Goal: Task Accomplishment & Management: Manage account settings

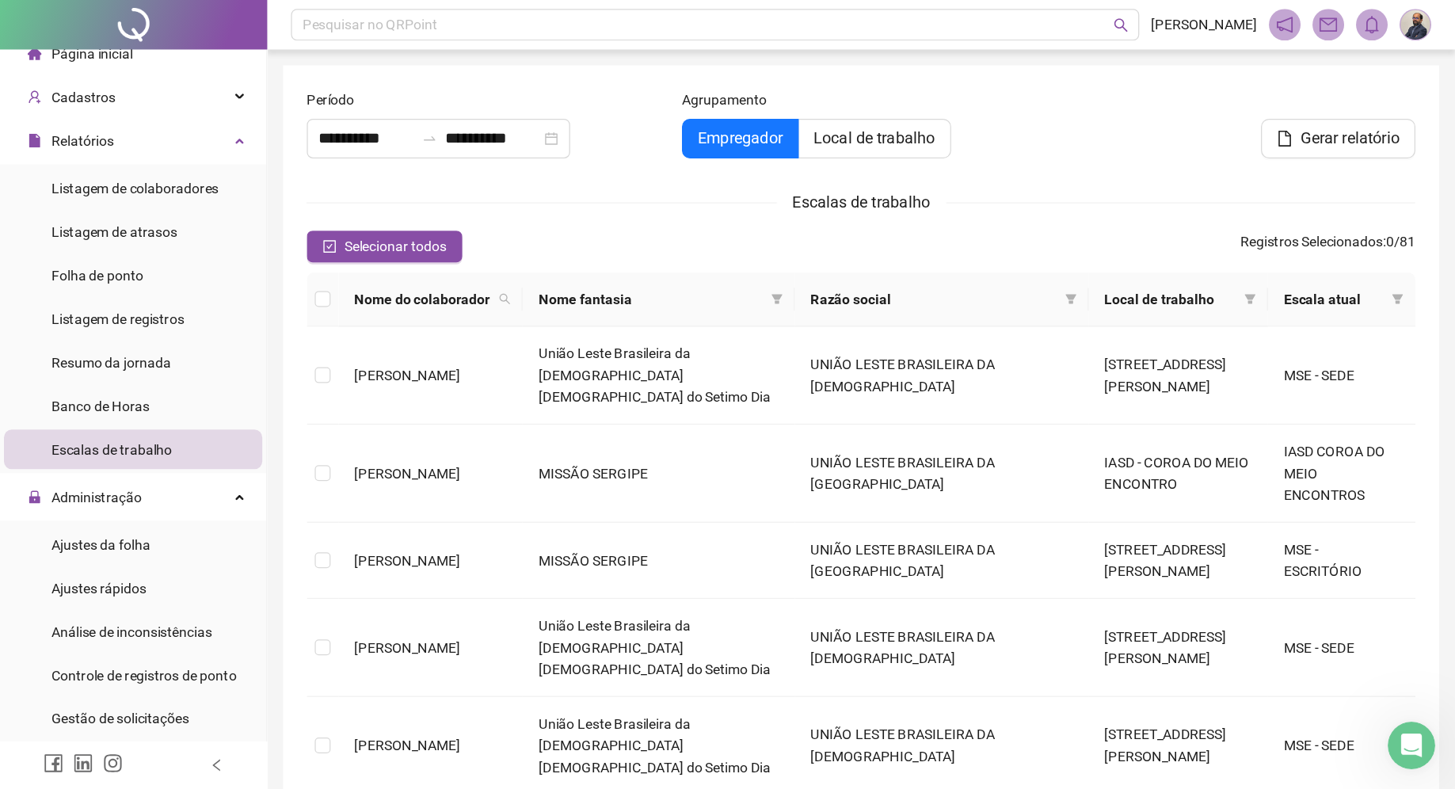
scroll to position [16, 0]
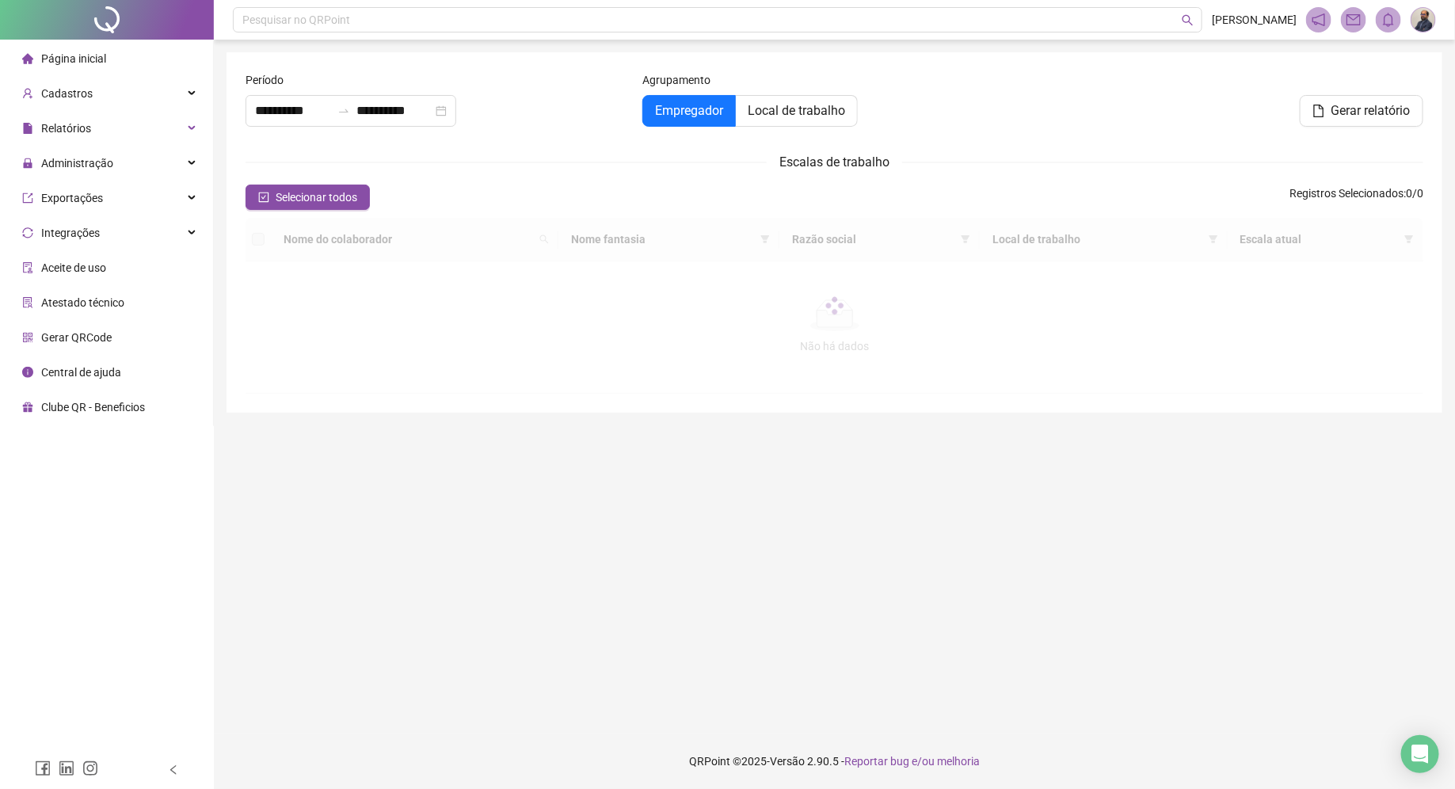
type input "**********"
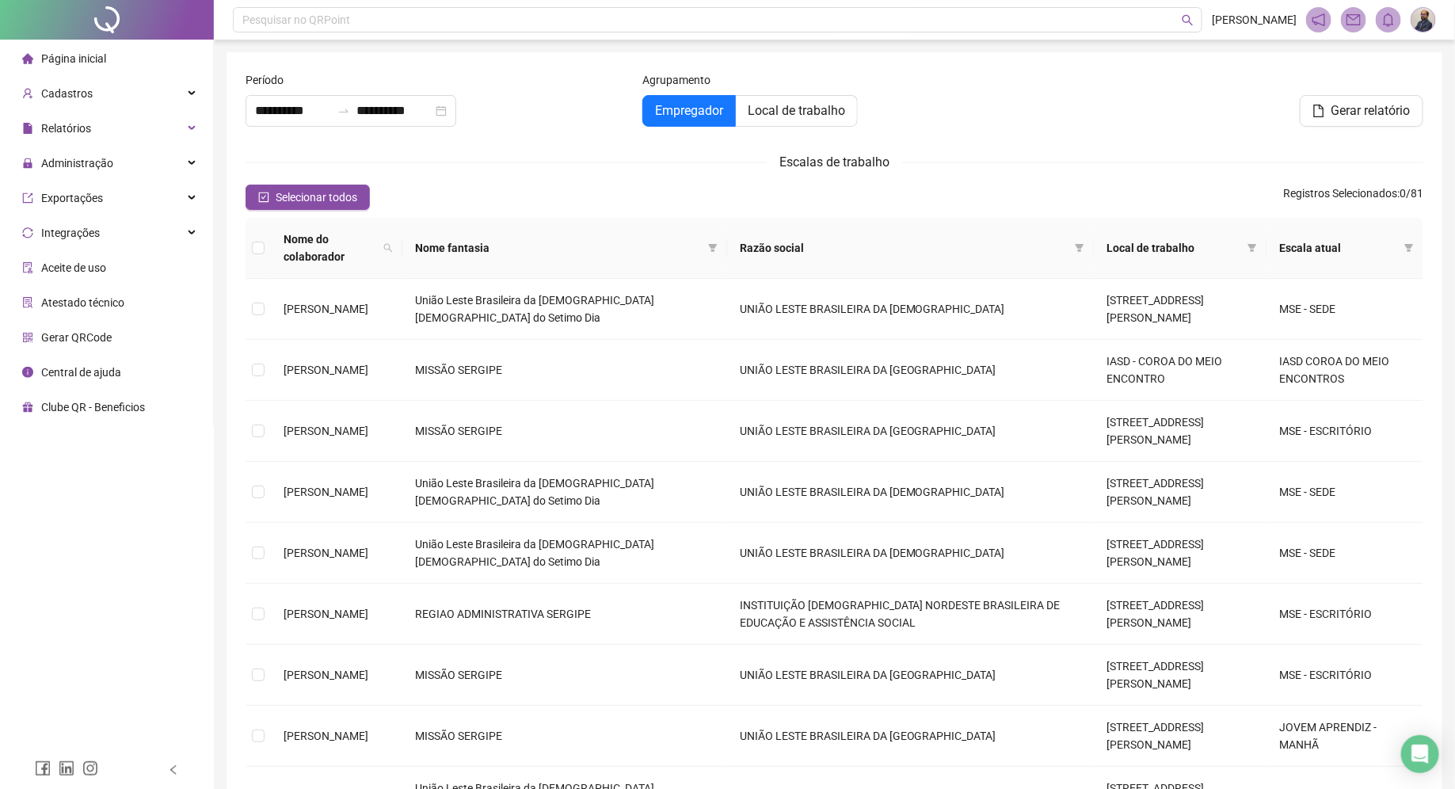
click at [83, 58] on span "Página inicial" at bounding box center [73, 58] width 65 height 13
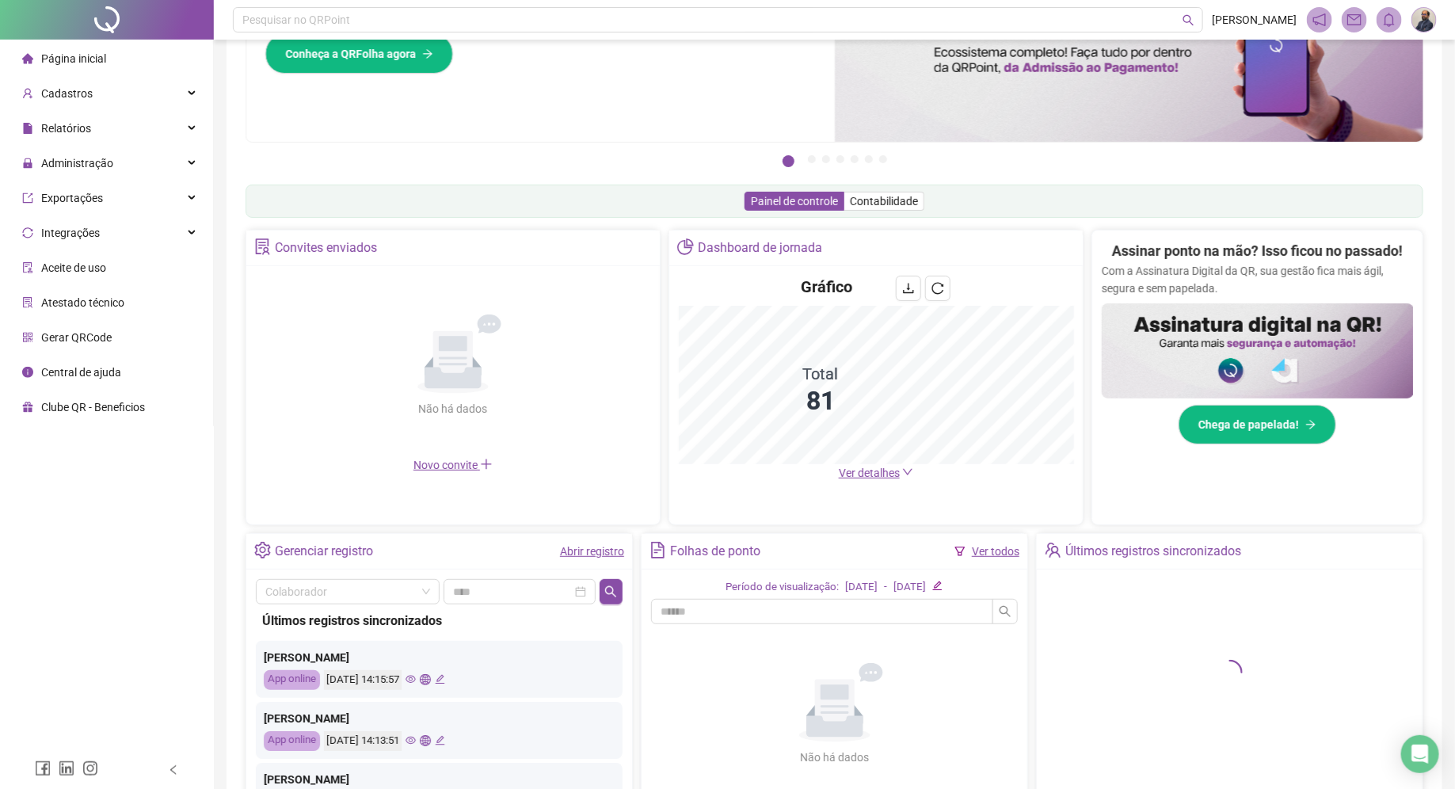
scroll to position [141, 0]
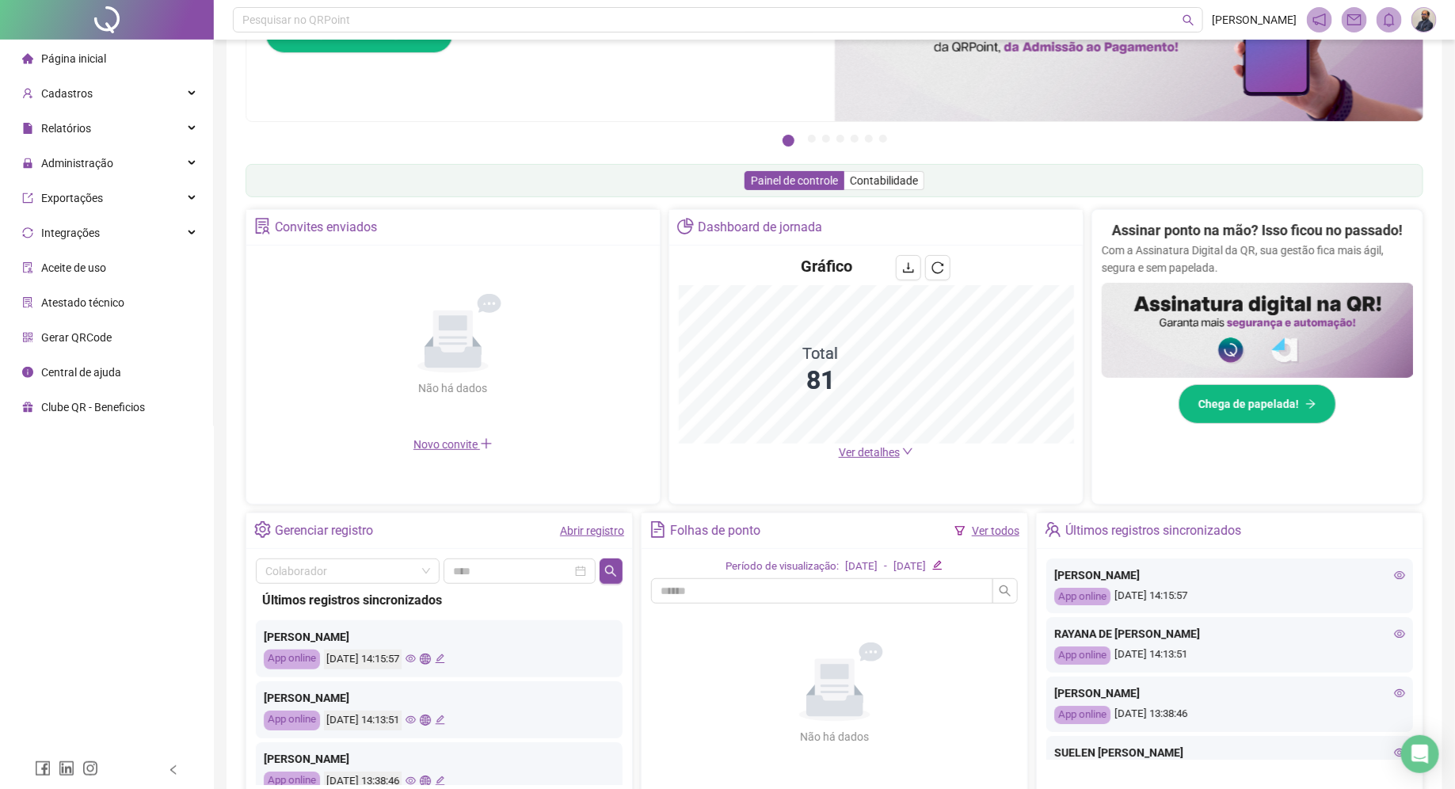
click at [878, 451] on span "Ver detalhes" at bounding box center [869, 452] width 61 height 13
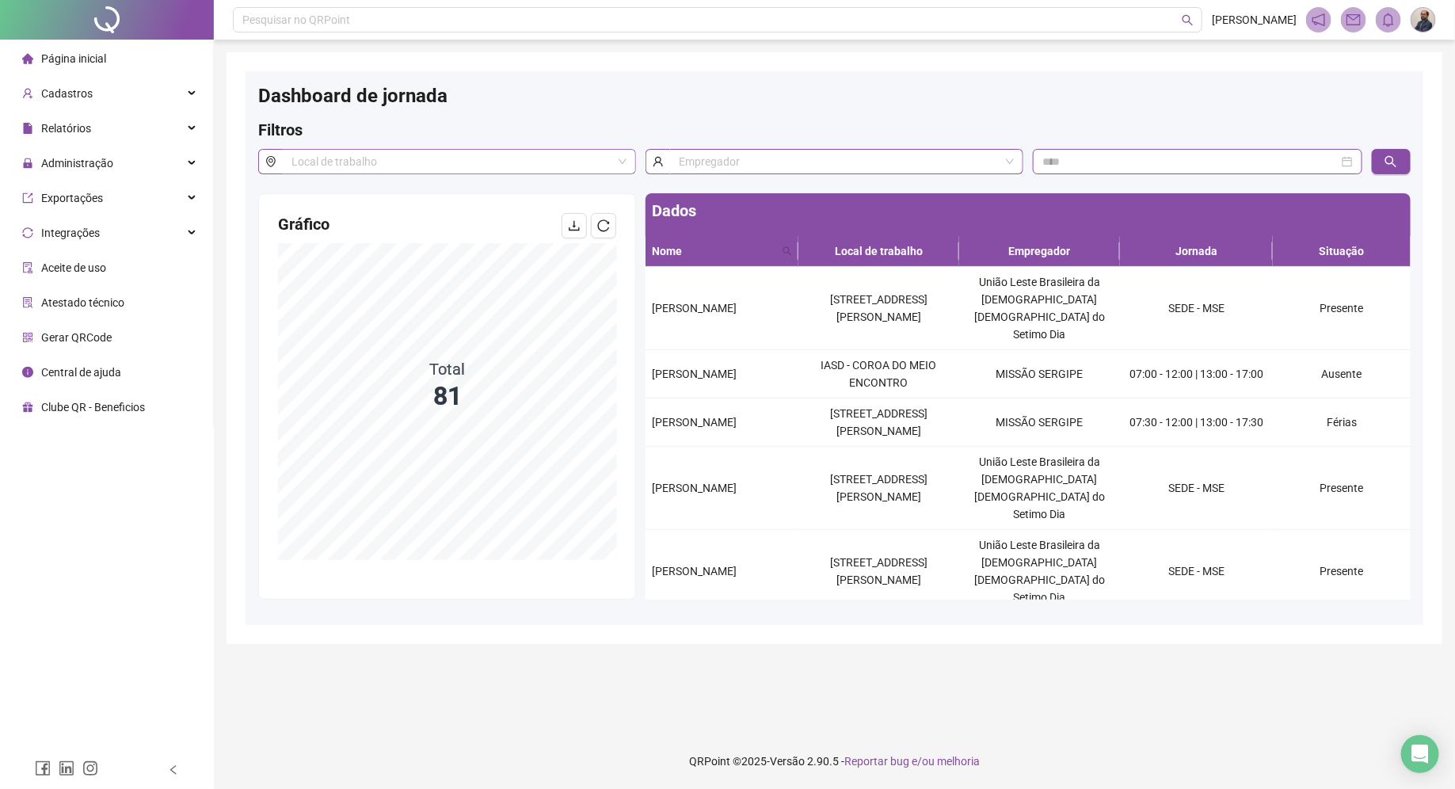
click at [624, 162] on span at bounding box center [458, 162] width 335 height 24
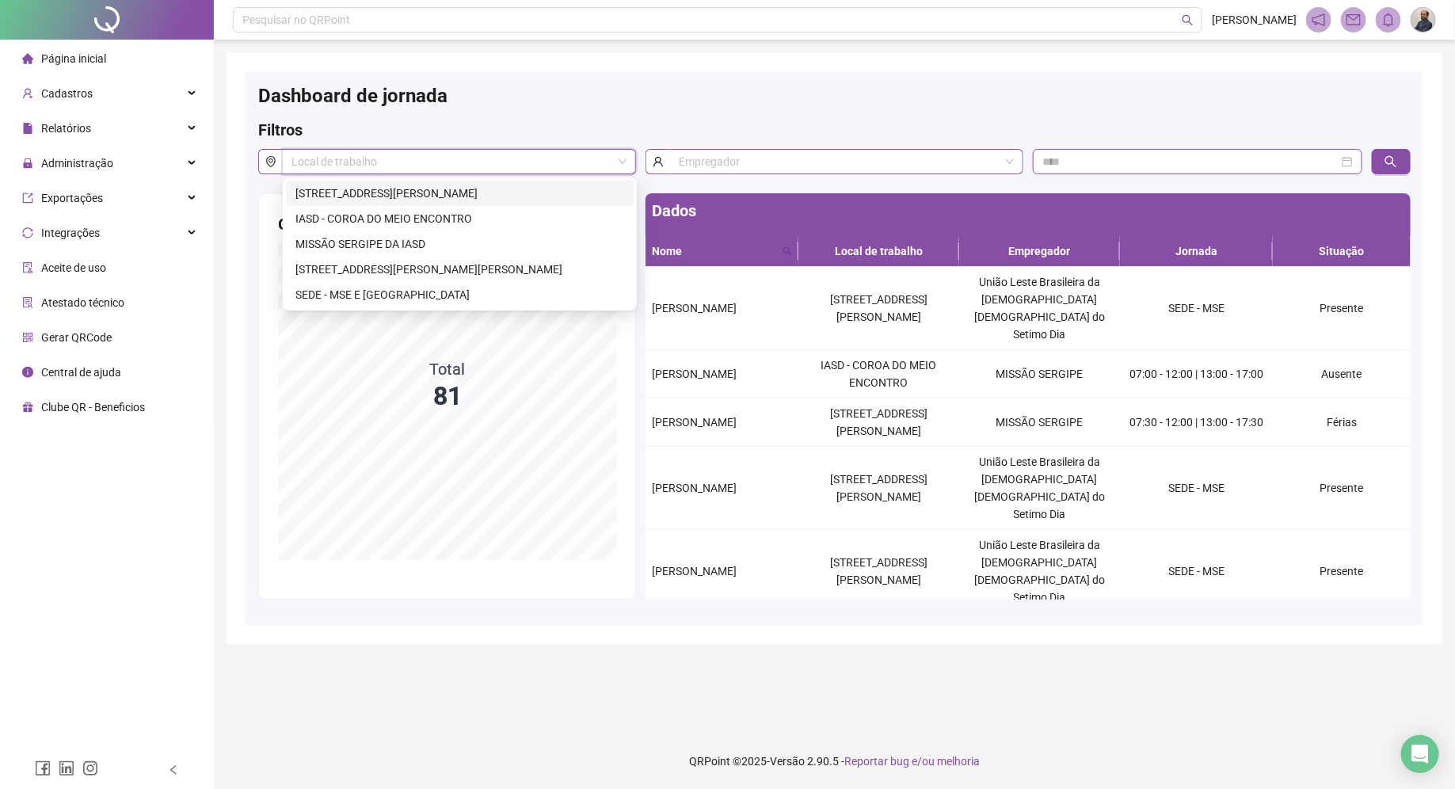
click at [717, 108] on div "Dashboard de jornada" at bounding box center [834, 101] width 1153 height 35
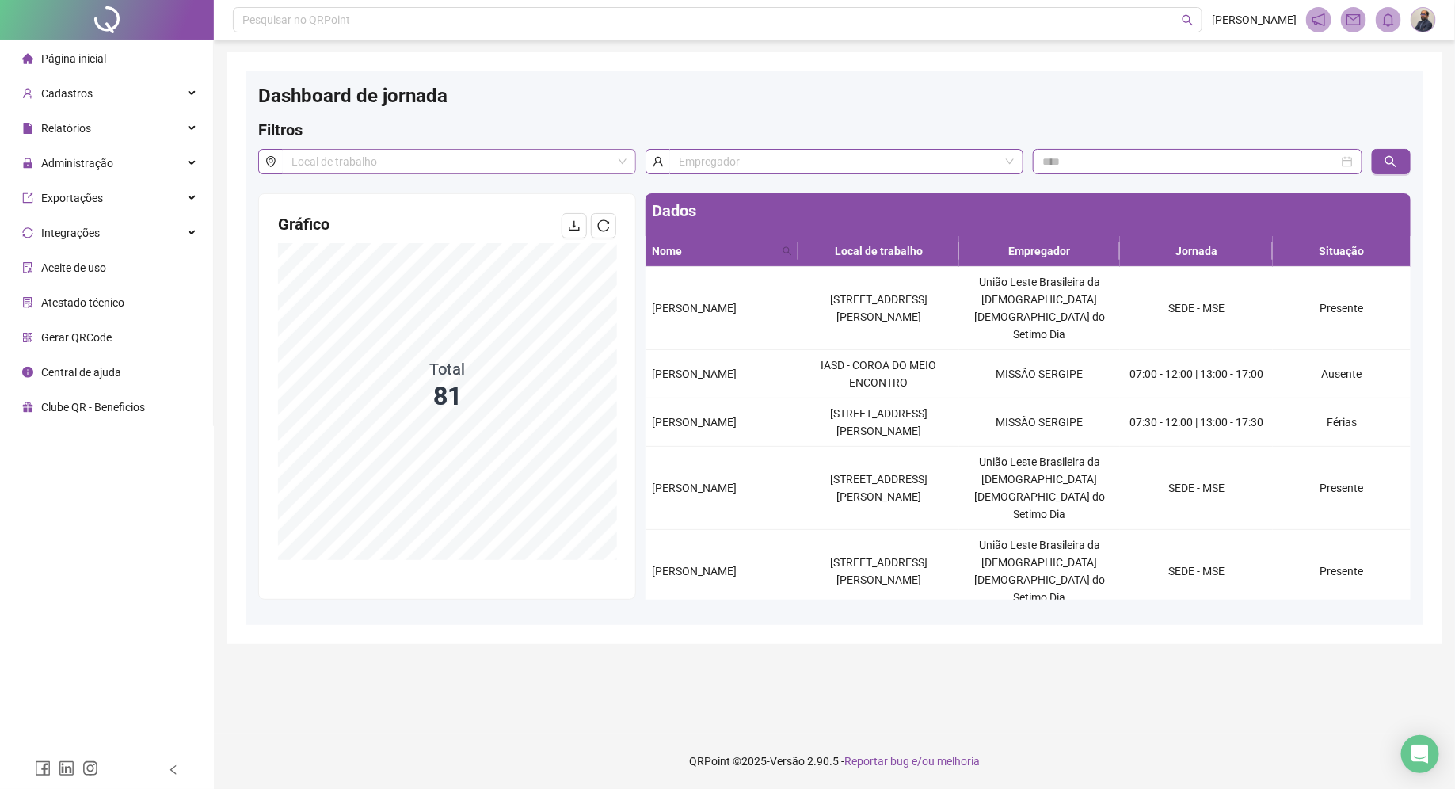
click at [619, 158] on span at bounding box center [458, 162] width 335 height 24
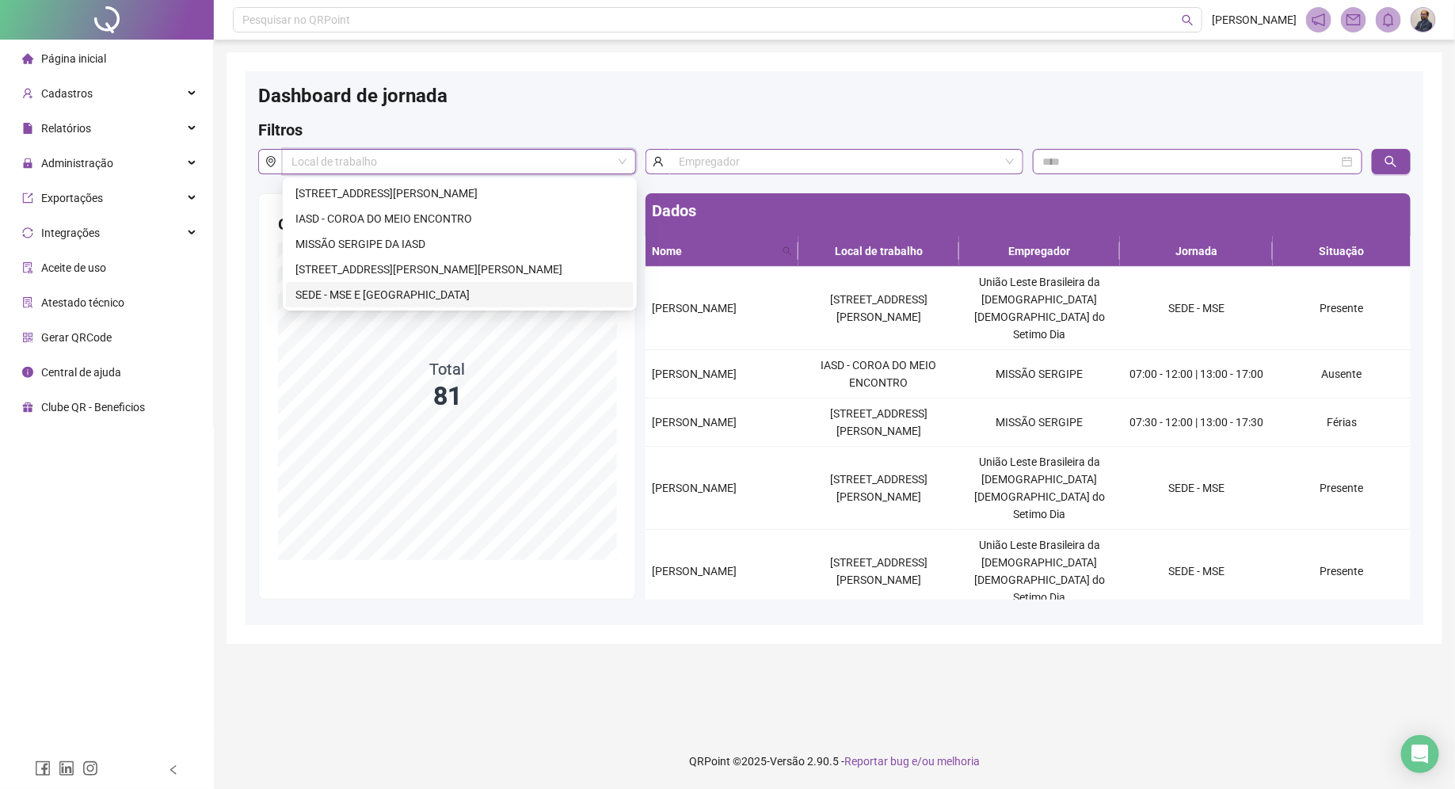
click at [401, 295] on div "SEDE - MSE E CAAJU" at bounding box center [459, 294] width 329 height 17
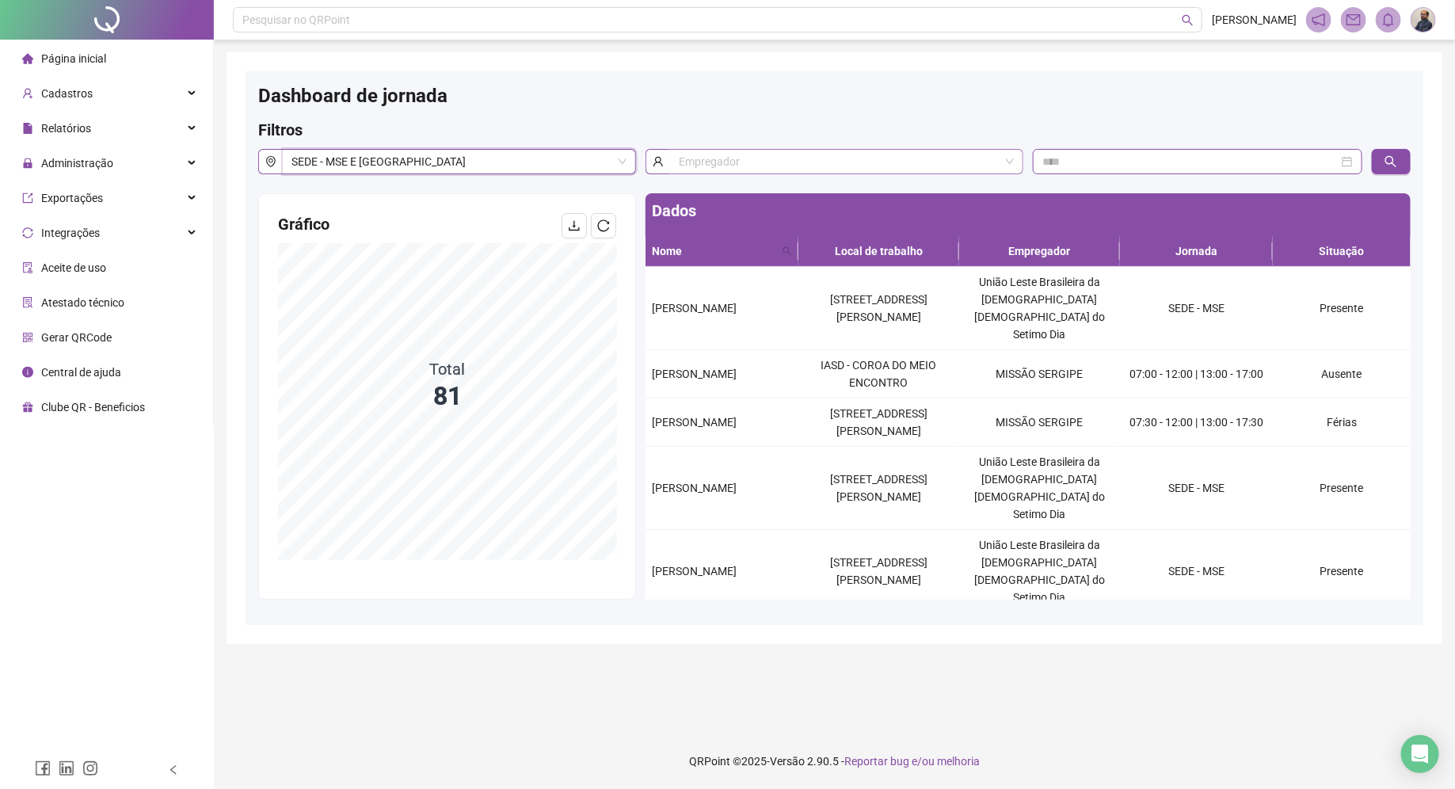
click at [830, 160] on input "search" at bounding box center [839, 162] width 321 height 24
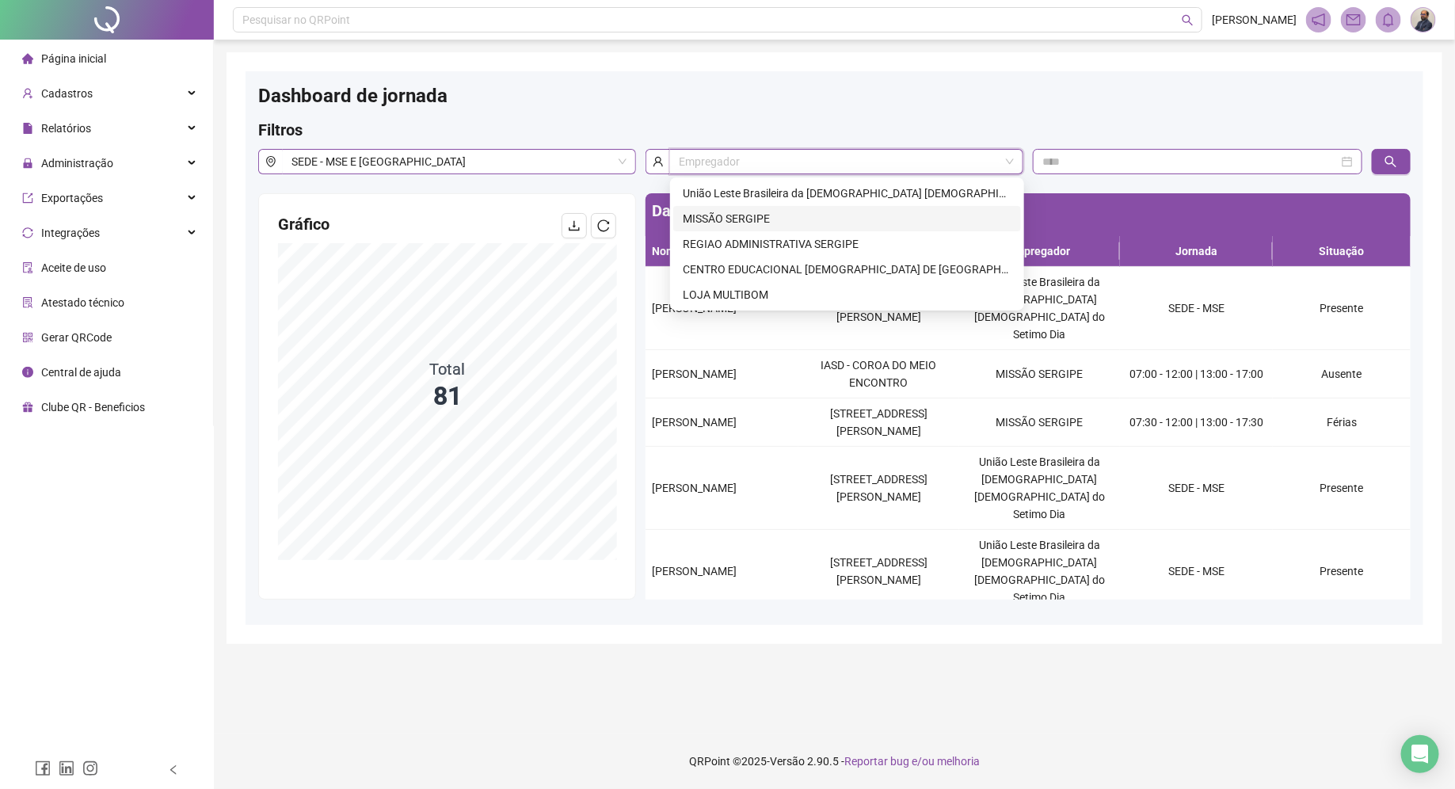
click at [777, 216] on div "MISSÃO SERGIPE" at bounding box center [847, 218] width 329 height 17
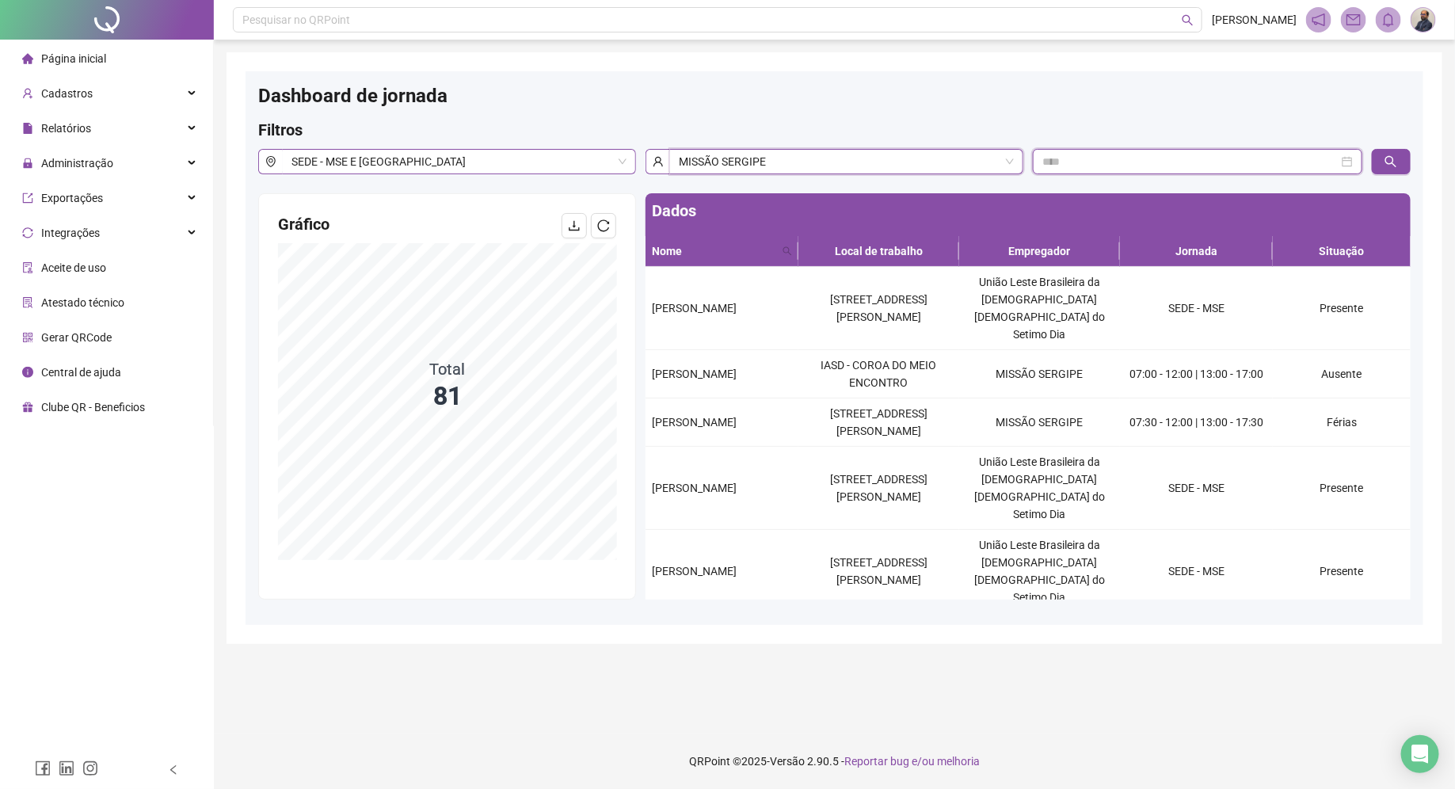
click at [1206, 160] on input at bounding box center [1190, 161] width 296 height 17
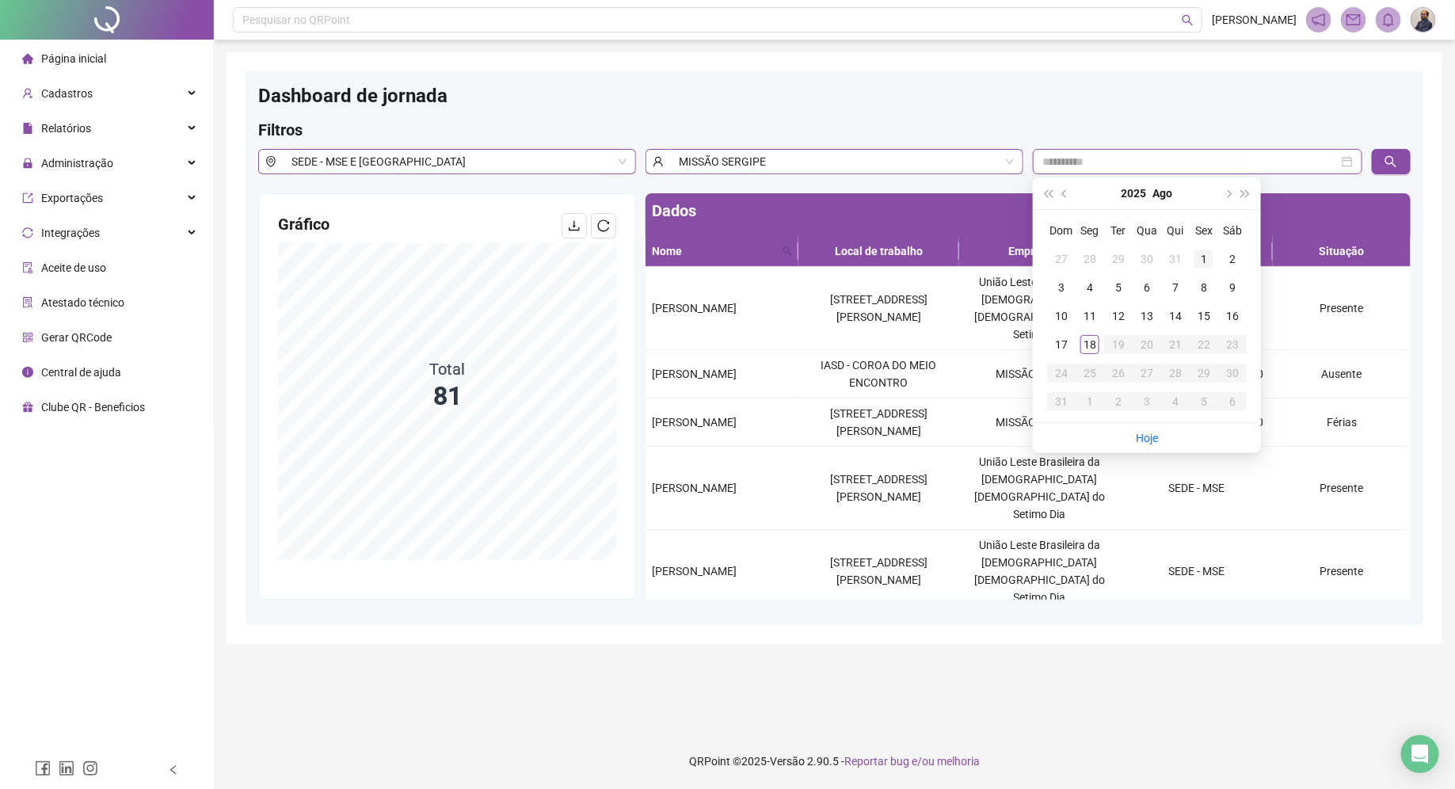
click at [1207, 257] on div "1" at bounding box center [1203, 259] width 19 height 19
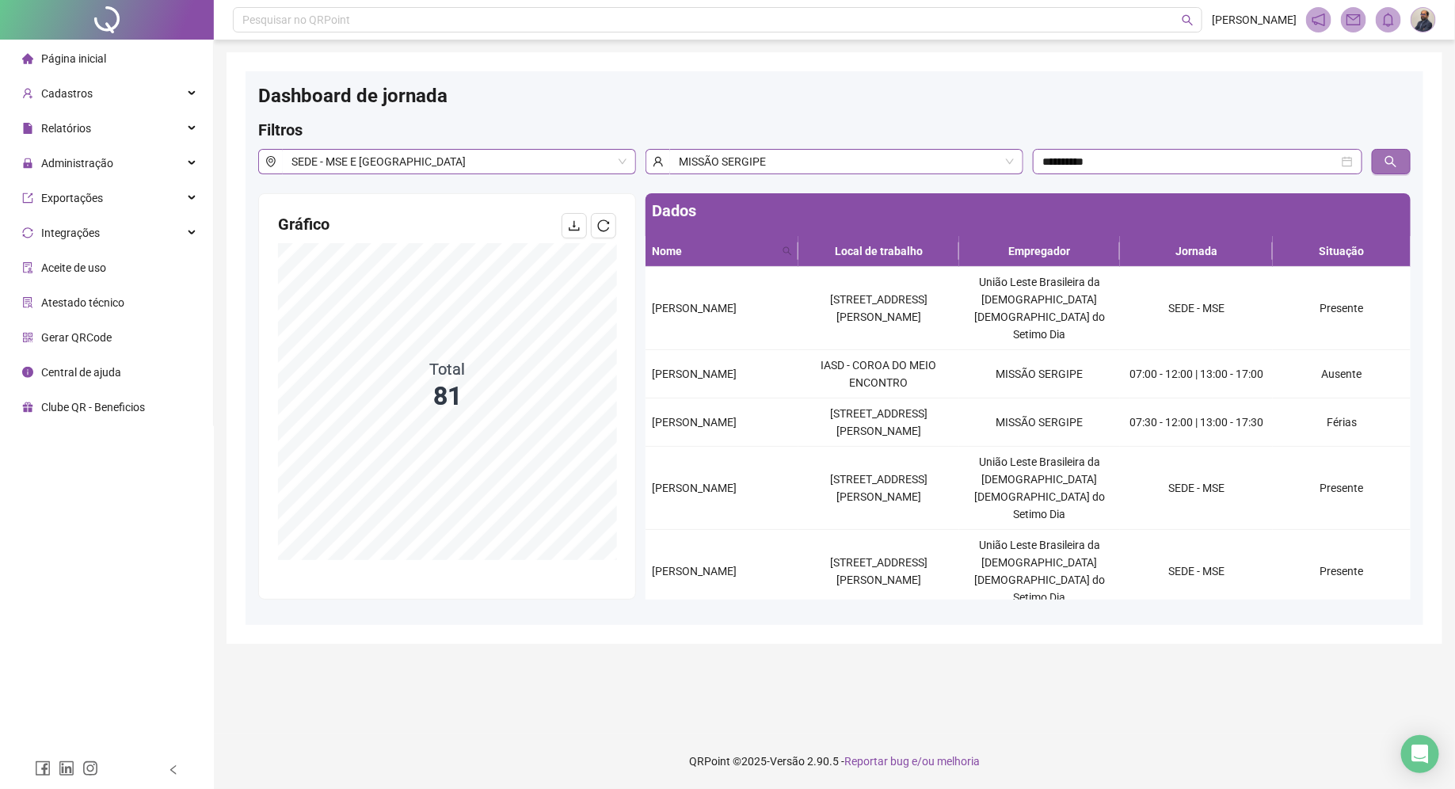
click at [1394, 166] on icon "search" at bounding box center [1391, 161] width 13 height 13
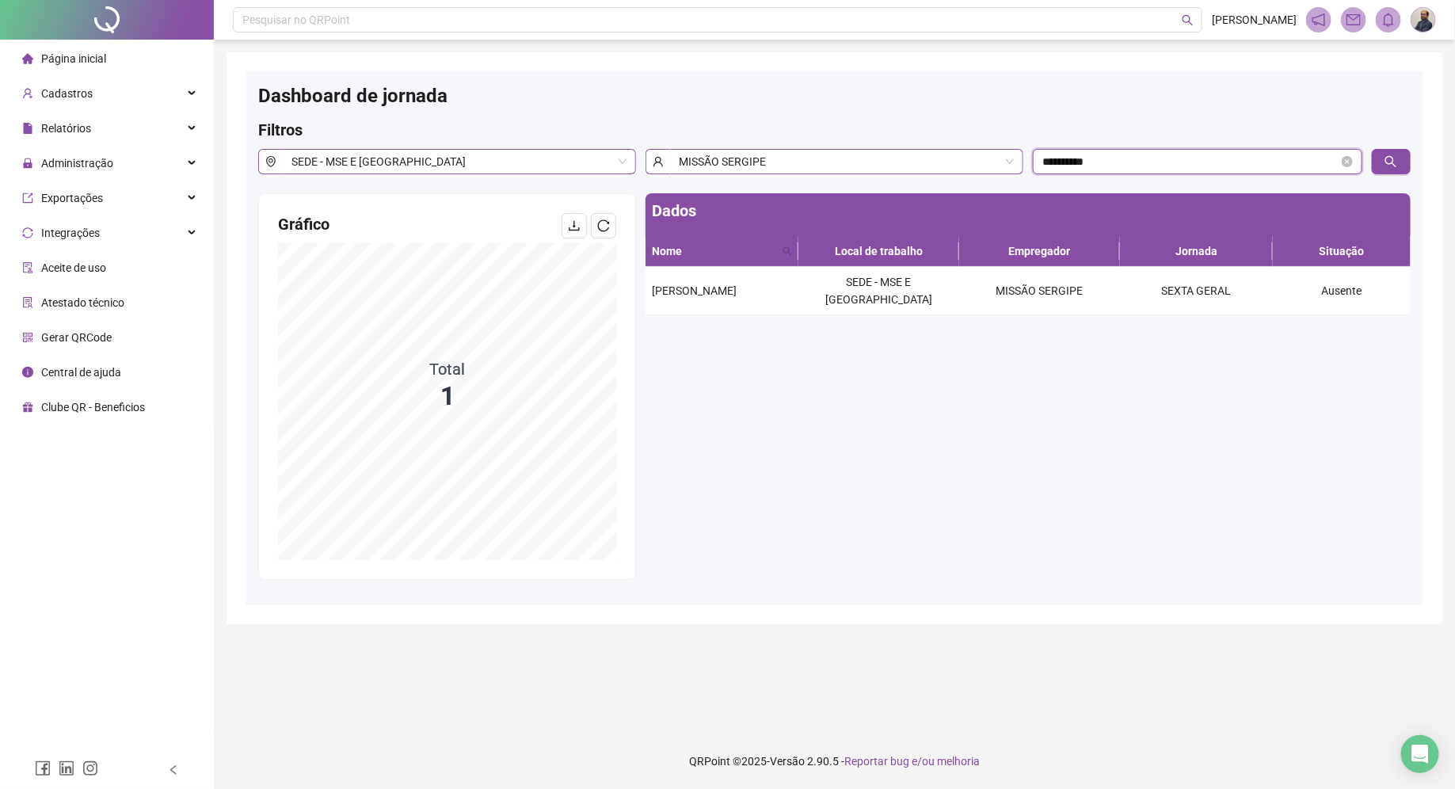
click at [1141, 159] on input "**********" at bounding box center [1190, 161] width 296 height 17
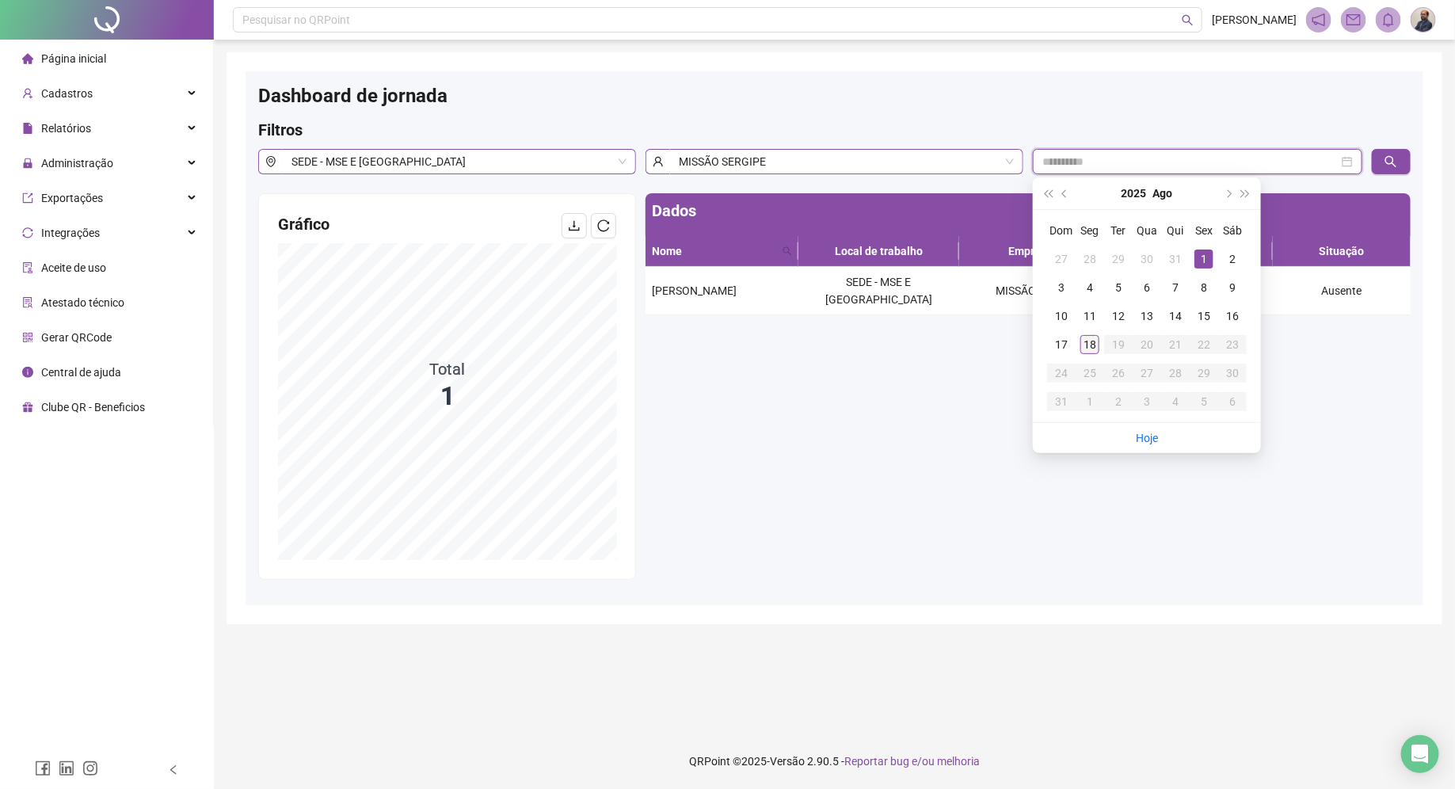
type input "**********"
click at [1091, 346] on div "18" at bounding box center [1089, 344] width 19 height 19
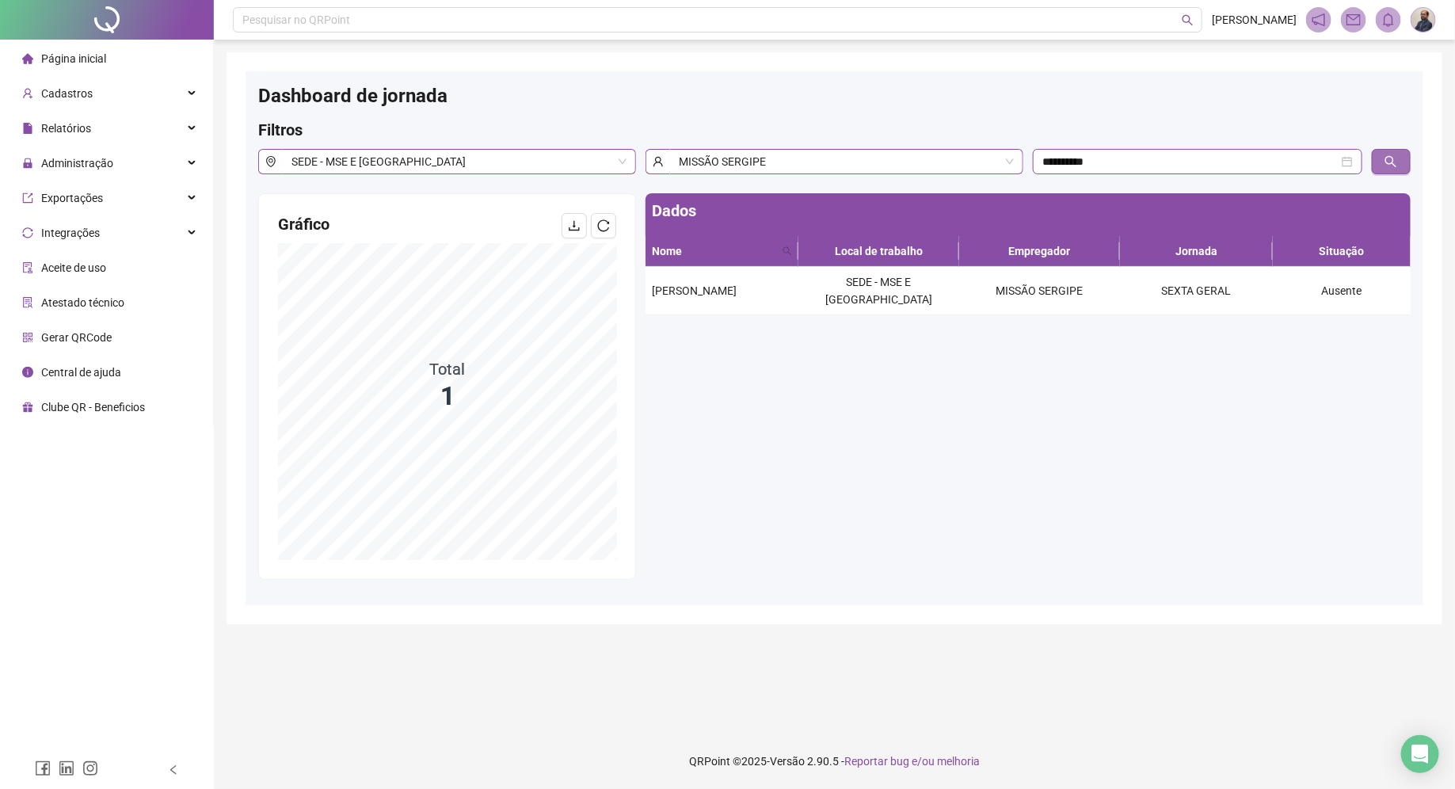
click at [1387, 161] on icon "search" at bounding box center [1391, 161] width 13 height 13
click at [737, 284] on span "Livia Vieira Santos" at bounding box center [694, 290] width 85 height 13
click at [97, 129] on div "Relatórios" at bounding box center [106, 128] width 207 height 32
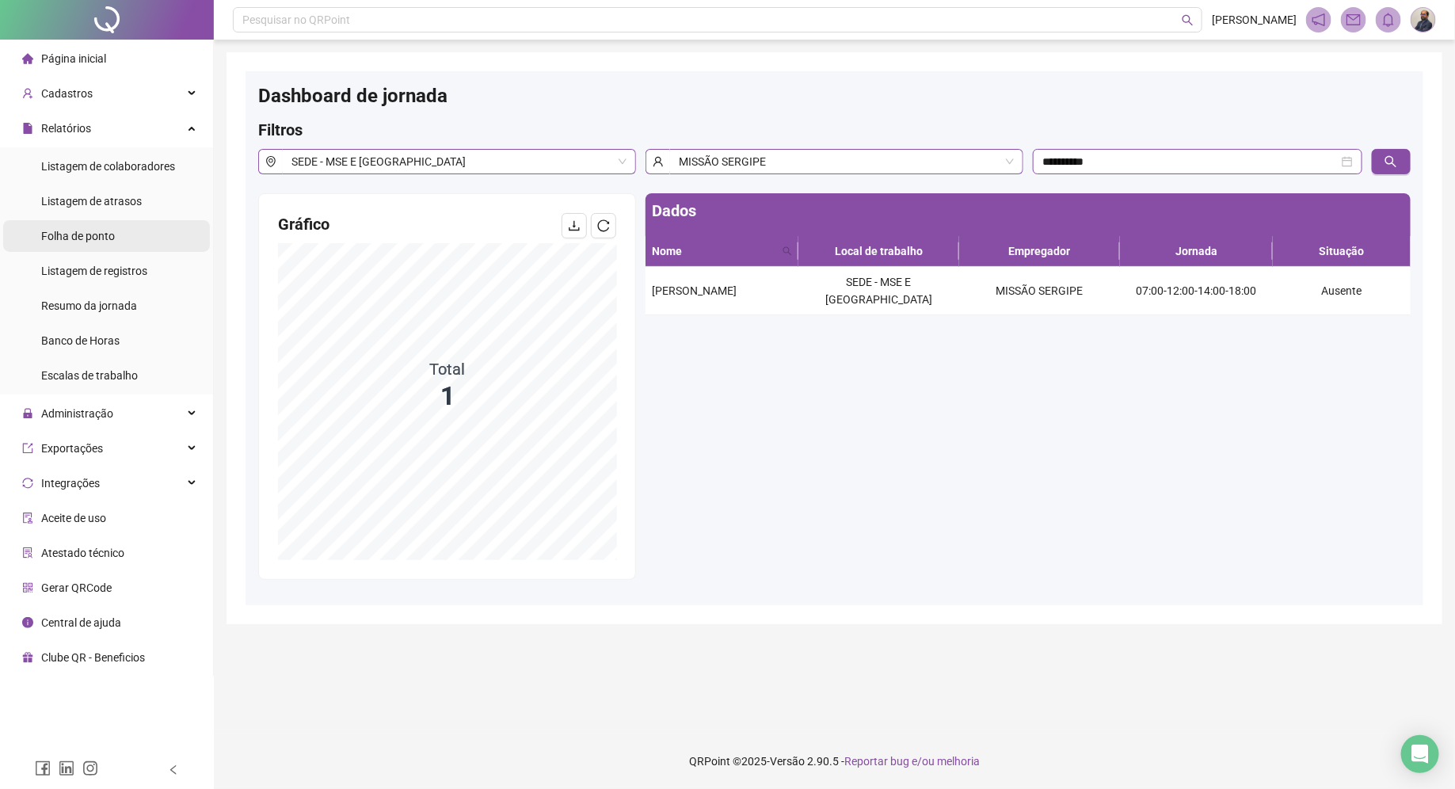
click at [97, 234] on span "Folha de ponto" at bounding box center [78, 236] width 74 height 13
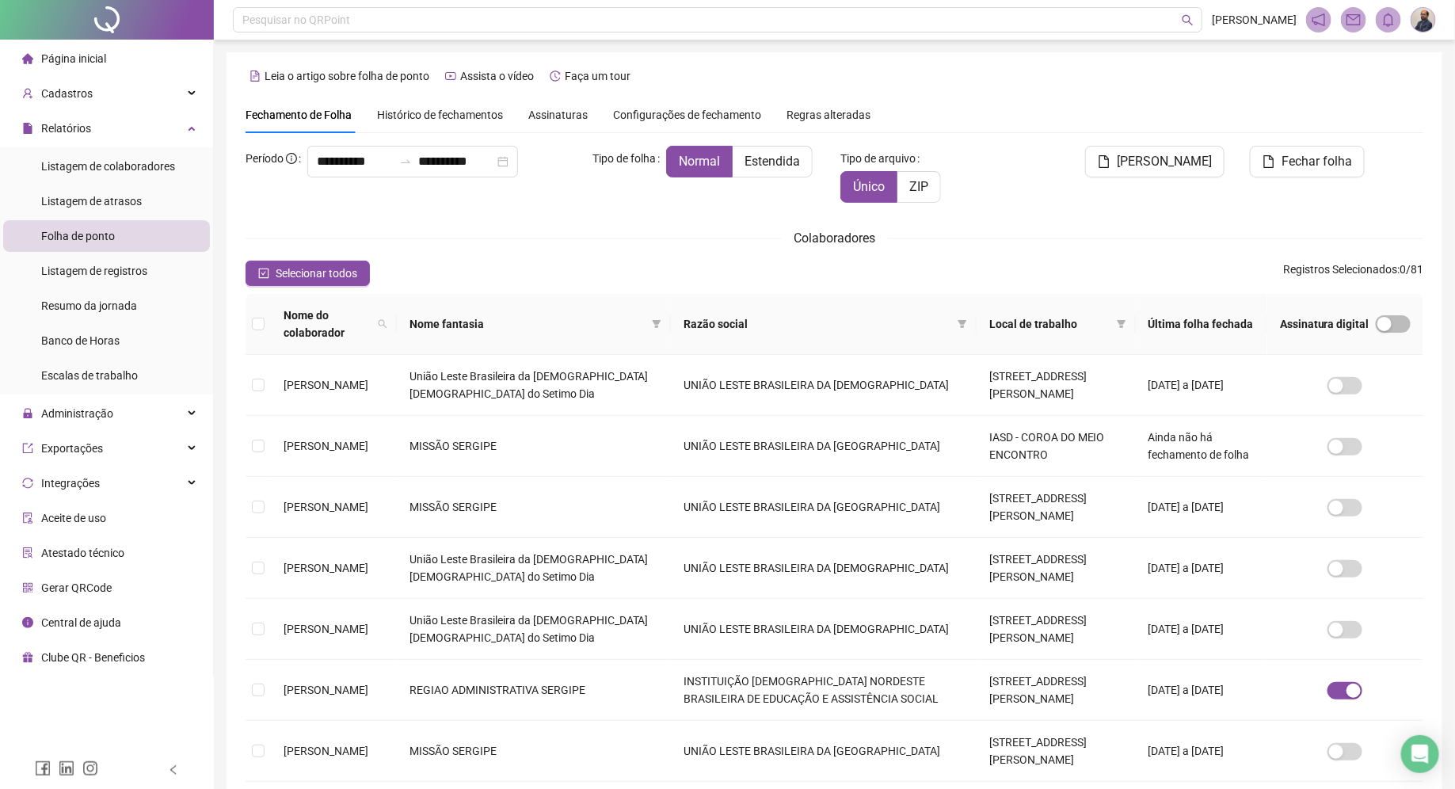
click at [641, 112] on span "Configurações de fechamento" at bounding box center [687, 114] width 148 height 11
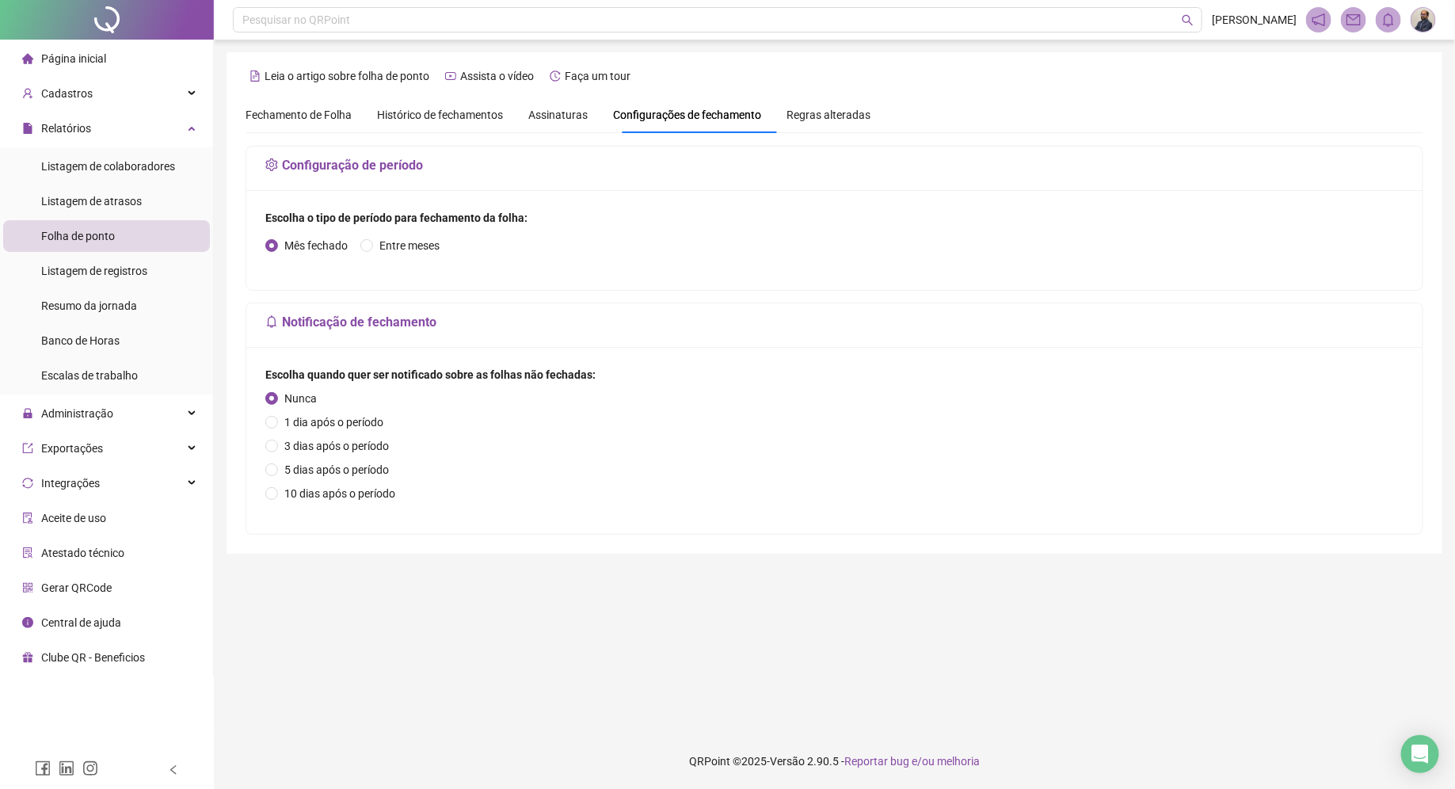
click at [572, 119] on span "Assinaturas" at bounding box center [557, 114] width 59 height 11
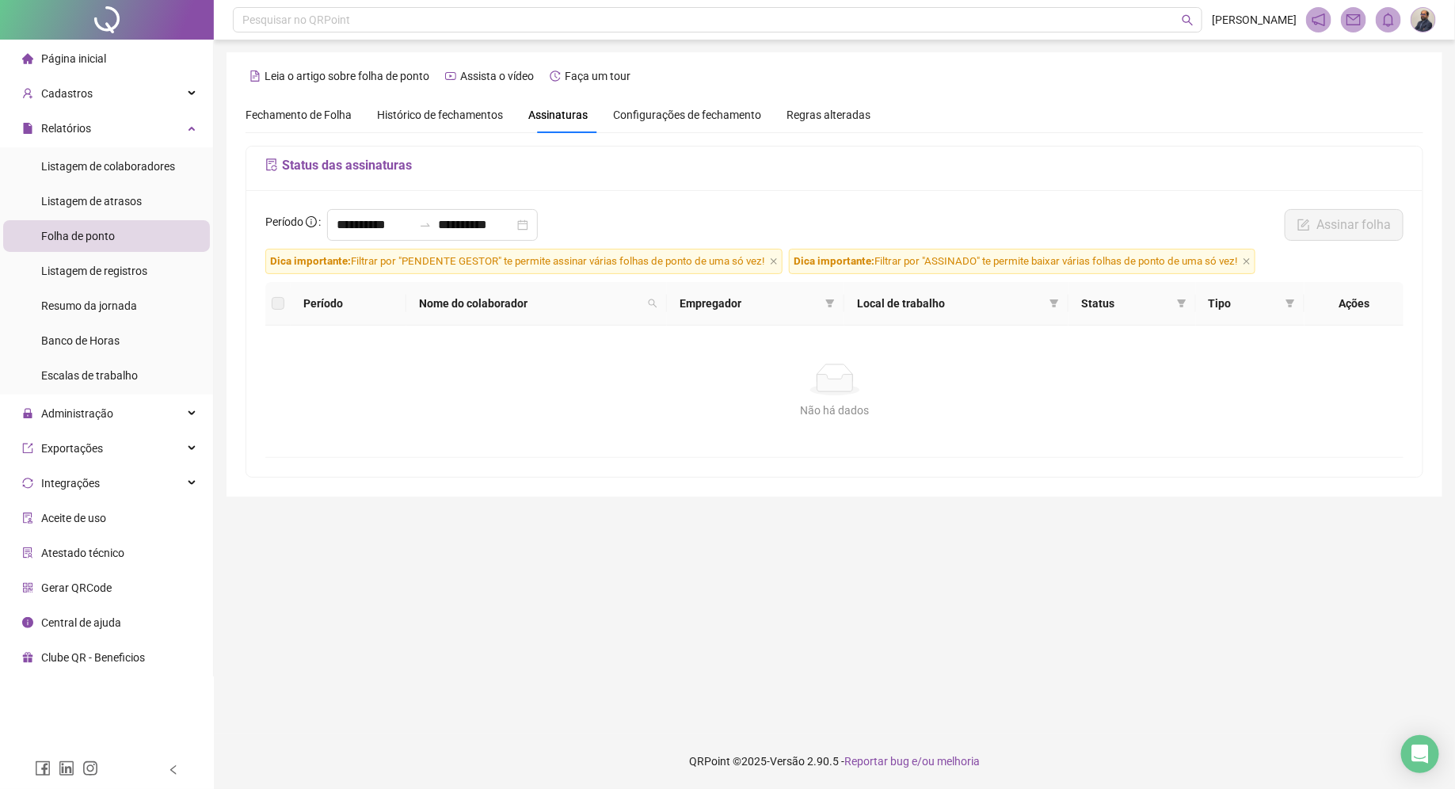
click at [488, 117] on span "Histórico de fechamentos" at bounding box center [440, 115] width 126 height 13
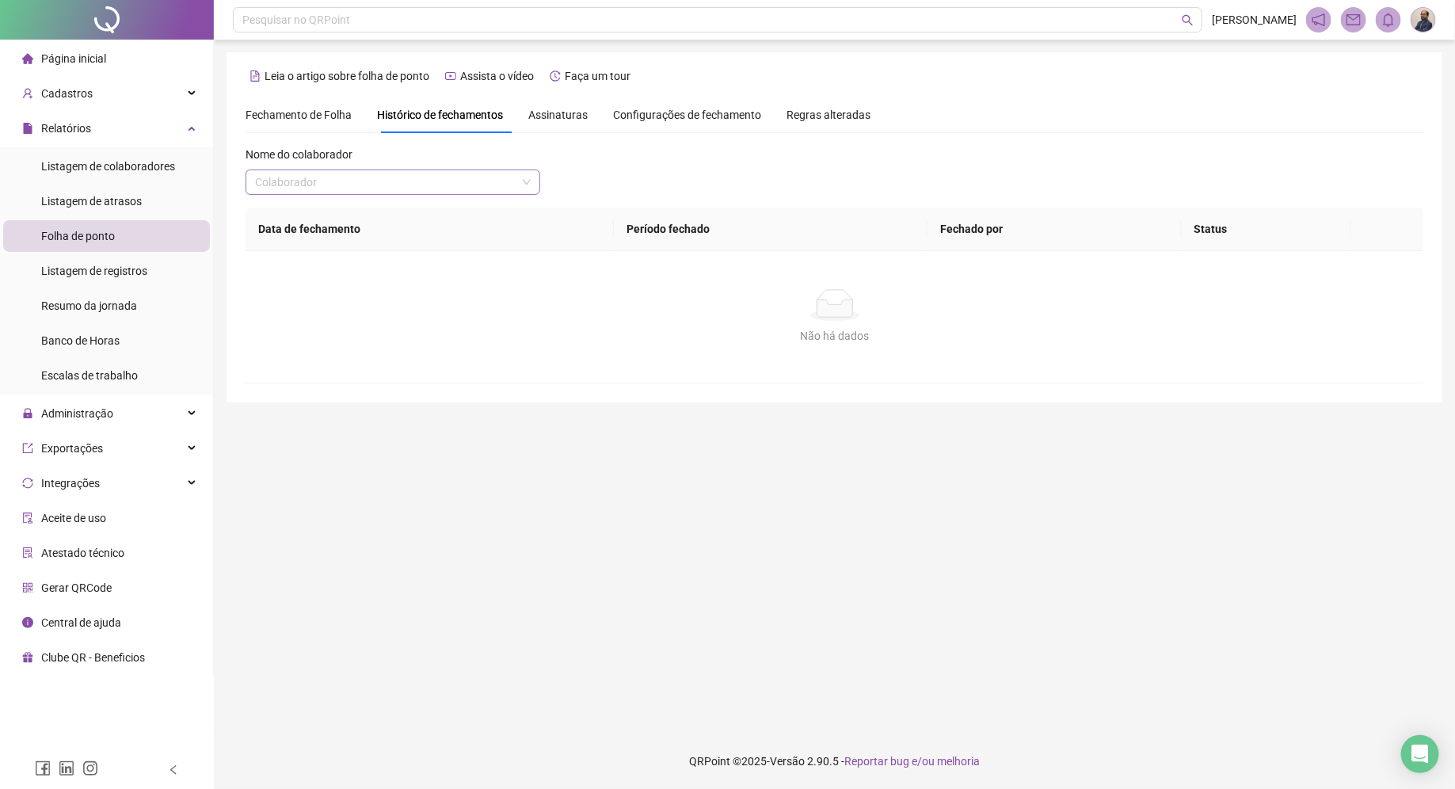
click at [507, 188] on input "search" at bounding box center [385, 182] width 261 height 24
type input "*****"
click at [505, 219] on div "[PERSON_NAME]" at bounding box center [392, 213] width 269 height 17
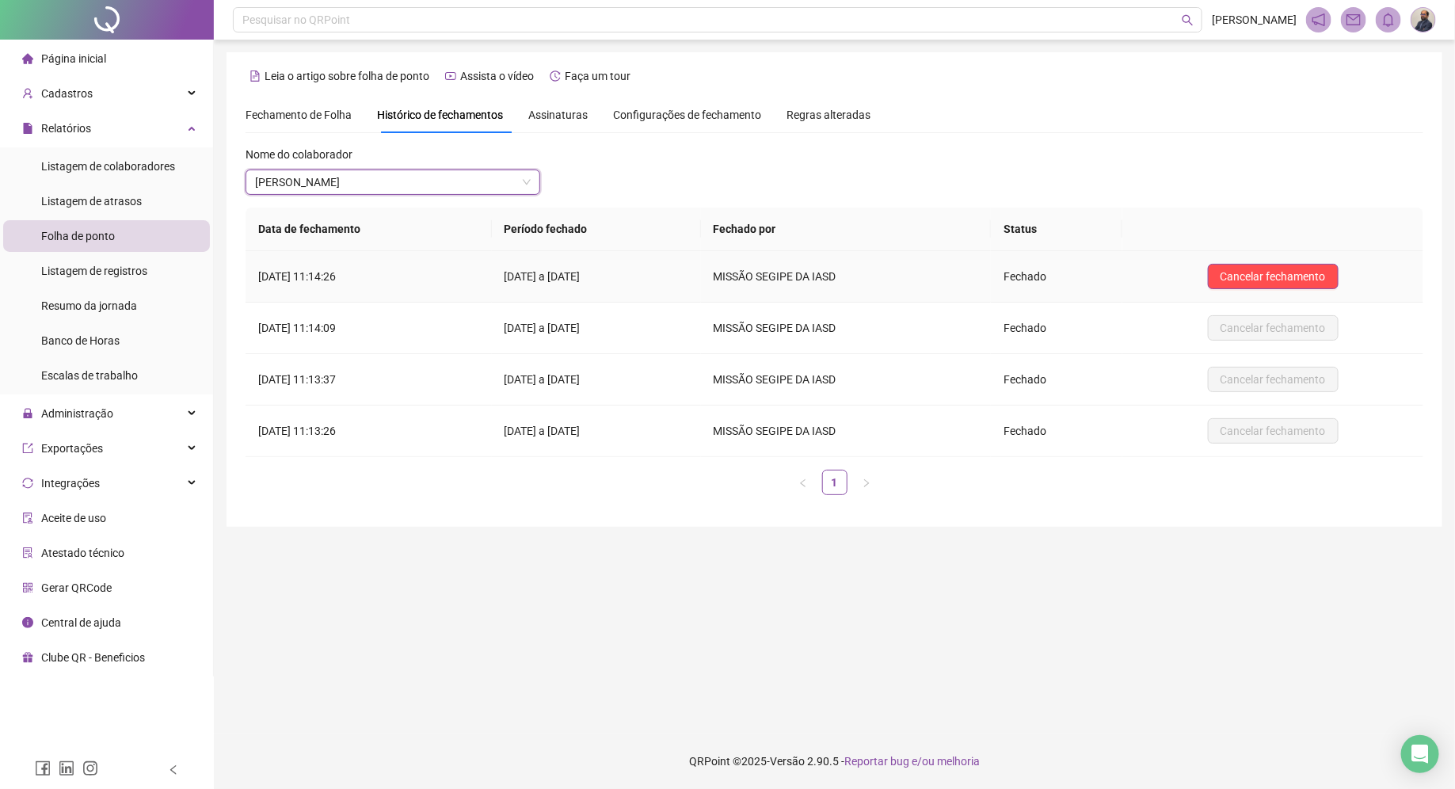
click at [360, 275] on td "07/08/2025 às 11:14:26" at bounding box center [369, 276] width 246 height 51
click at [133, 277] on div "Listagem de registros" at bounding box center [94, 271] width 106 height 32
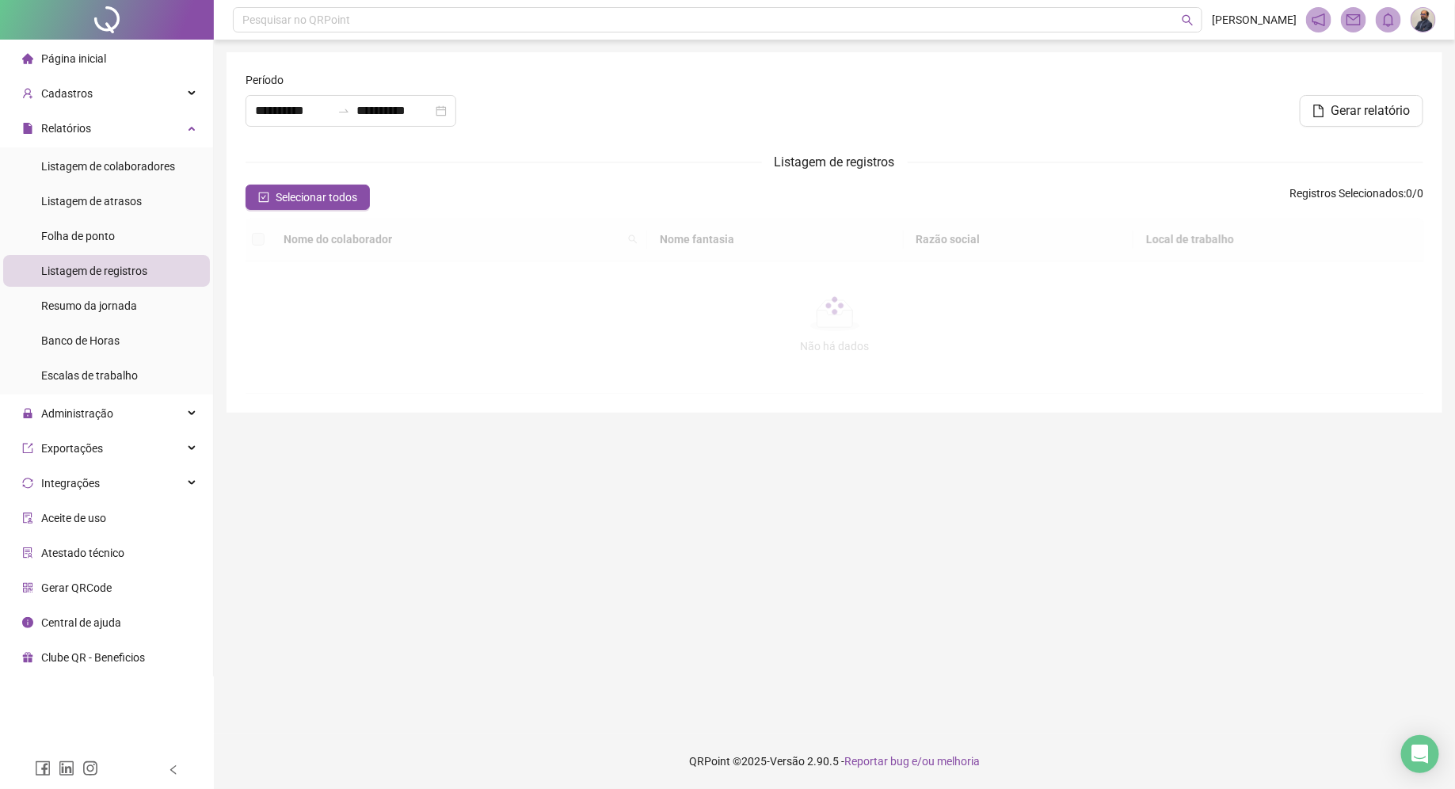
type input "**********"
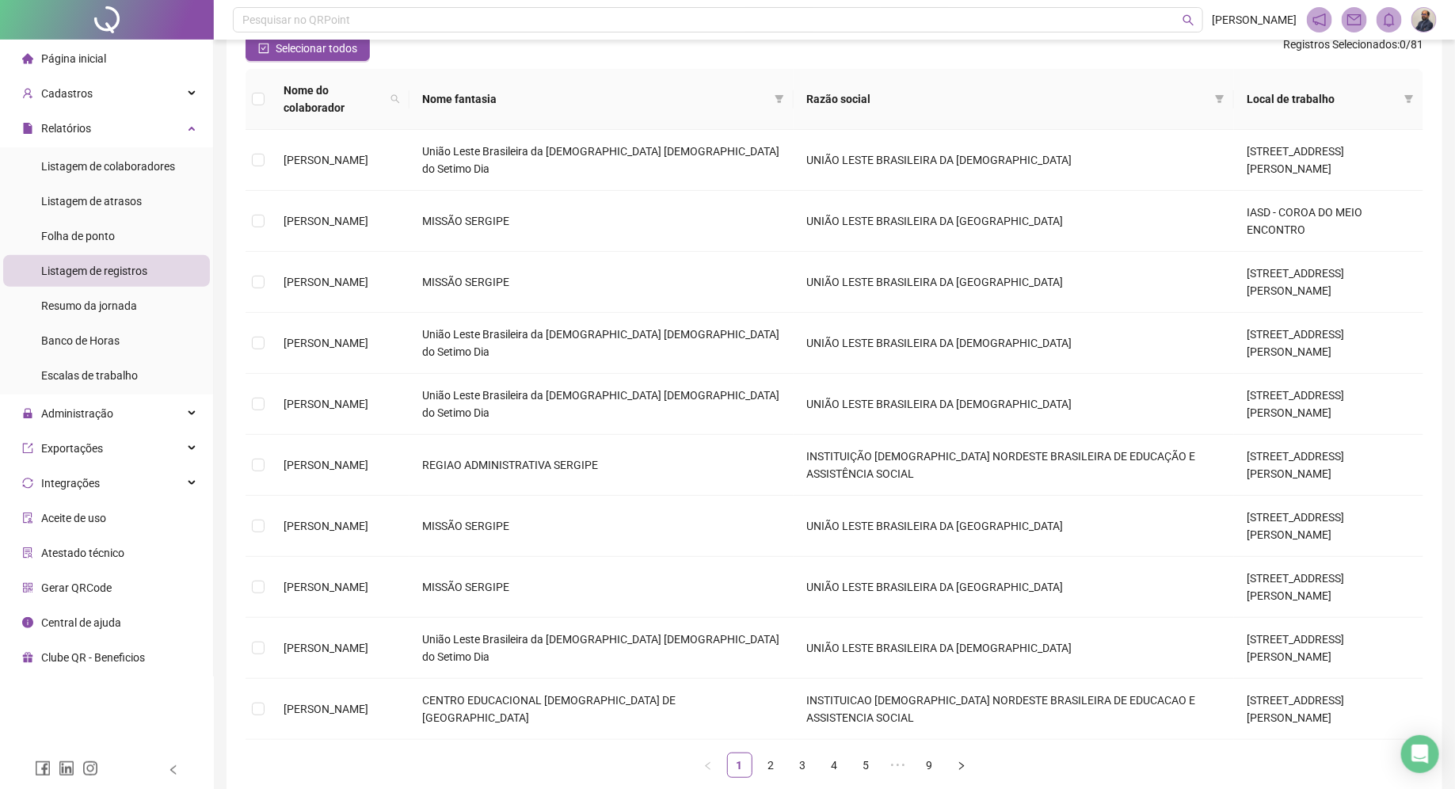
scroll to position [199, 0]
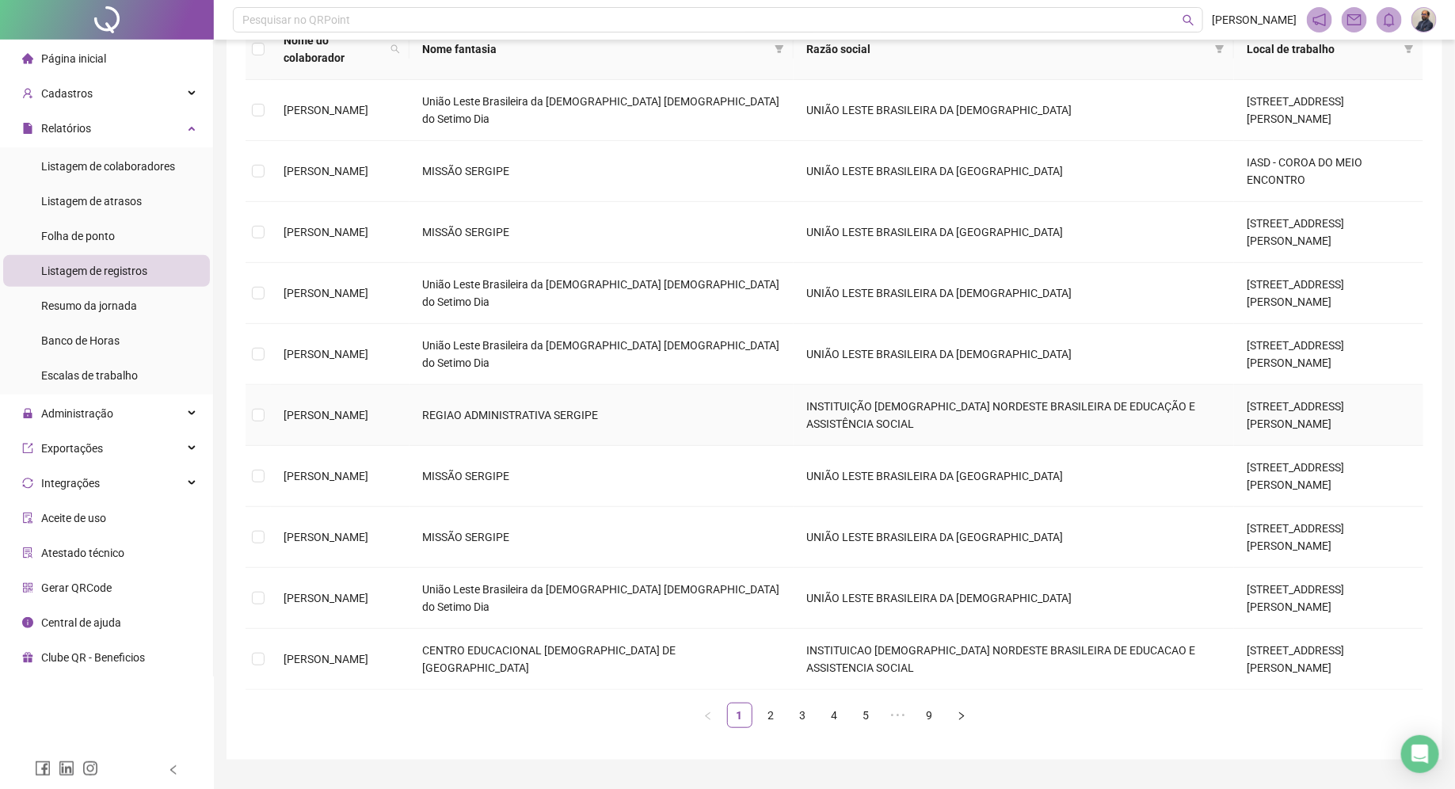
click at [368, 409] on span "[PERSON_NAME]" at bounding box center [326, 415] width 85 height 13
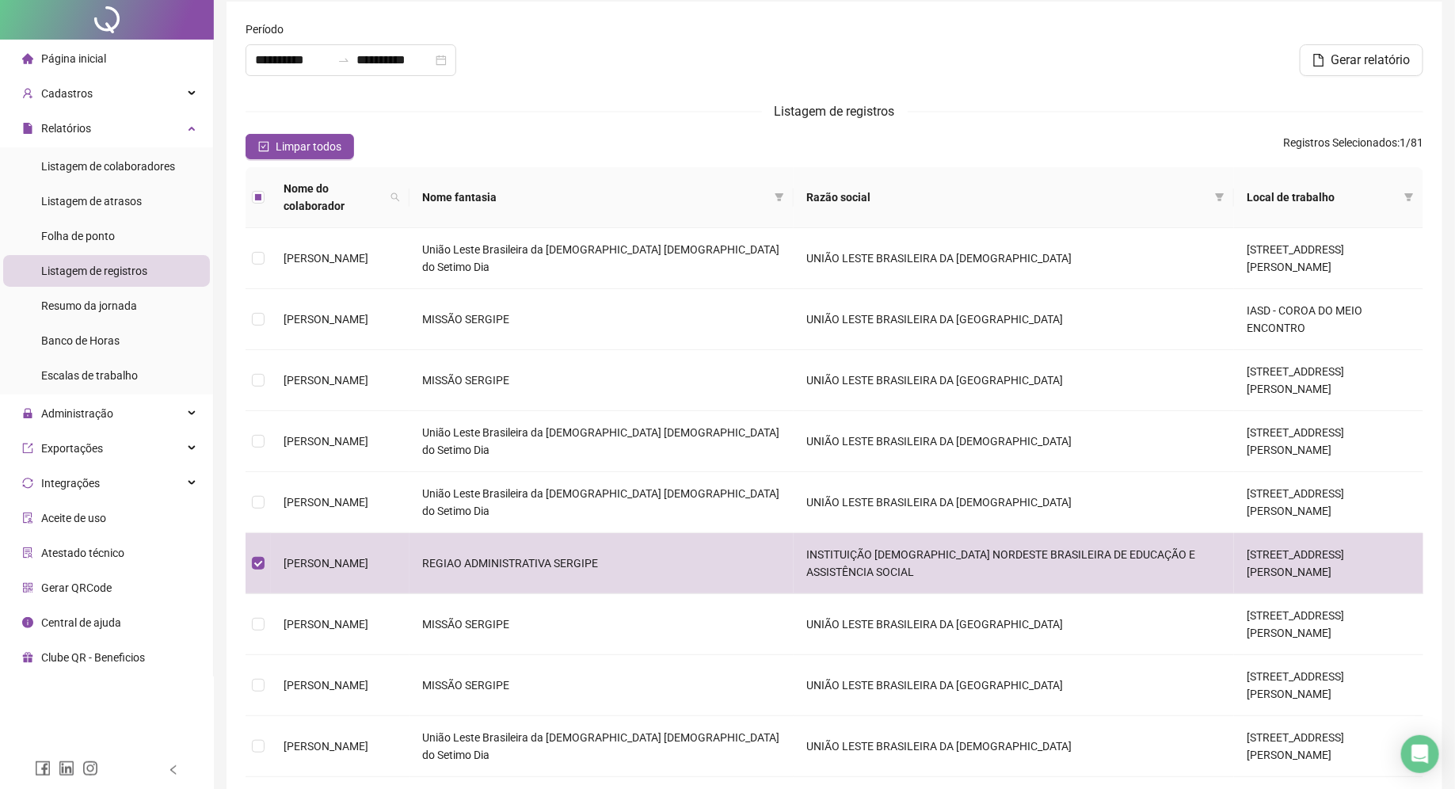
scroll to position [0, 0]
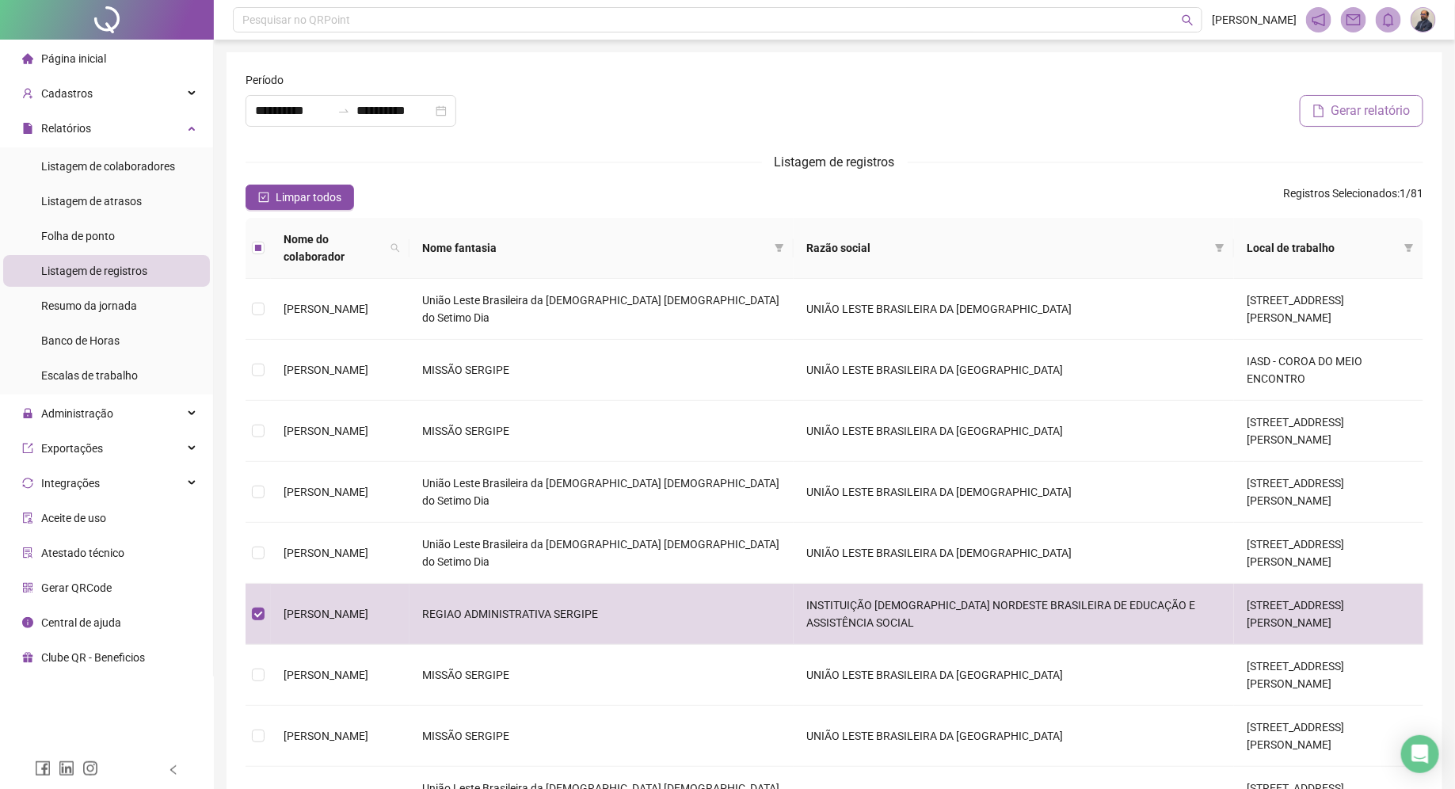
click at [1366, 110] on span "Gerar relatório" at bounding box center [1371, 110] width 79 height 19
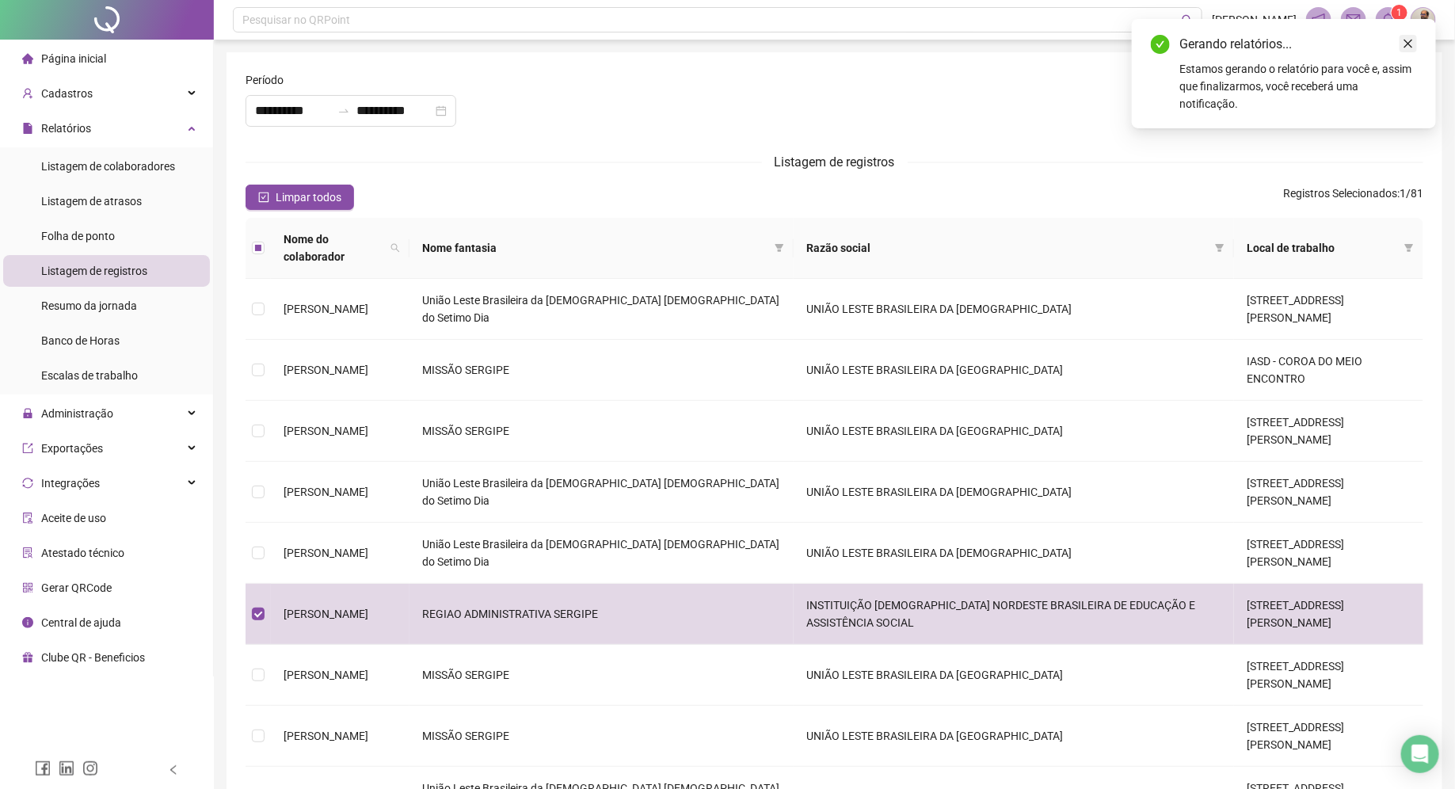
click at [1407, 42] on icon "close" at bounding box center [1408, 44] width 9 height 9
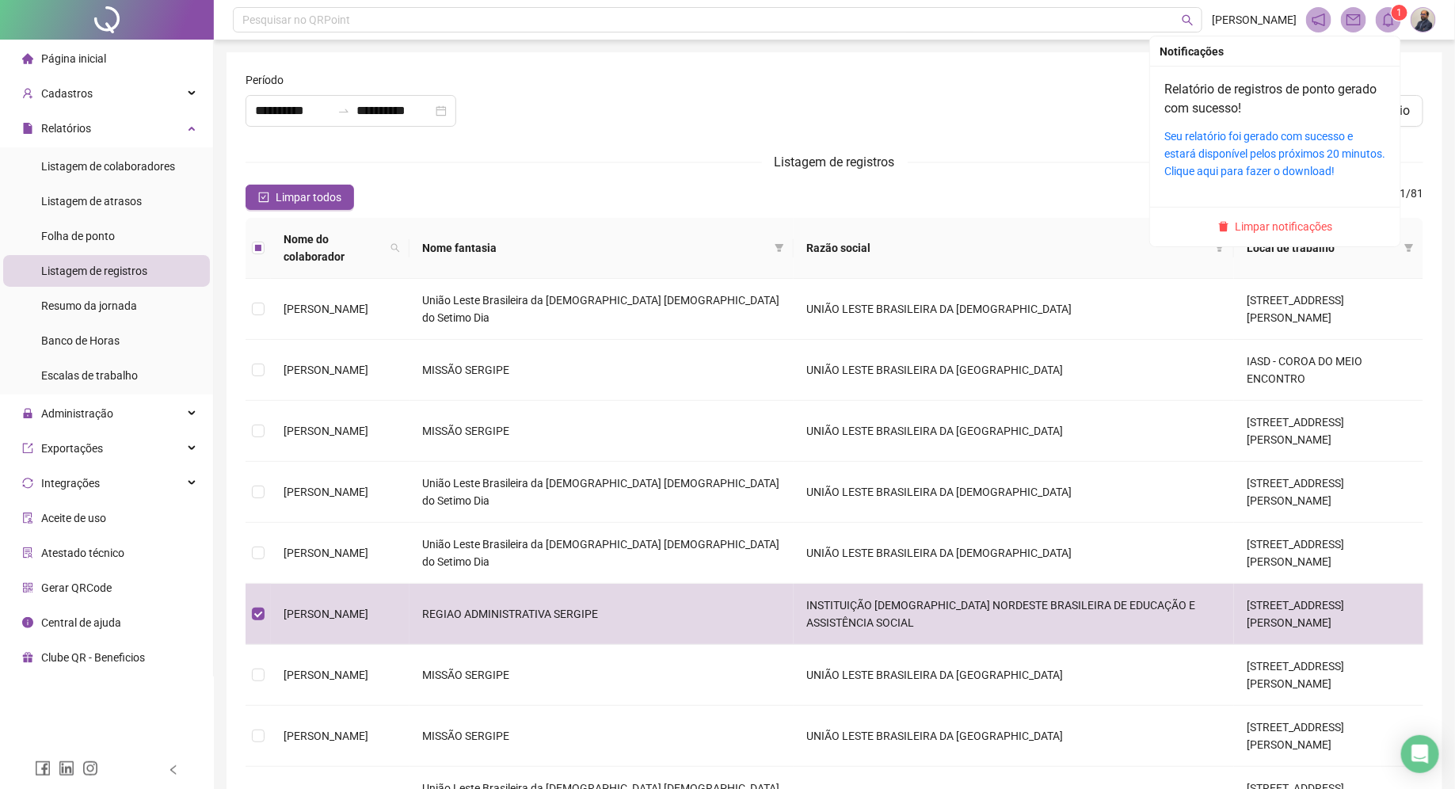
click at [1389, 18] on icon "bell" at bounding box center [1388, 20] width 14 height 14
click at [1263, 152] on link "Seu relatório foi gerado com sucesso e estará disponível pelos próximos 20 minu…" at bounding box center [1274, 154] width 221 height 48
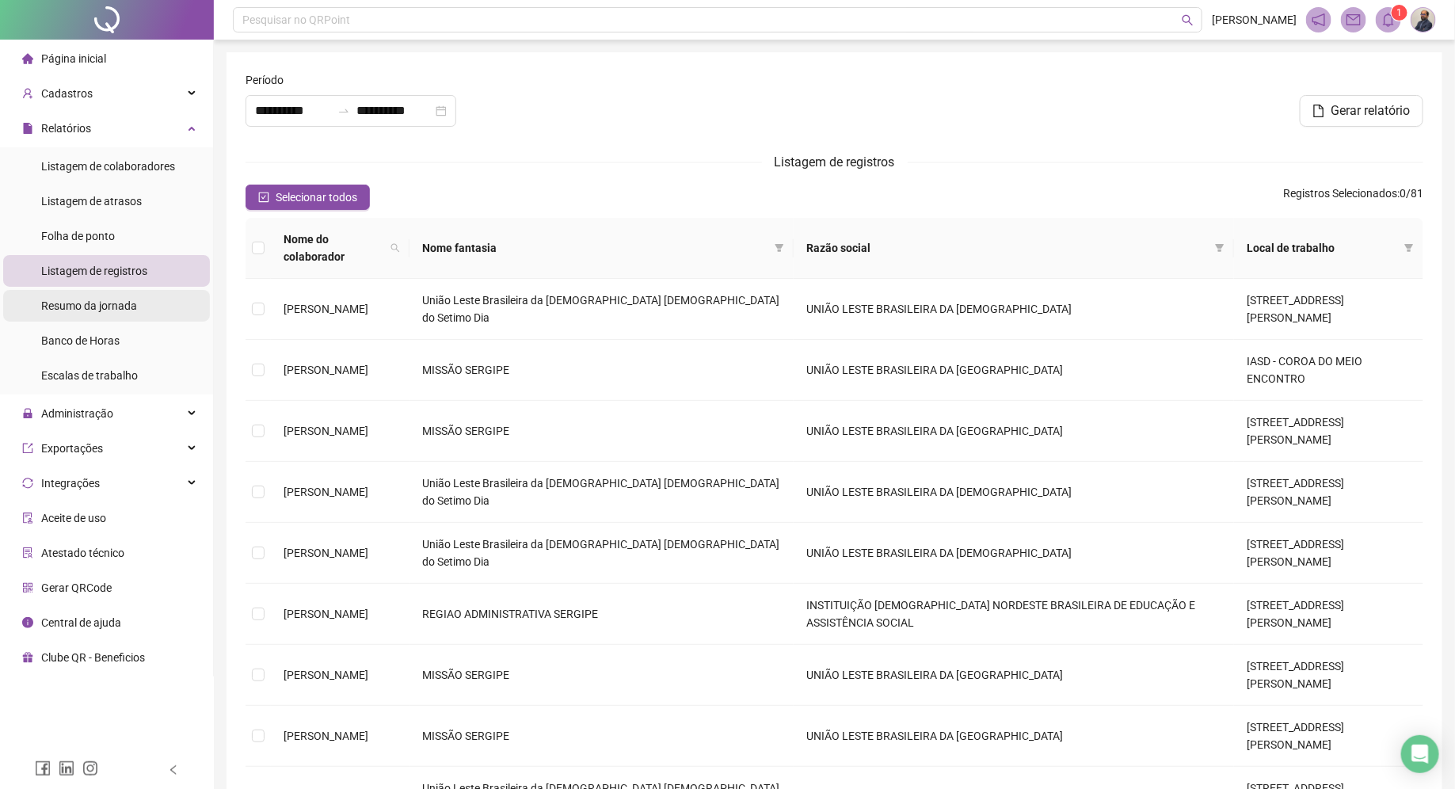
click at [111, 306] on span "Resumo da jornada" at bounding box center [89, 305] width 96 height 13
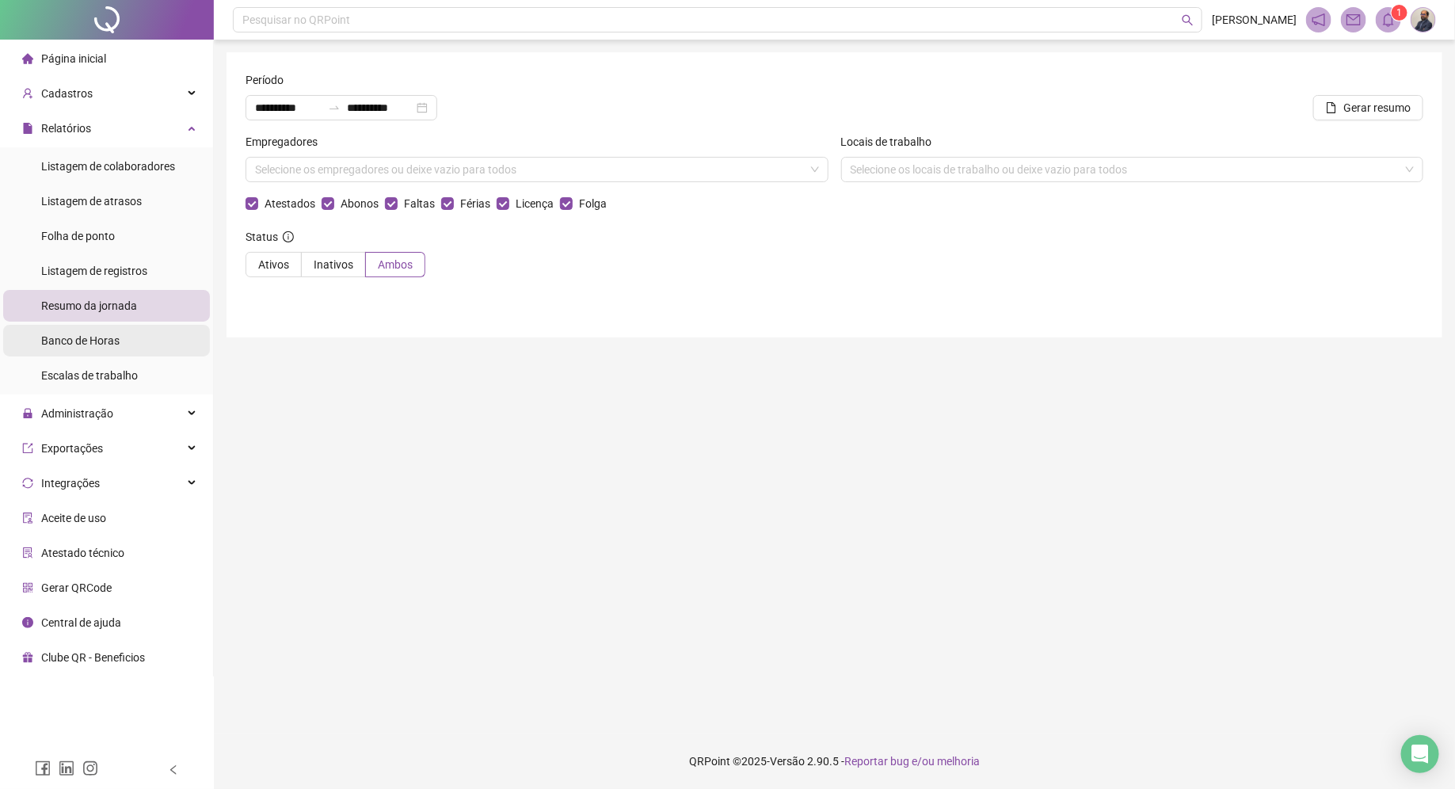
click at [104, 342] on span "Banco de Horas" at bounding box center [80, 340] width 78 height 13
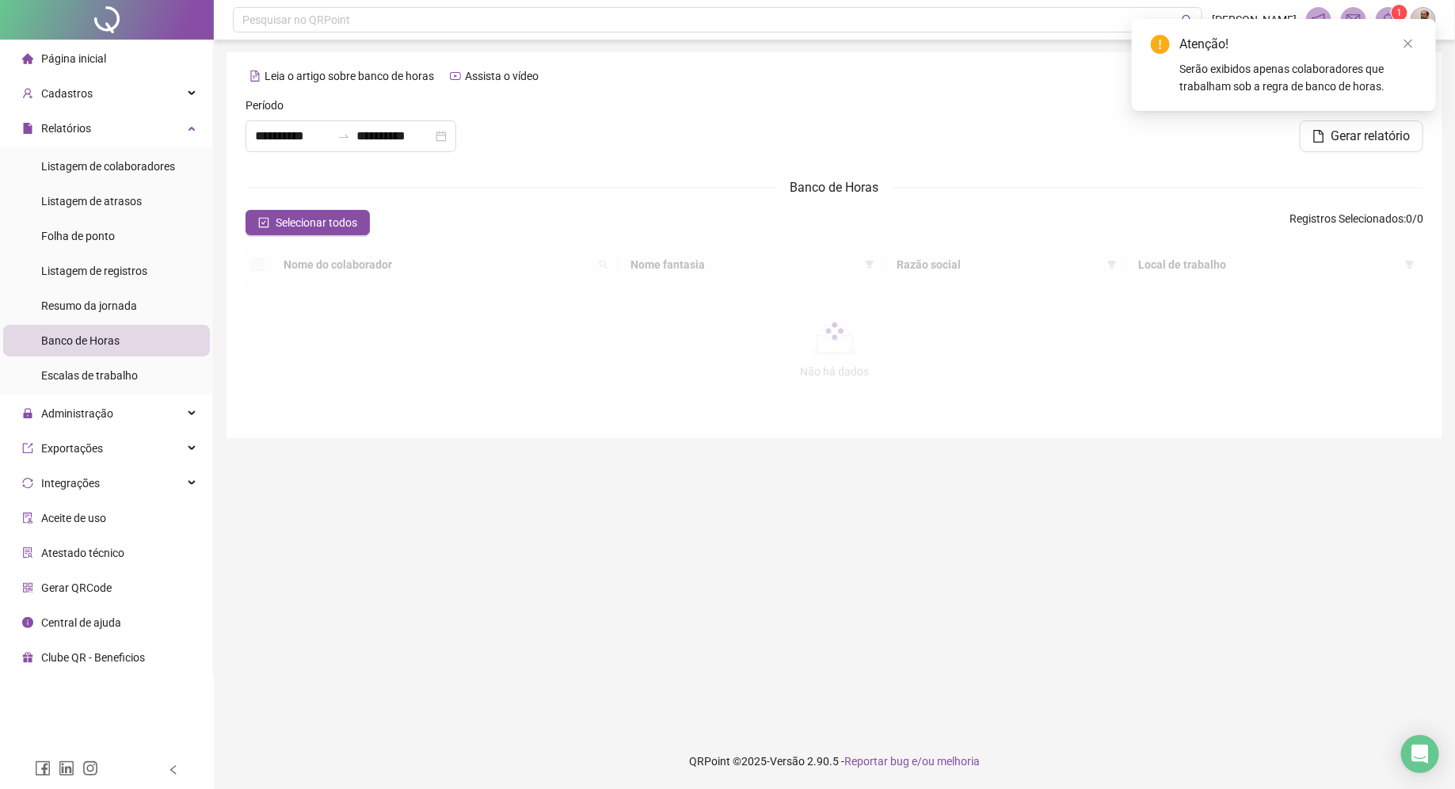
type input "**********"
click at [1406, 41] on icon "close" at bounding box center [1408, 44] width 9 height 9
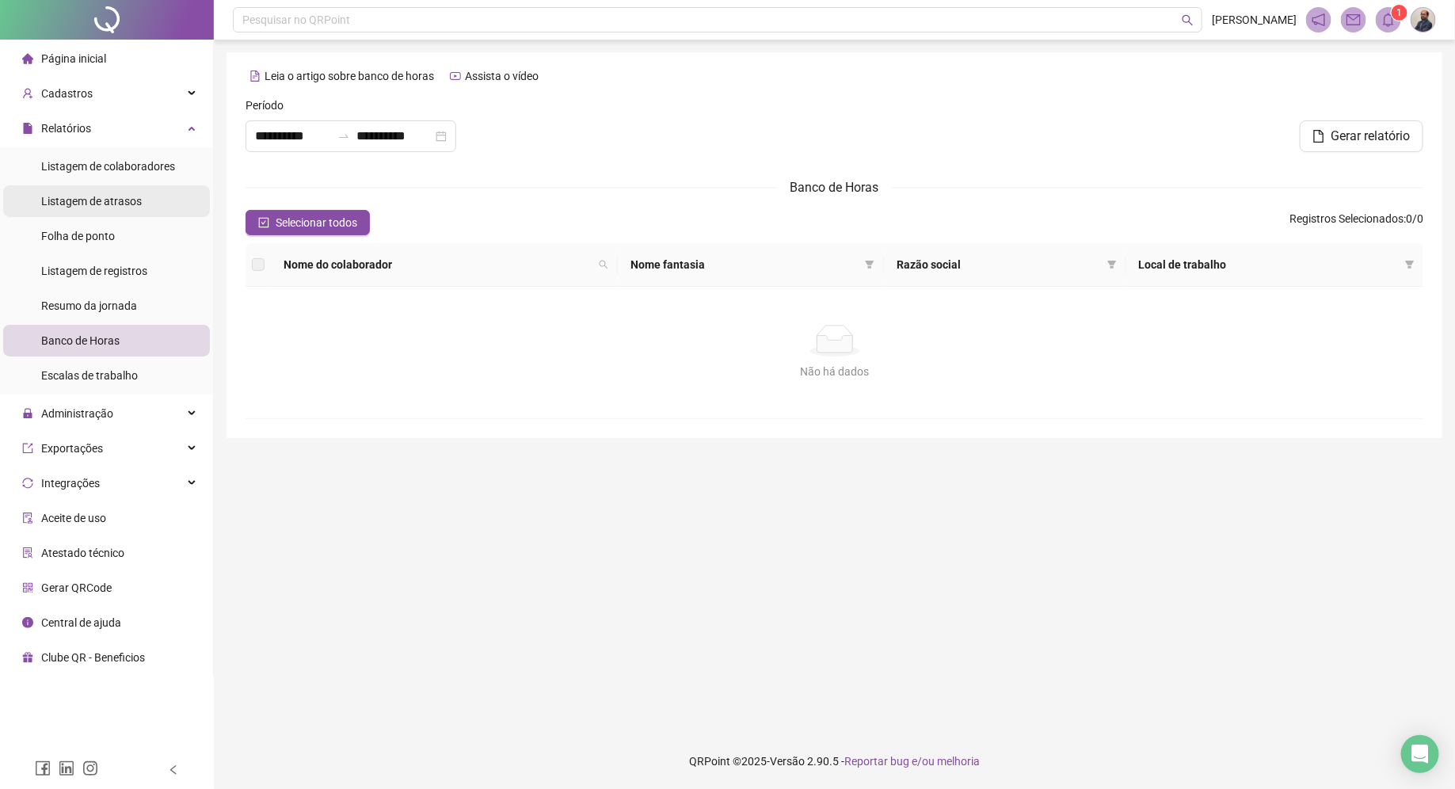
click at [107, 196] on span "Listagem de atrasos" at bounding box center [91, 201] width 101 height 13
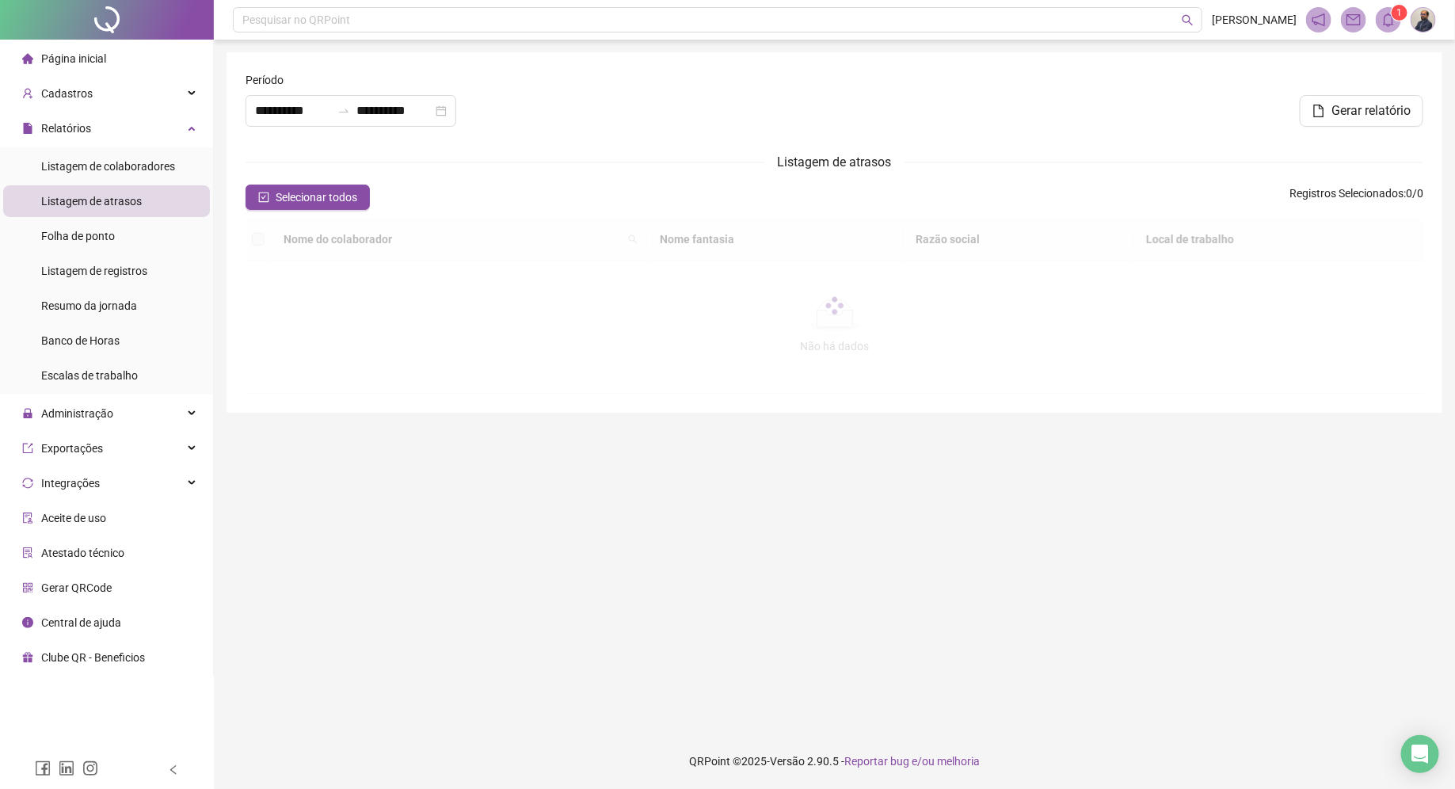
type input "**********"
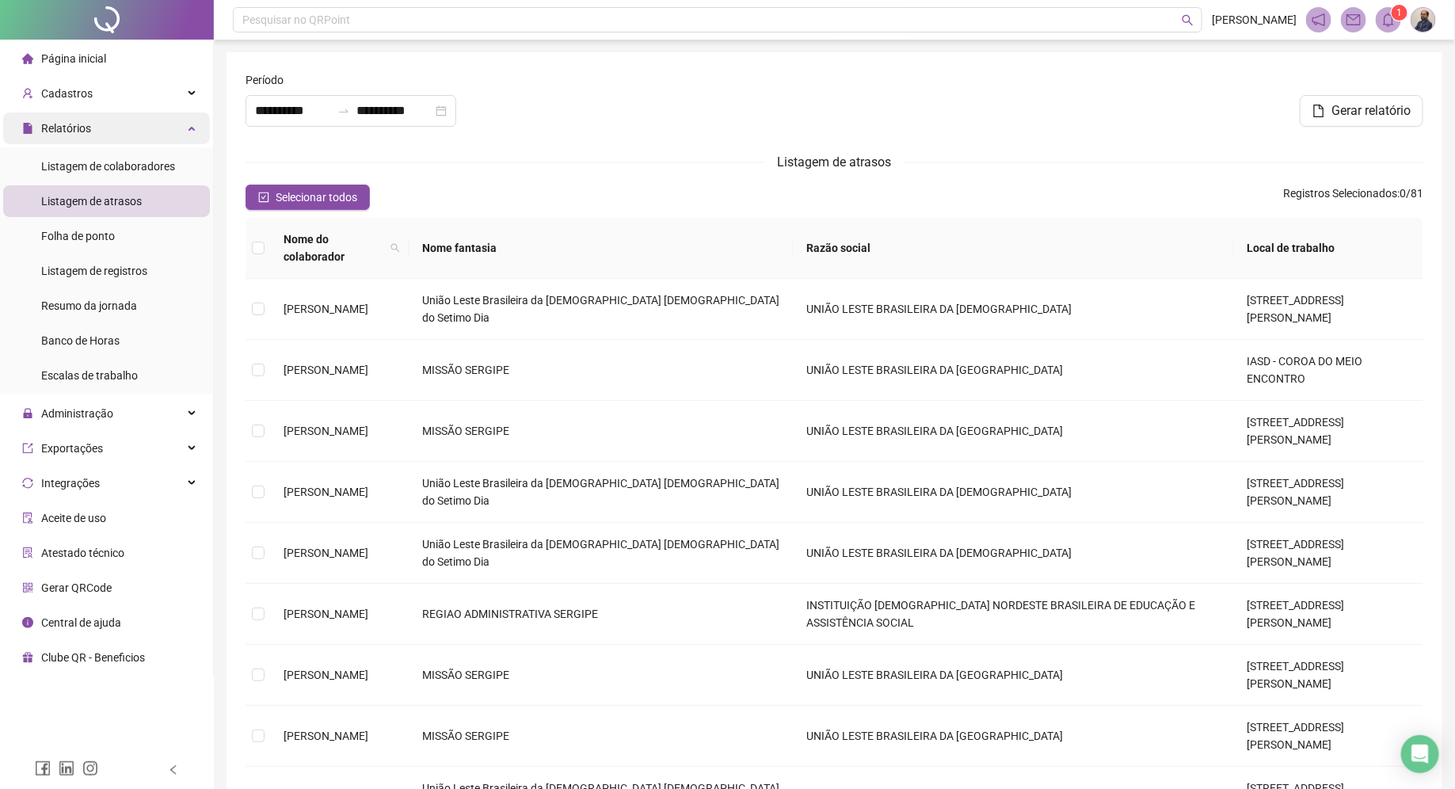
click at [192, 129] on div "Relatórios" at bounding box center [106, 128] width 207 height 32
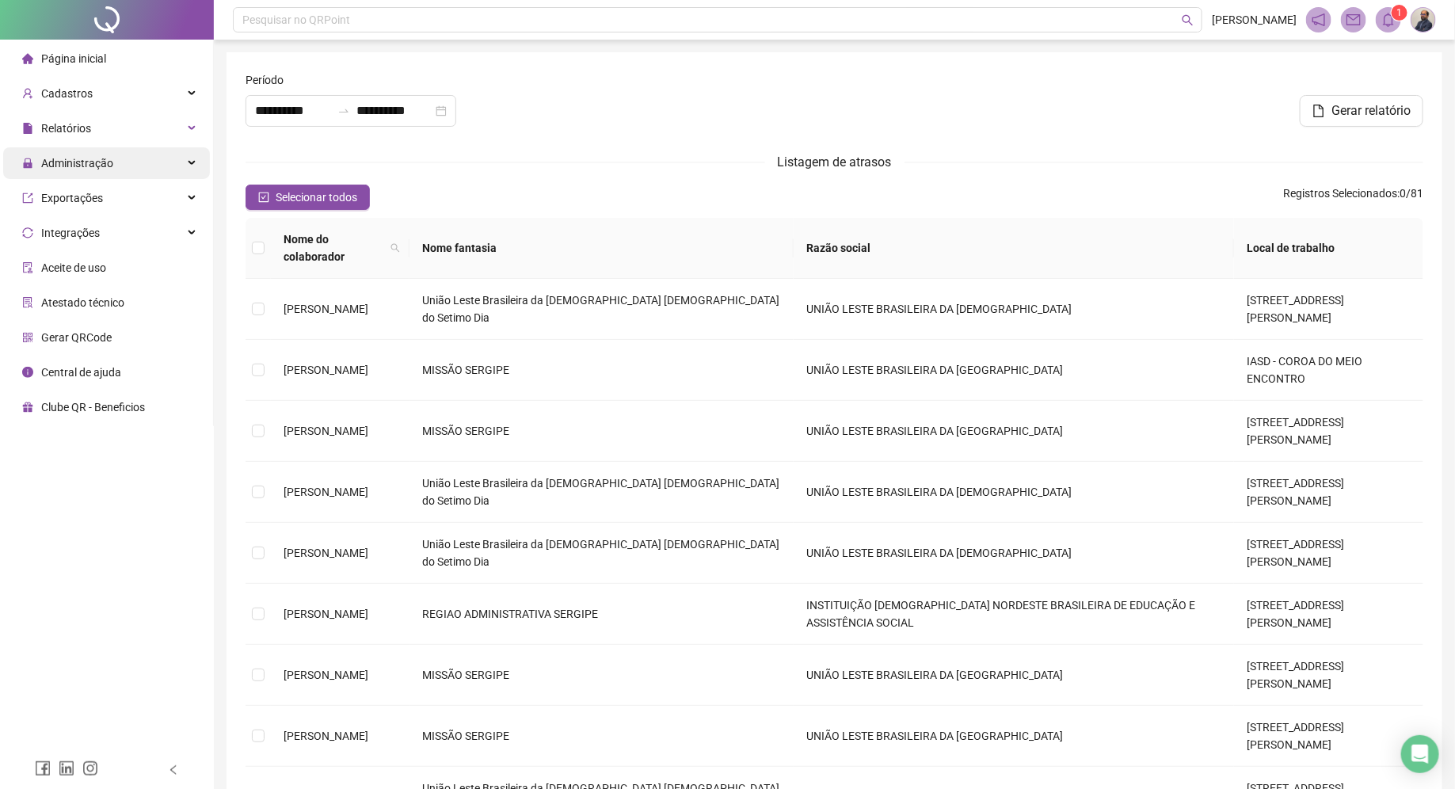
click at [197, 161] on div "Administração" at bounding box center [106, 163] width 207 height 32
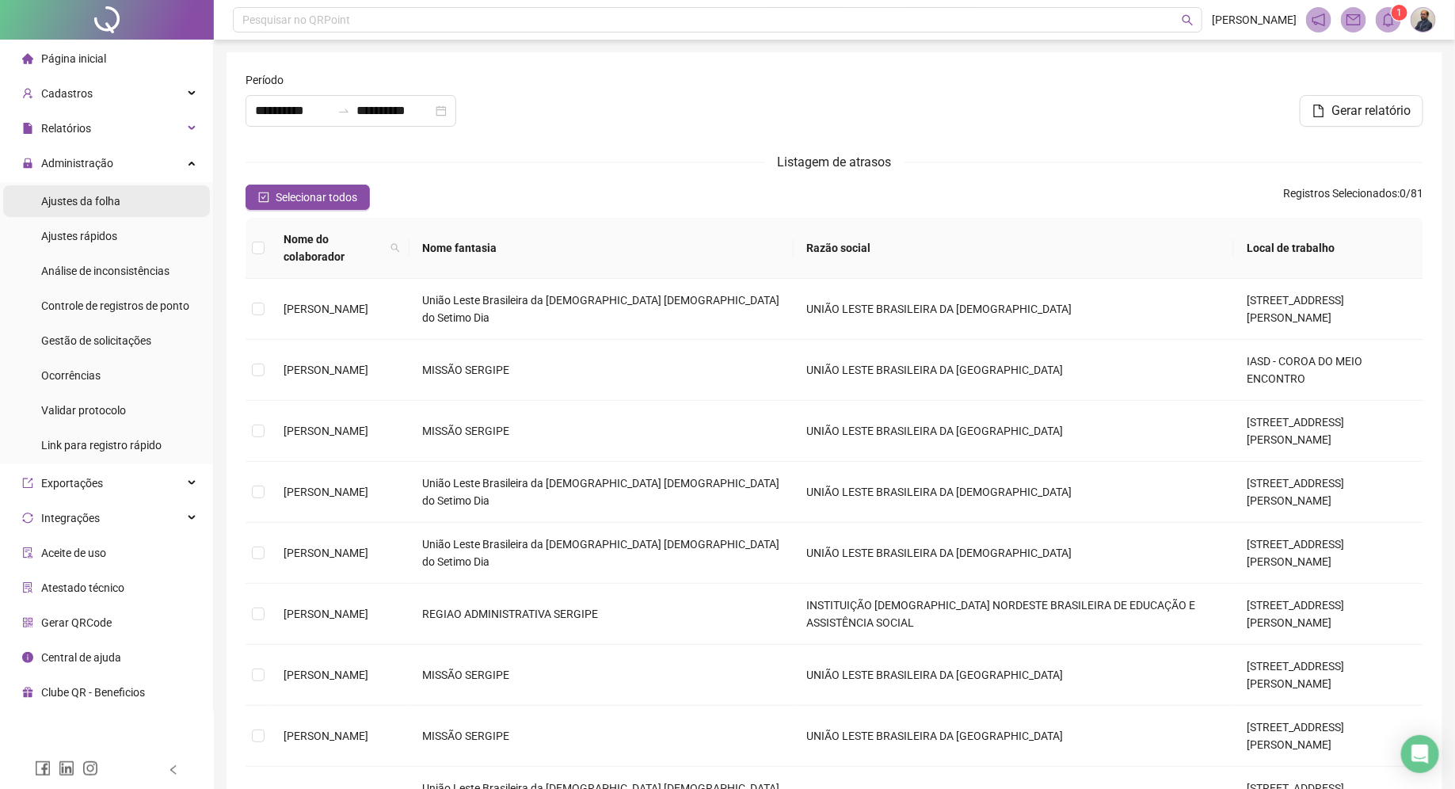
click at [120, 200] on span "Ajustes da folha" at bounding box center [80, 201] width 79 height 13
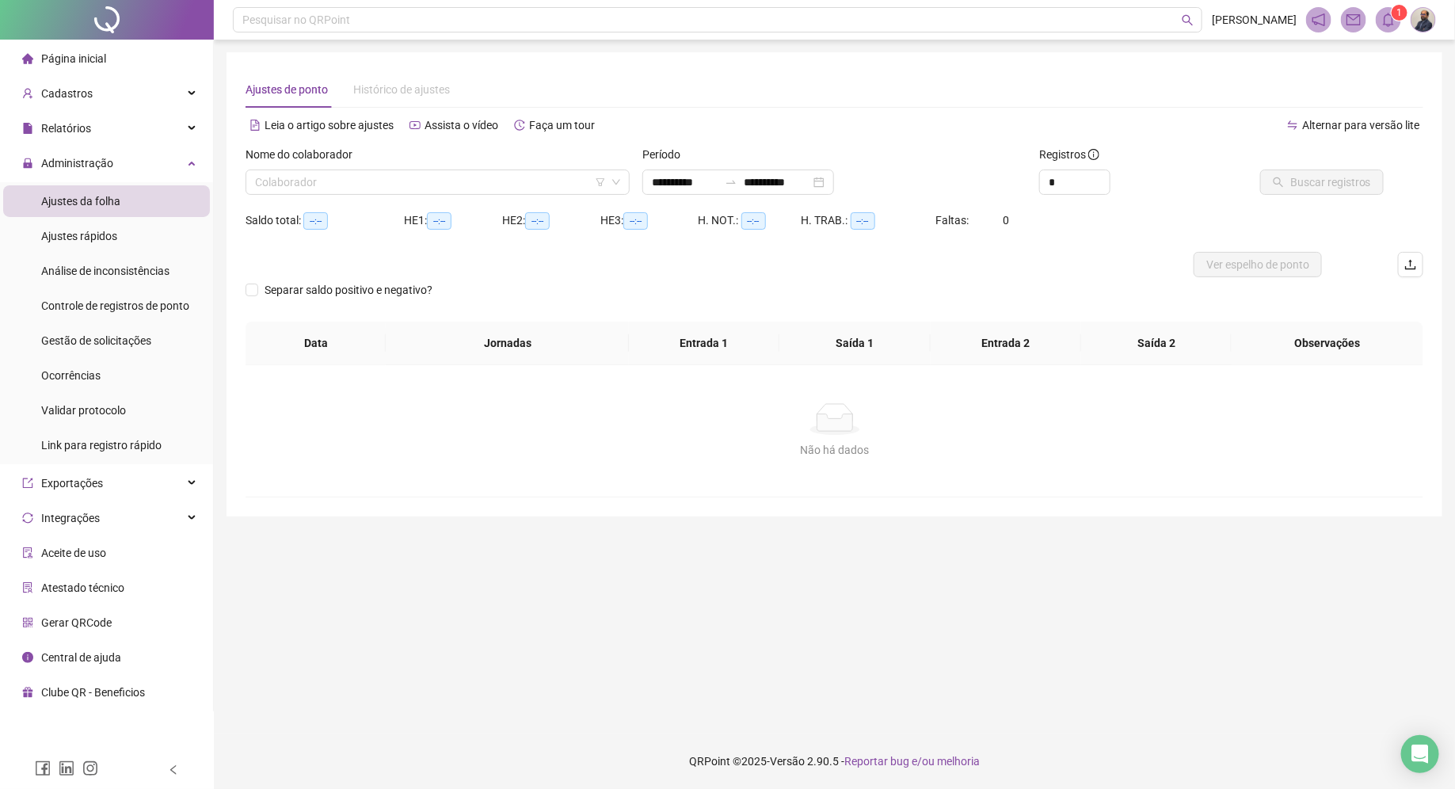
type input "**********"
click at [107, 237] on span "Ajustes rápidos" at bounding box center [79, 236] width 76 height 13
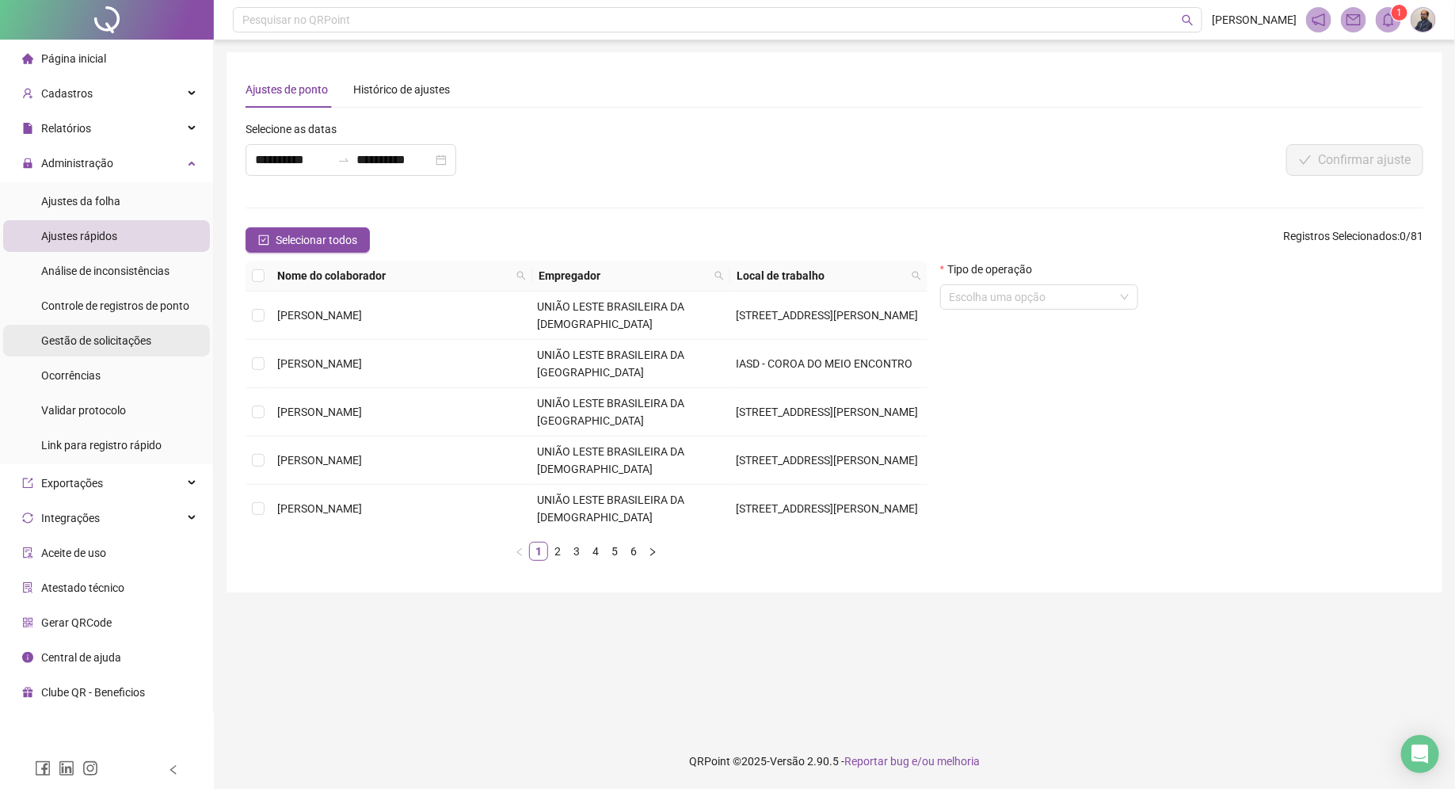
click at [109, 342] on span "Gestão de solicitações" at bounding box center [96, 340] width 110 height 13
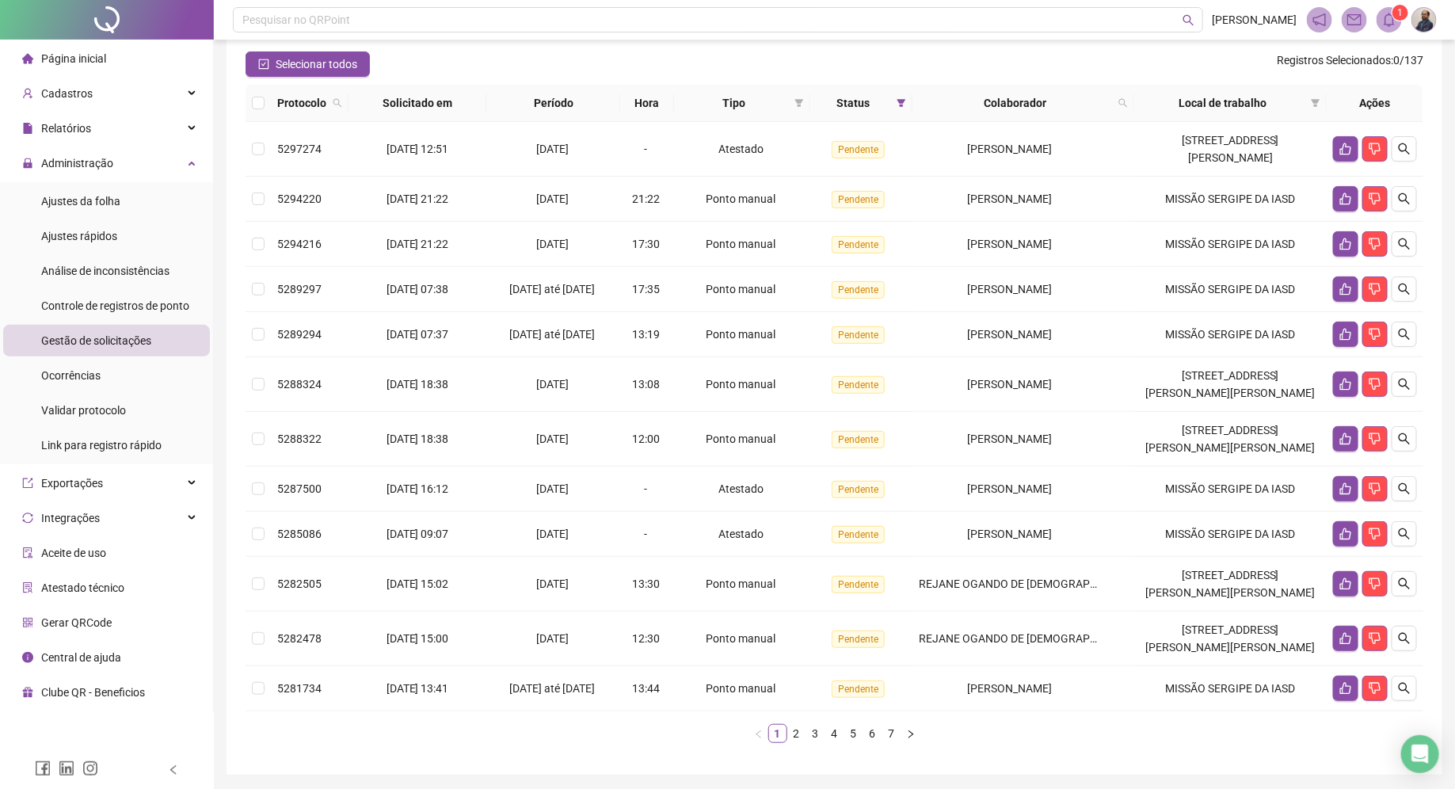
scroll to position [150, 0]
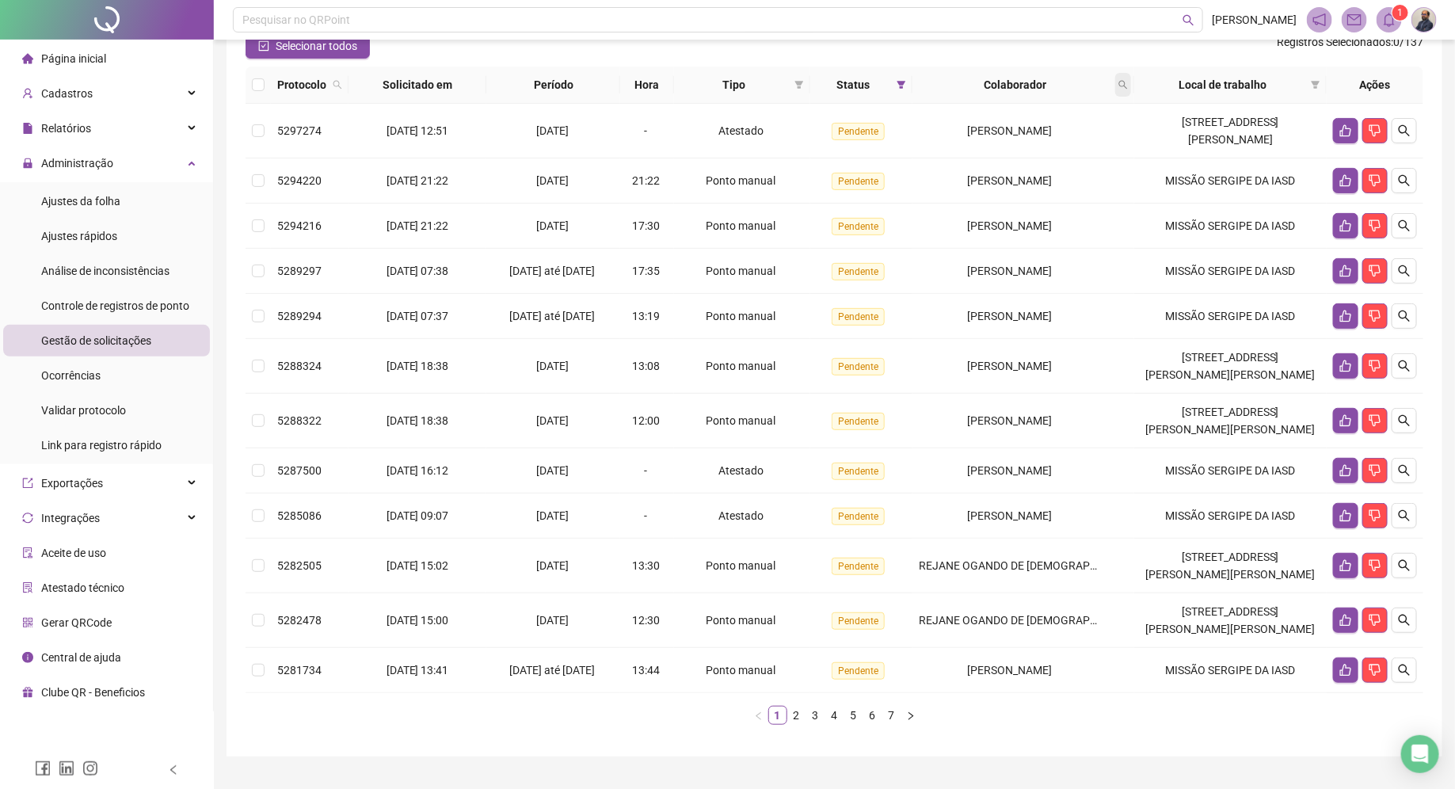
click at [1128, 84] on icon "search" at bounding box center [1123, 85] width 10 height 10
click at [1019, 145] on span "Buscar" at bounding box center [1032, 147] width 35 height 17
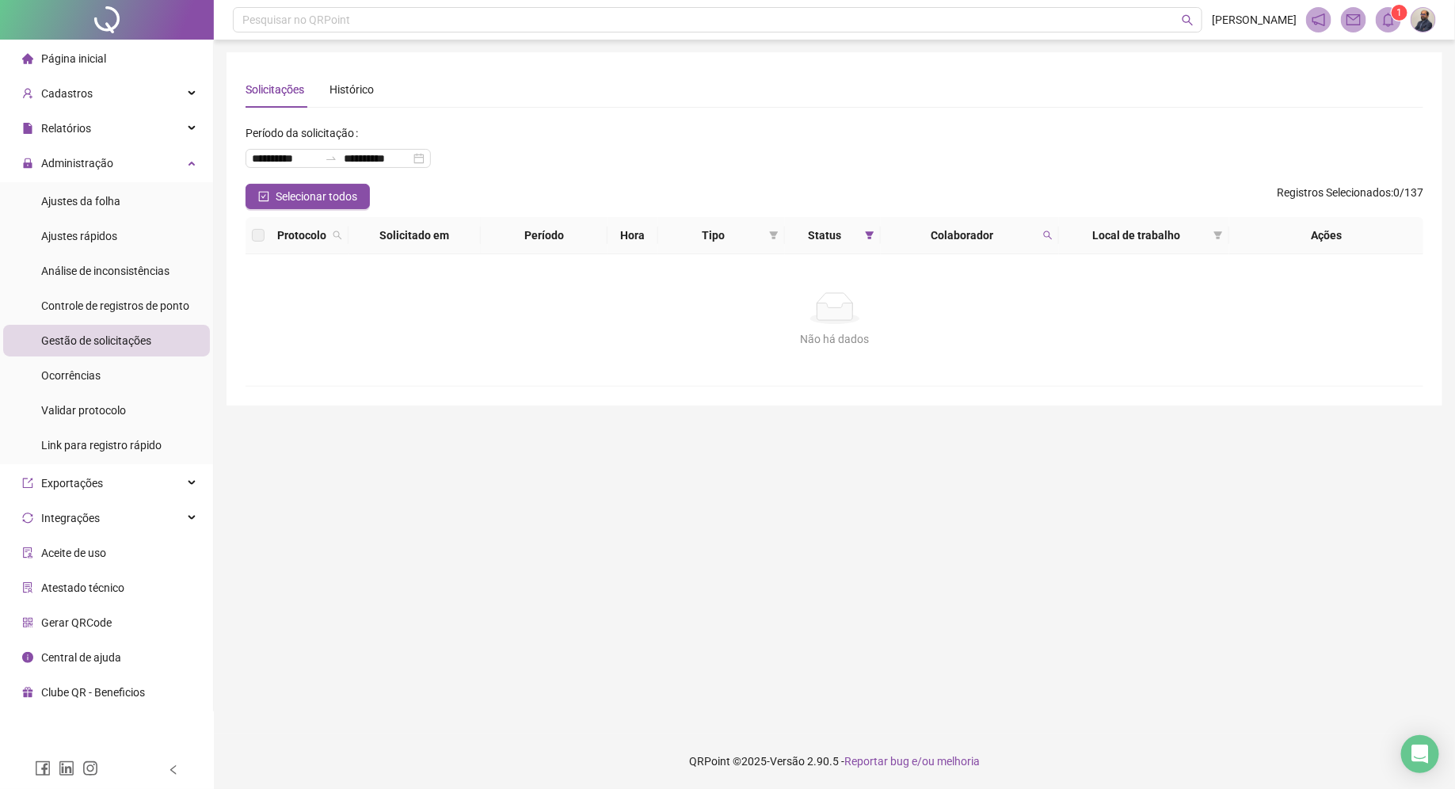
scroll to position [0, 0]
click at [1048, 234] on icon "search" at bounding box center [1048, 236] width 10 height 10
type input "*****"
click at [942, 300] on span "Buscar" at bounding box center [946, 297] width 35 height 17
click at [871, 238] on icon "filter" at bounding box center [870, 236] width 10 height 10
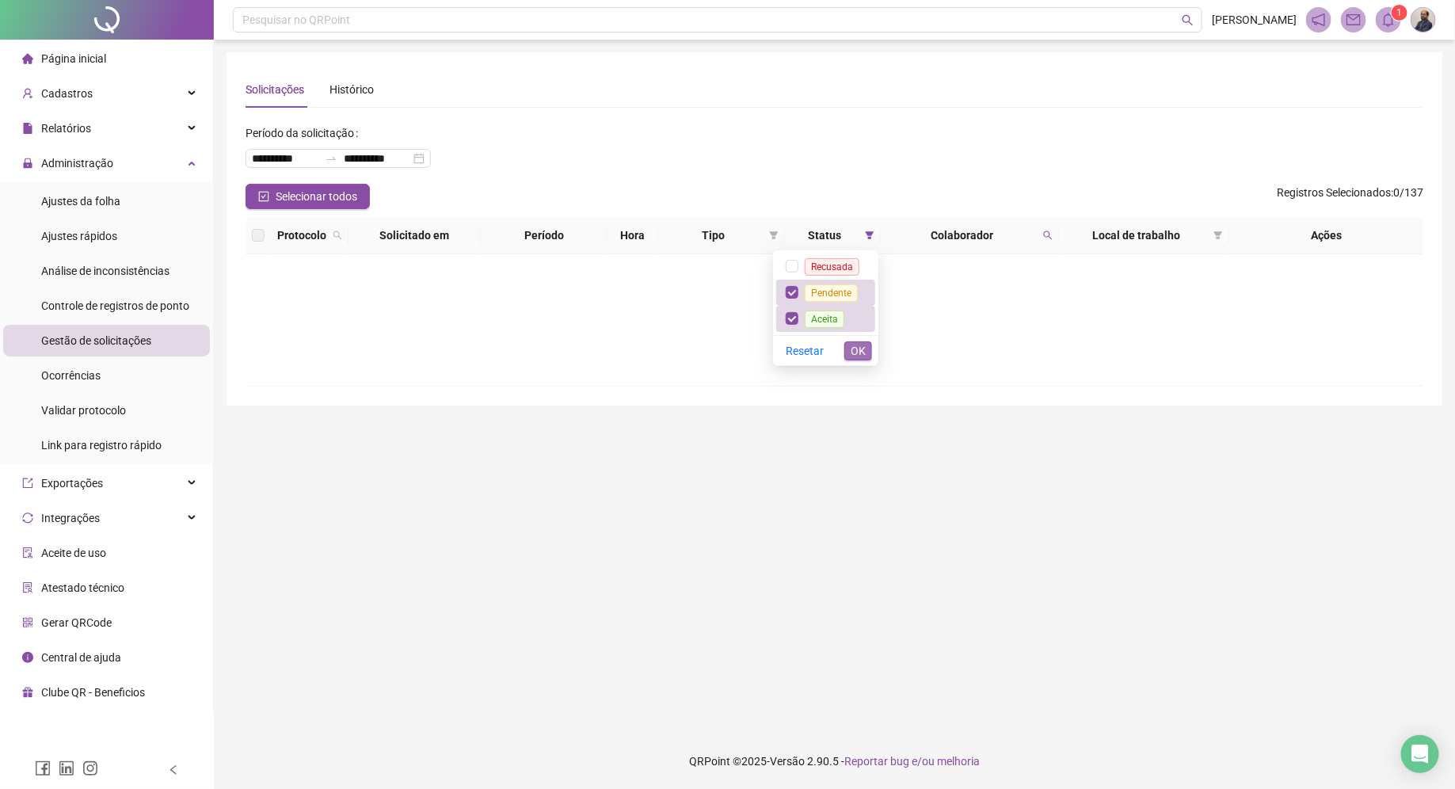
click at [863, 349] on span "OK" at bounding box center [858, 350] width 15 height 17
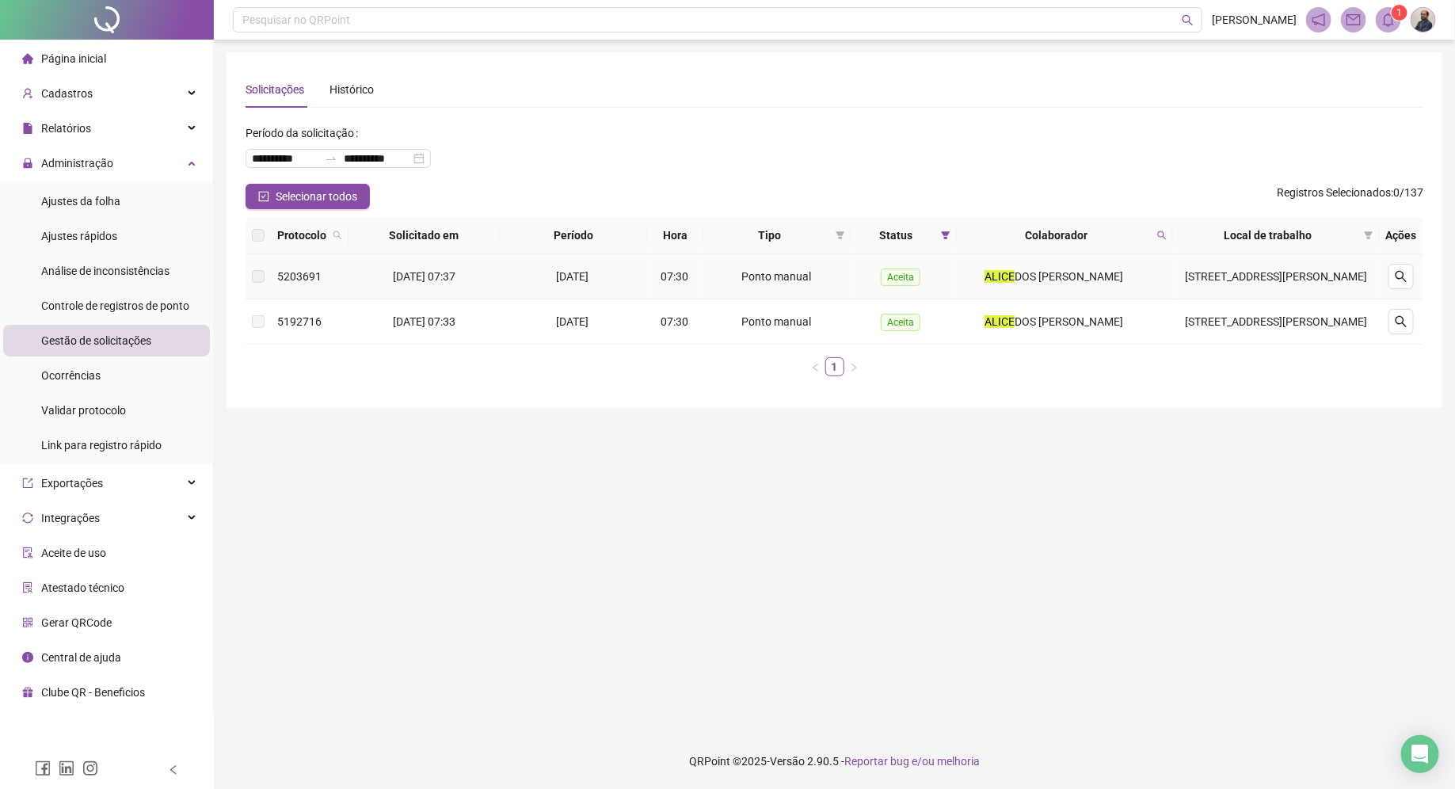
click at [1000, 275] on mark "ALICE" at bounding box center [1000, 276] width 30 height 13
click at [915, 286] on span "Aceita" at bounding box center [901, 277] width 40 height 17
click at [1403, 277] on icon "search" at bounding box center [1401, 276] width 11 height 11
click at [1399, 328] on icon "search" at bounding box center [1401, 321] width 13 height 13
click at [94, 375] on span "Ocorrências" at bounding box center [70, 375] width 59 height 13
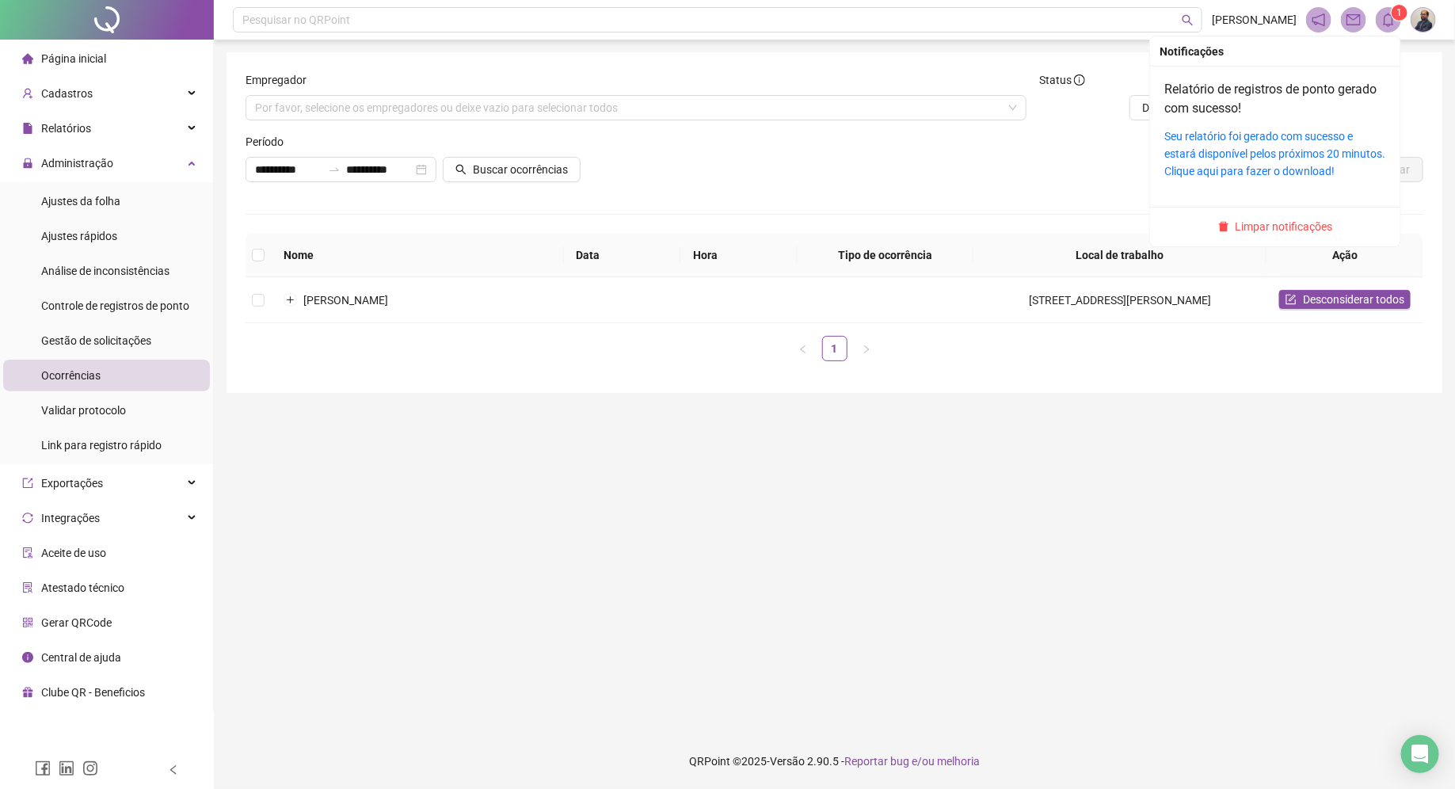
click at [1391, 24] on icon "bell" at bounding box center [1388, 20] width 14 height 14
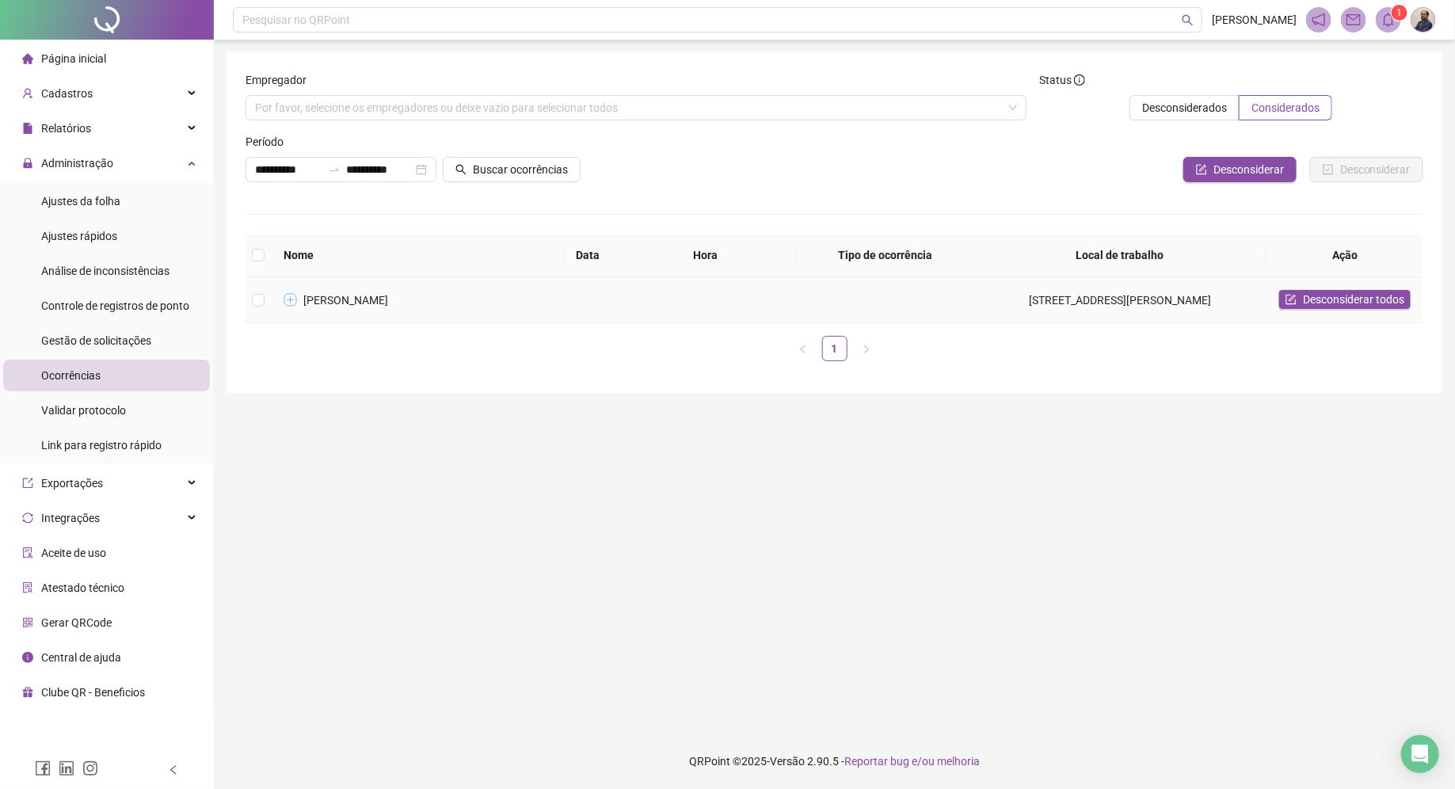
click at [289, 307] on button "Expandir linha" at bounding box center [290, 300] width 13 height 13
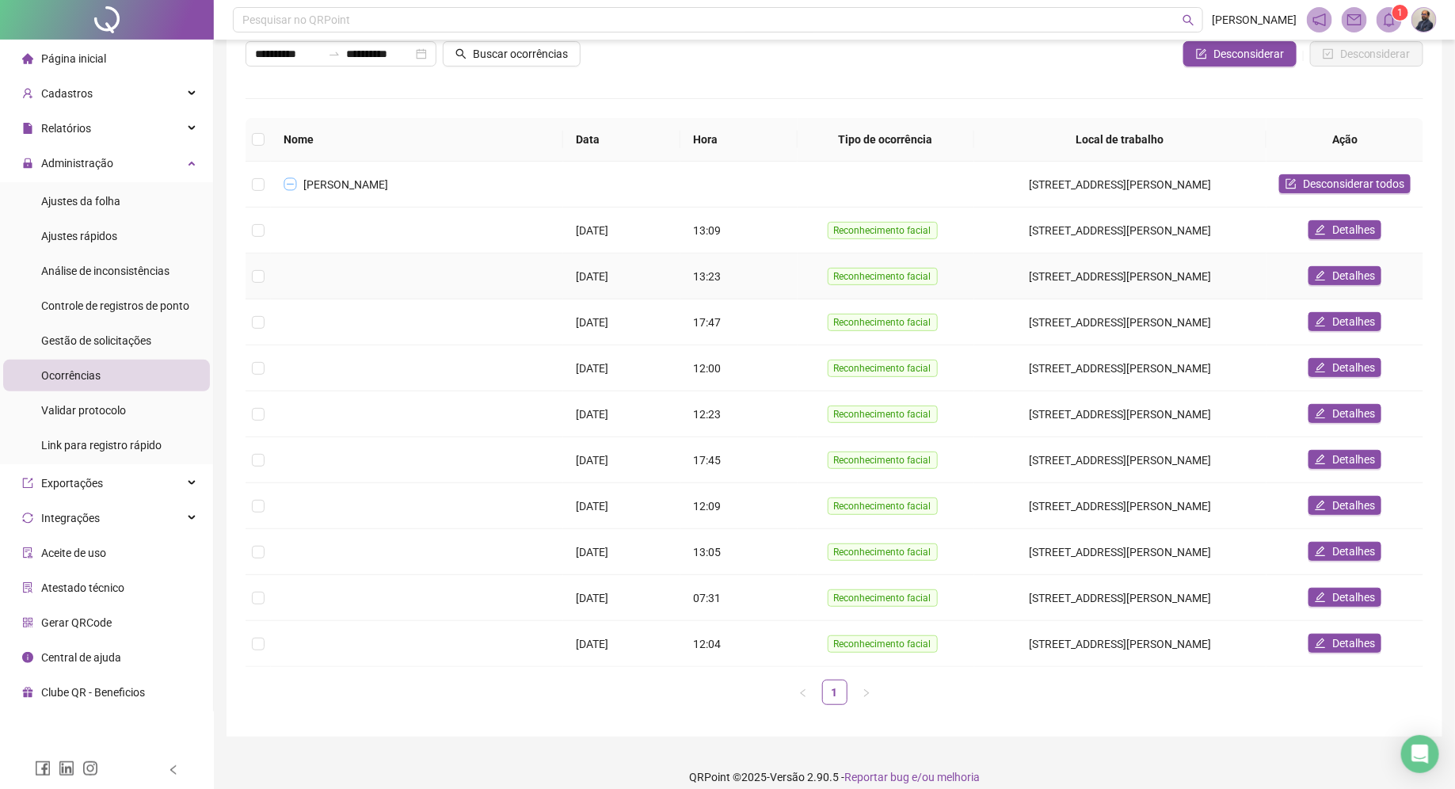
scroll to position [125, 0]
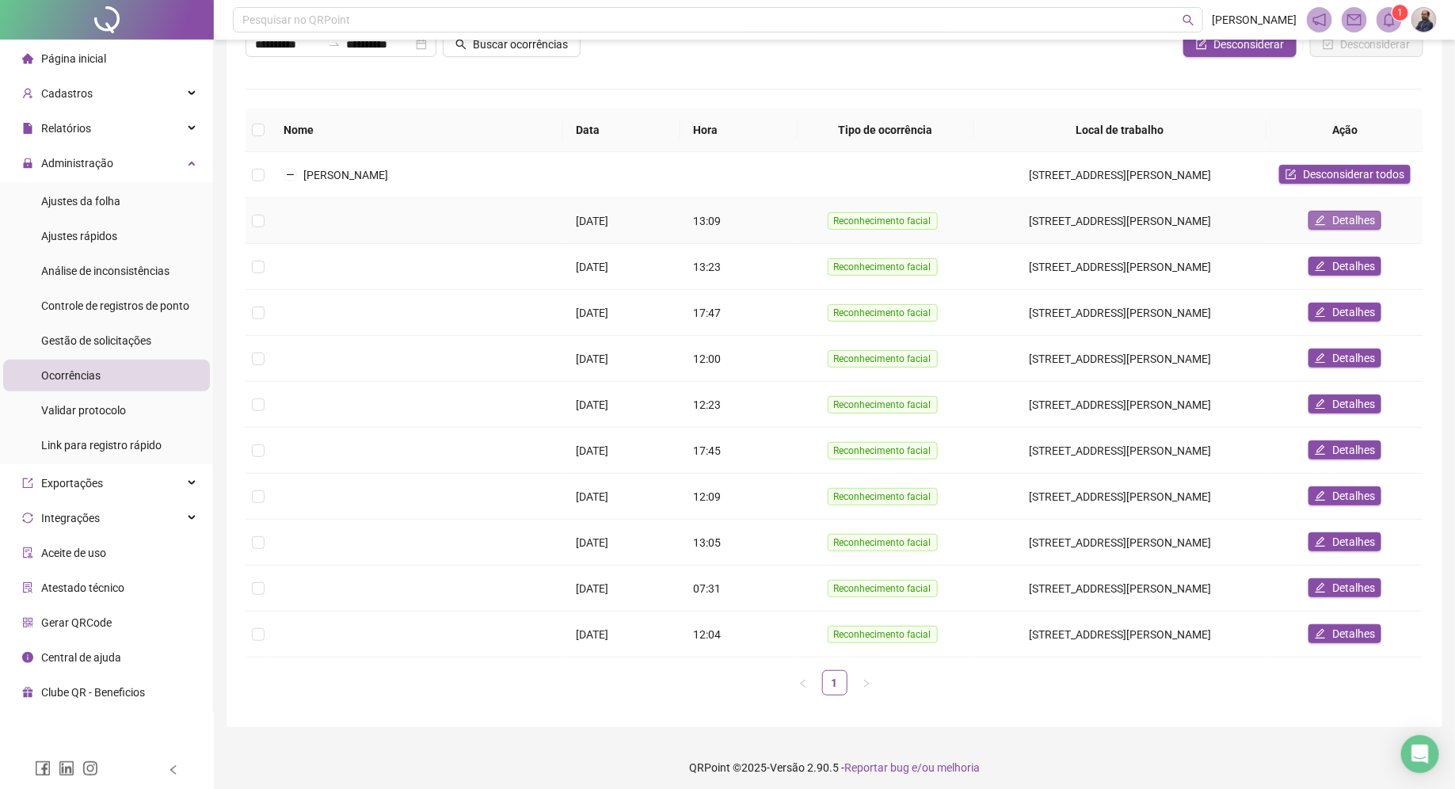
click at [1354, 229] on span "Detalhes" at bounding box center [1353, 219] width 43 height 17
click at [1335, 275] on span "Detalhes" at bounding box center [1353, 265] width 43 height 17
click at [1338, 321] on span "Detalhes" at bounding box center [1353, 311] width 43 height 17
click at [1352, 367] on span "Detalhes" at bounding box center [1353, 357] width 43 height 17
click at [1339, 413] on span "Detalhes" at bounding box center [1353, 403] width 43 height 17
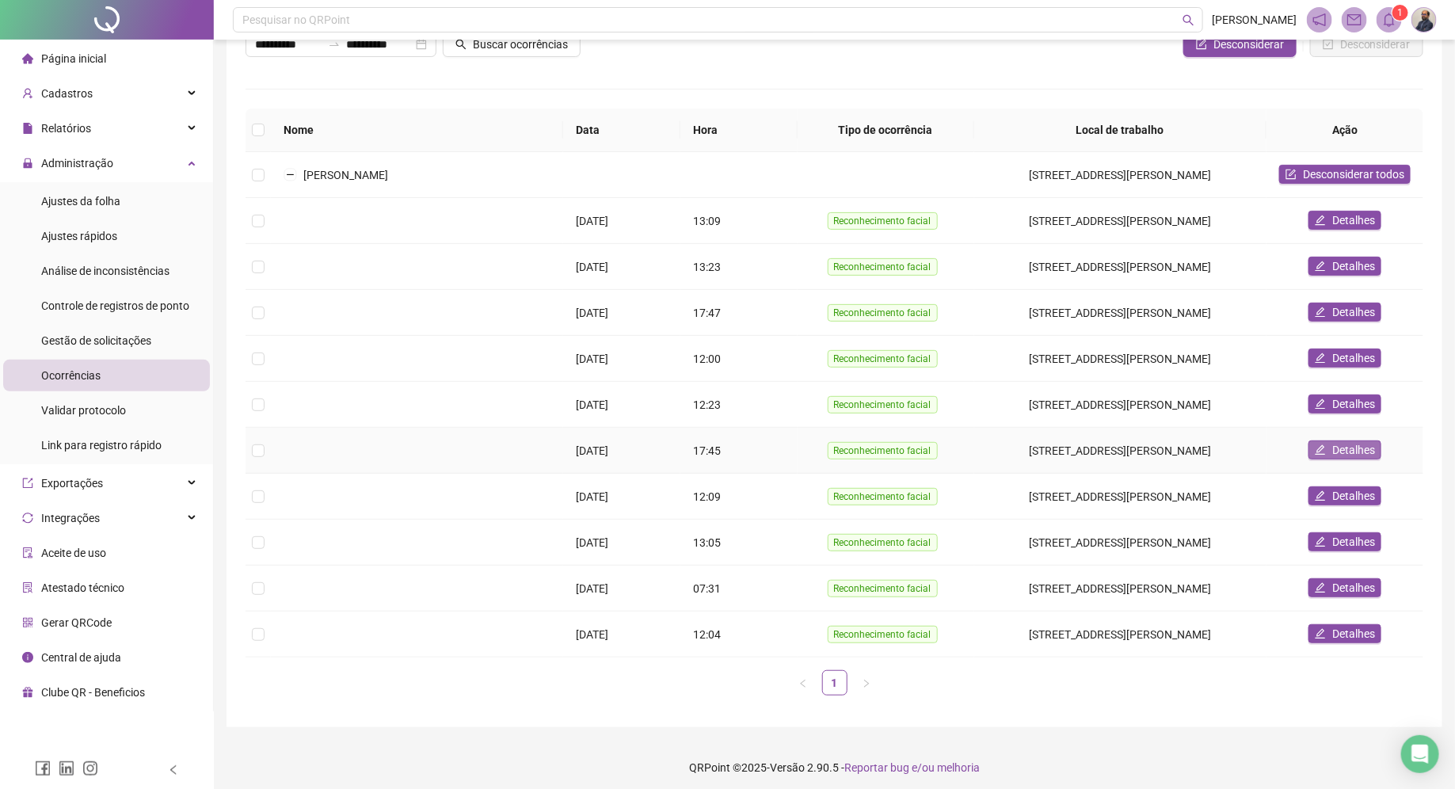
click at [1335, 459] on span "Detalhes" at bounding box center [1353, 449] width 43 height 17
click at [1337, 505] on span "Detalhes" at bounding box center [1353, 495] width 43 height 17
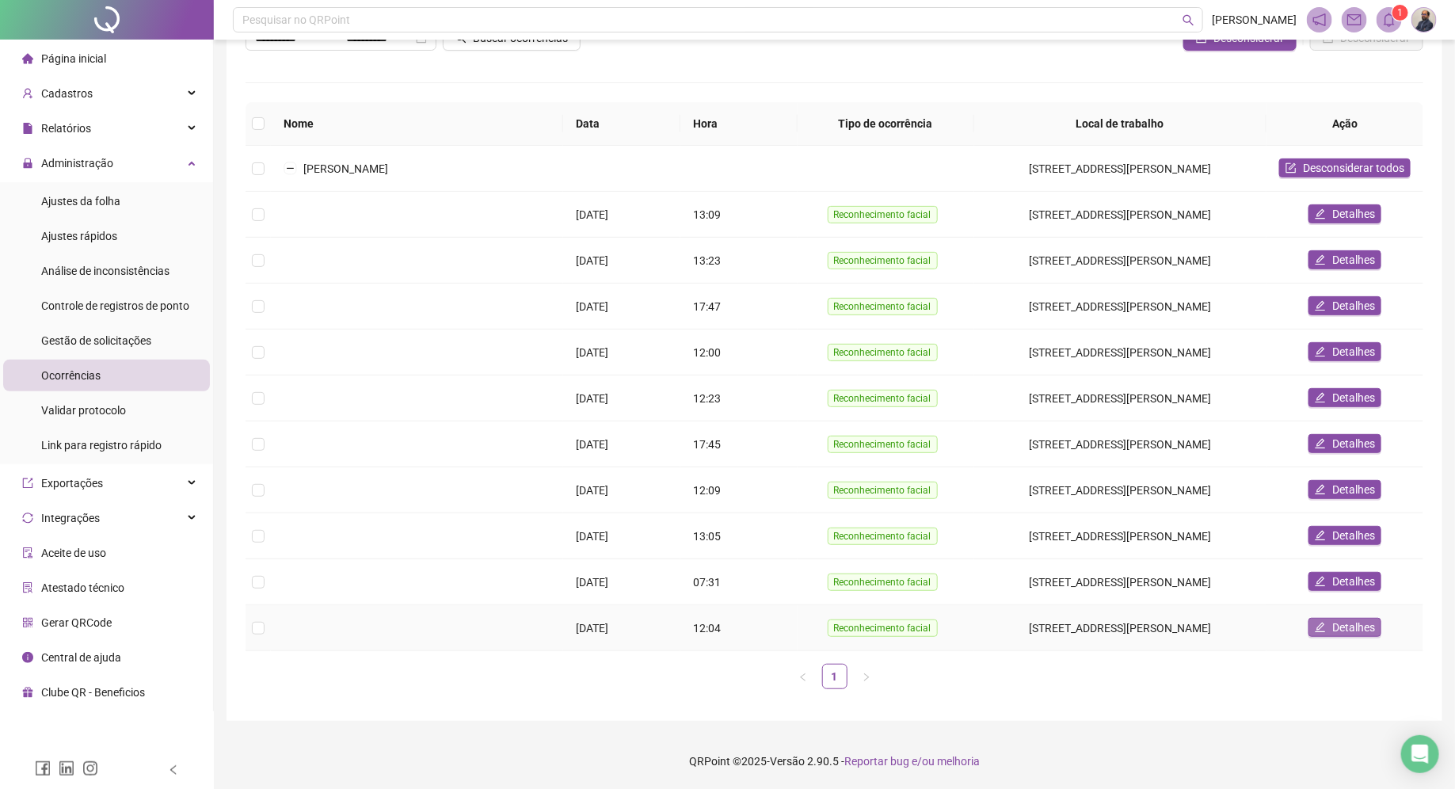
click at [1335, 620] on span "Detalhes" at bounding box center [1353, 627] width 43 height 17
click at [129, 312] on div "Controle de registros de ponto" at bounding box center [115, 306] width 148 height 32
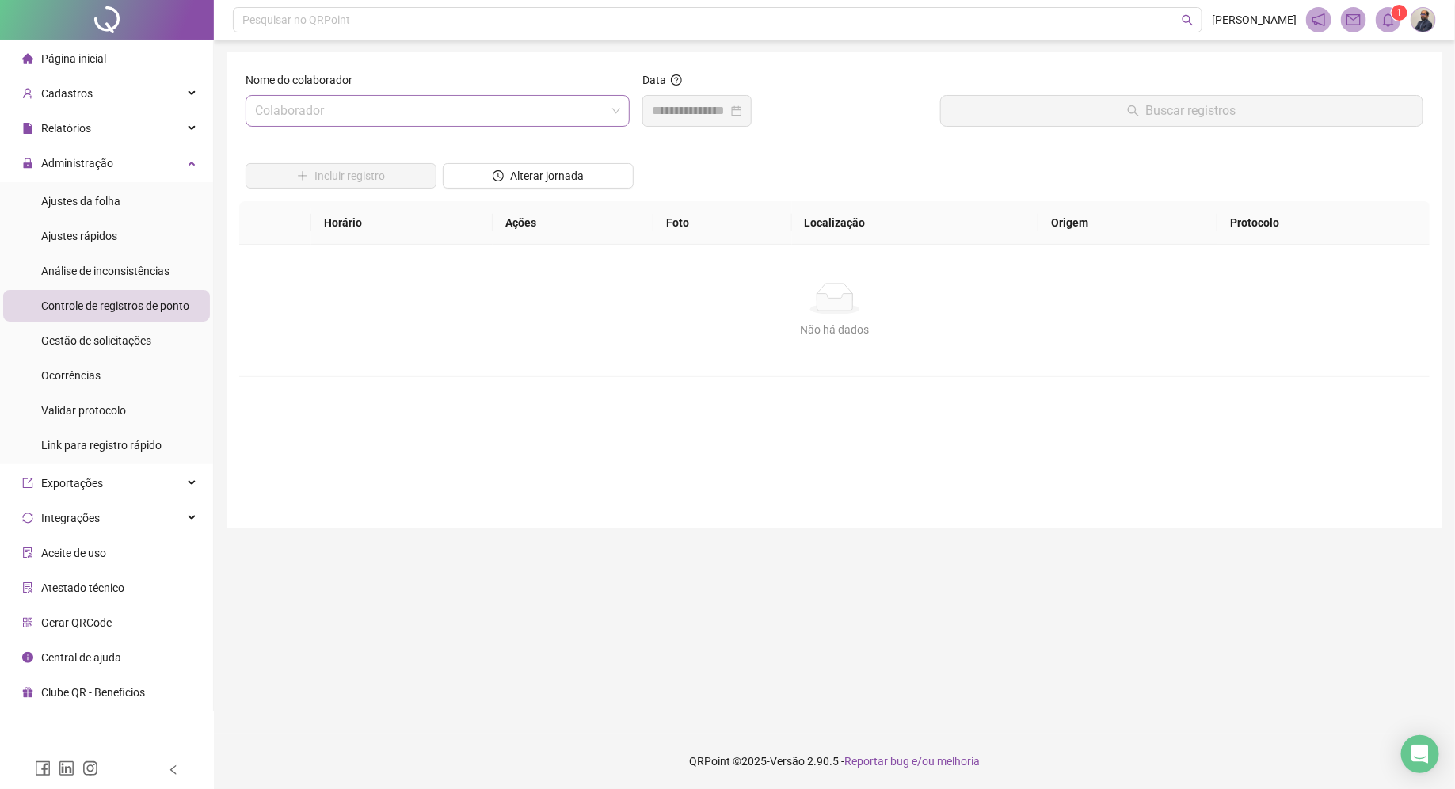
click at [548, 111] on input "search" at bounding box center [430, 111] width 351 height 30
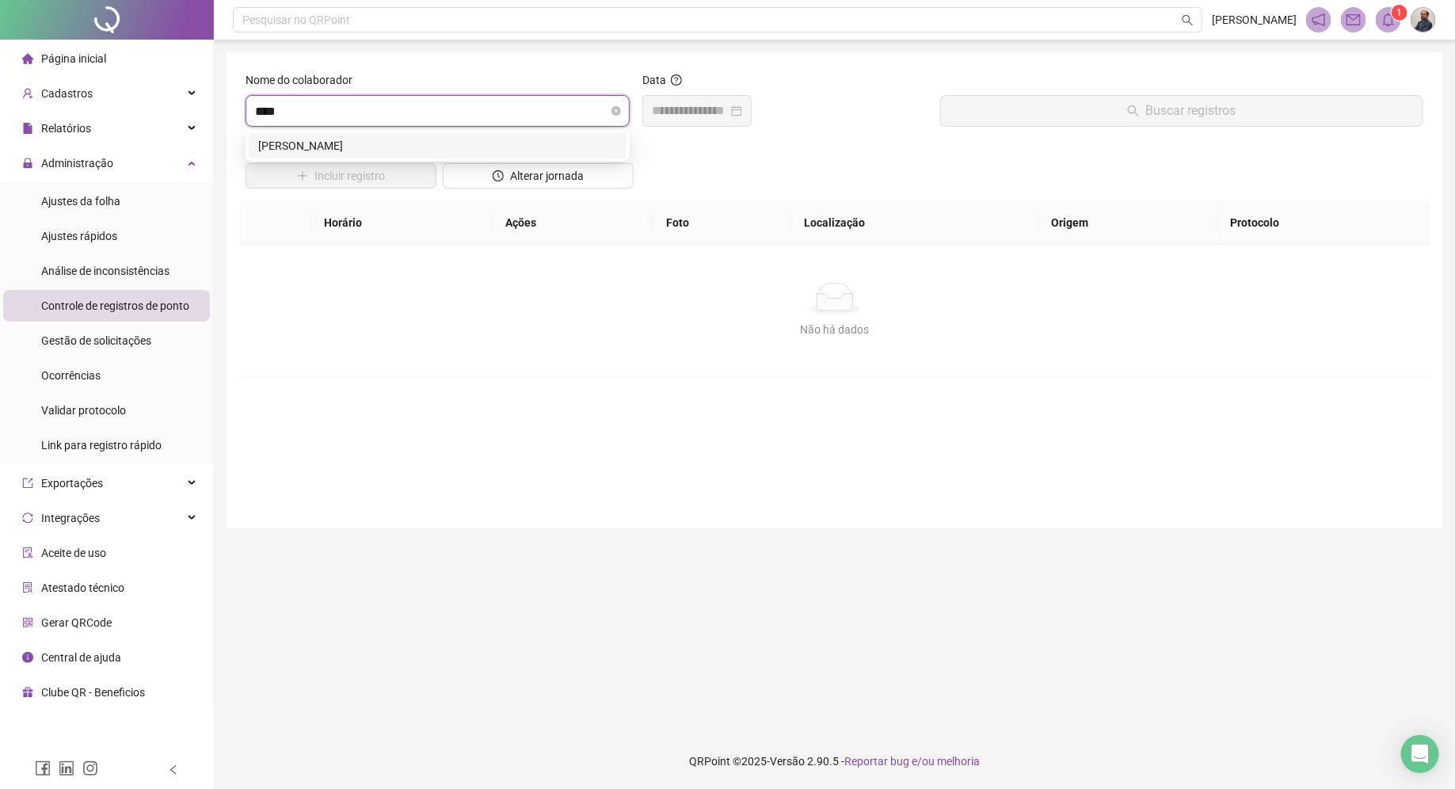
type input "*****"
click at [480, 144] on div "[PERSON_NAME]" at bounding box center [437, 145] width 359 height 17
click at [742, 112] on div at bounding box center [697, 110] width 90 height 19
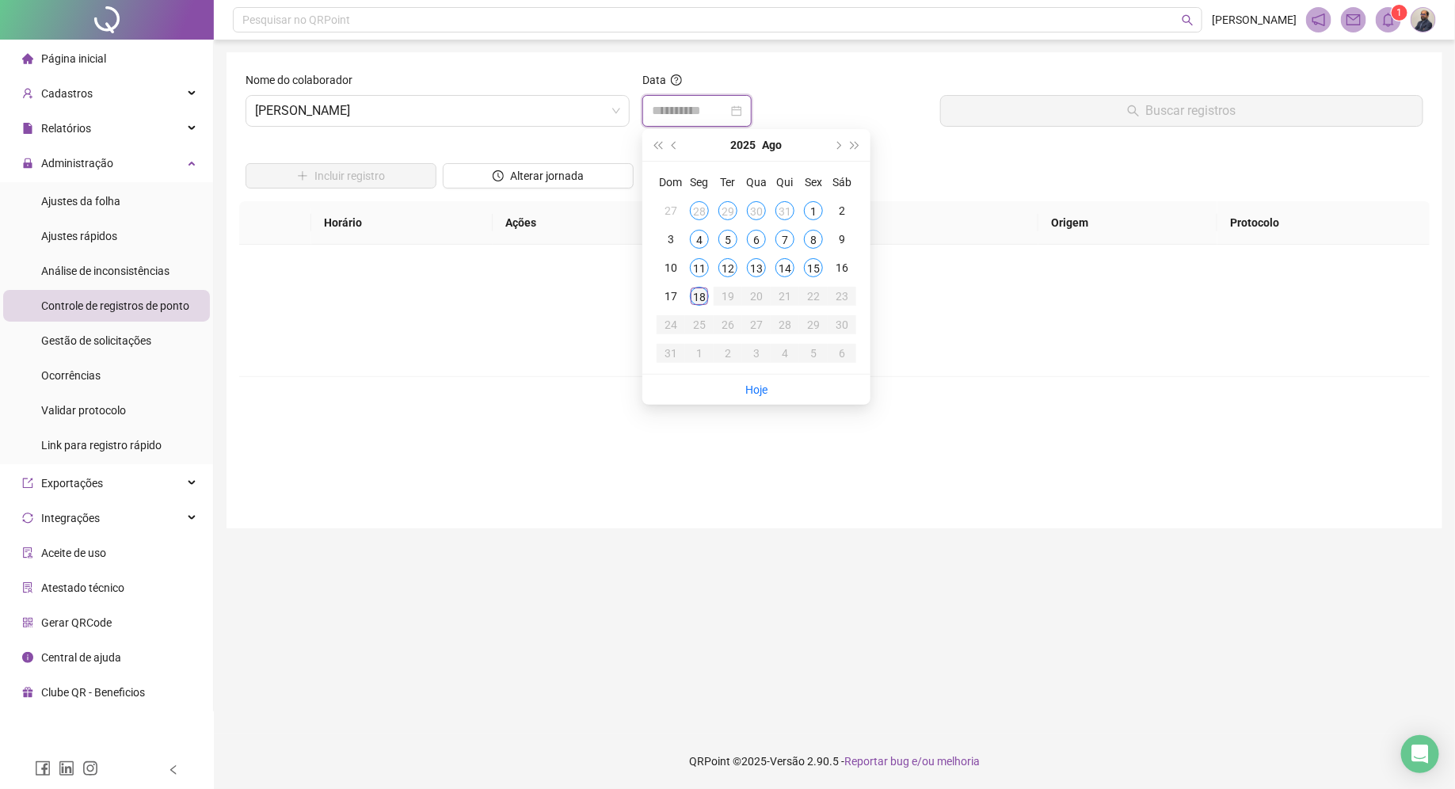
type input "**********"
click at [699, 291] on div "18" at bounding box center [699, 296] width 19 height 19
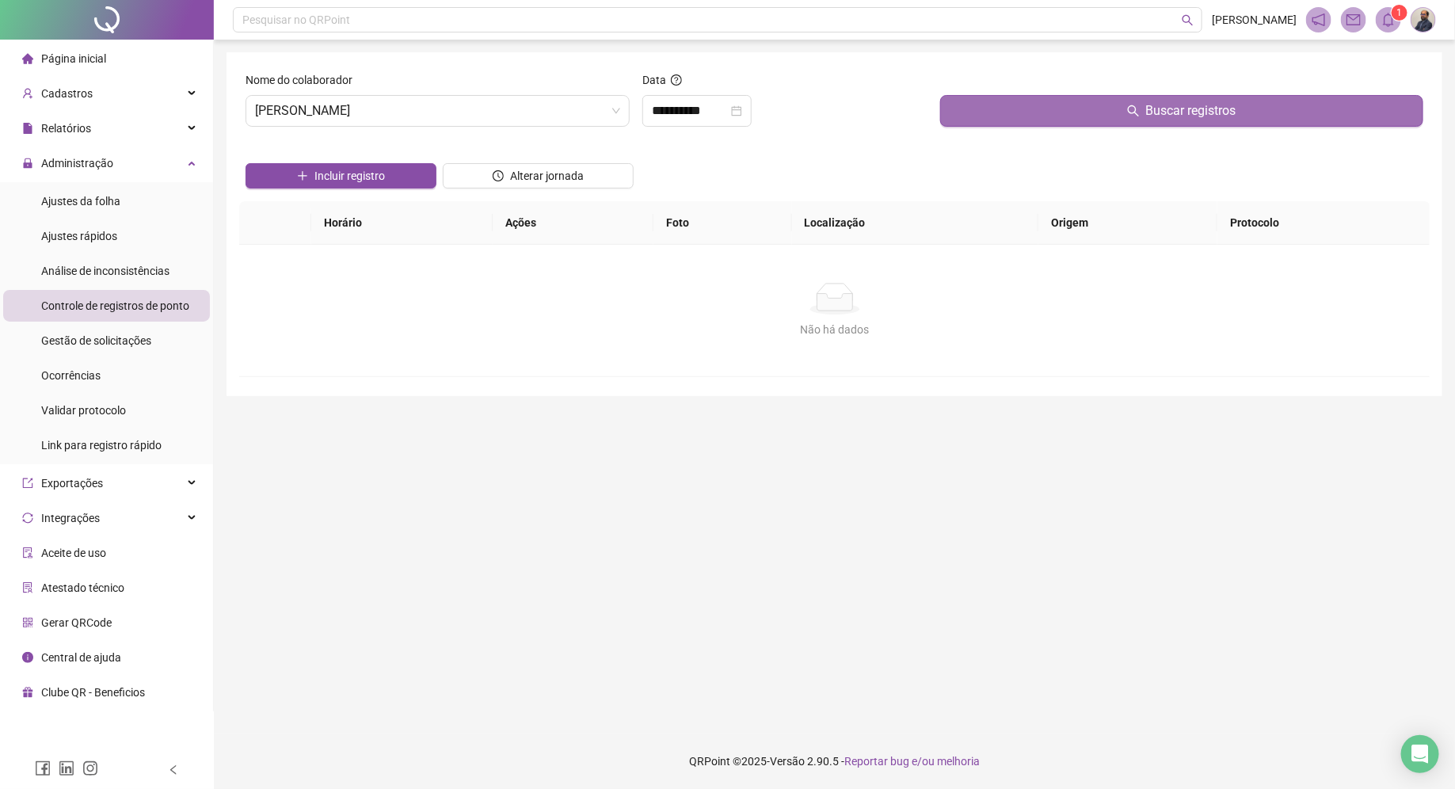
click at [996, 109] on button "Buscar registros" at bounding box center [1181, 111] width 483 height 32
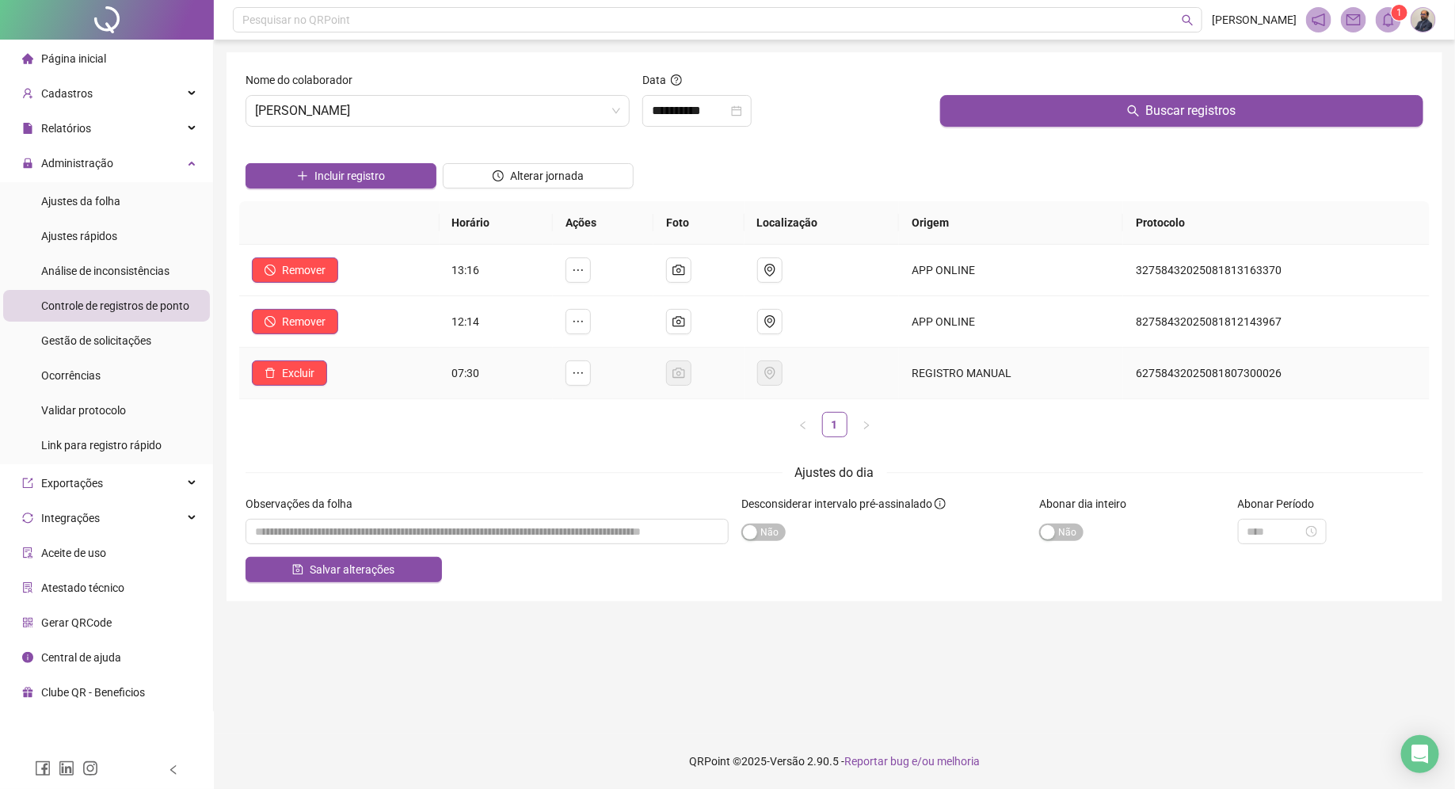
click at [1000, 375] on td "REGISTRO MANUAL" at bounding box center [1011, 373] width 224 height 51
click at [576, 373] on icon "ellipsis" at bounding box center [578, 373] width 13 height 13
click at [670, 439] on div "Horário Ações Foto Localização Origem Protocolo Remover 13:16 APP ONLINE 327584…" at bounding box center [834, 325] width 1191 height 249
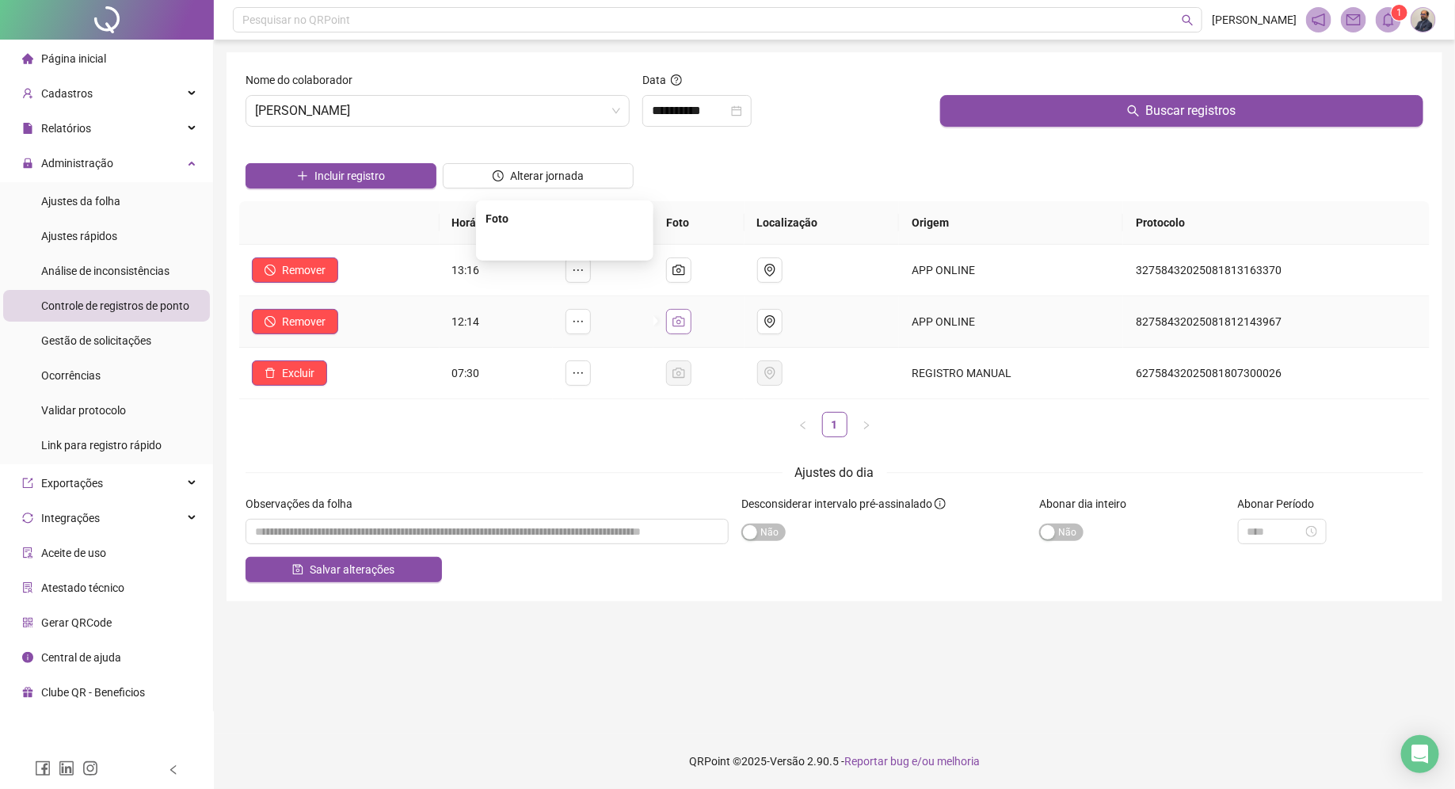
click at [680, 325] on icon "camera" at bounding box center [678, 321] width 13 height 13
click at [539, 118] on span "[PERSON_NAME]" at bounding box center [437, 111] width 365 height 30
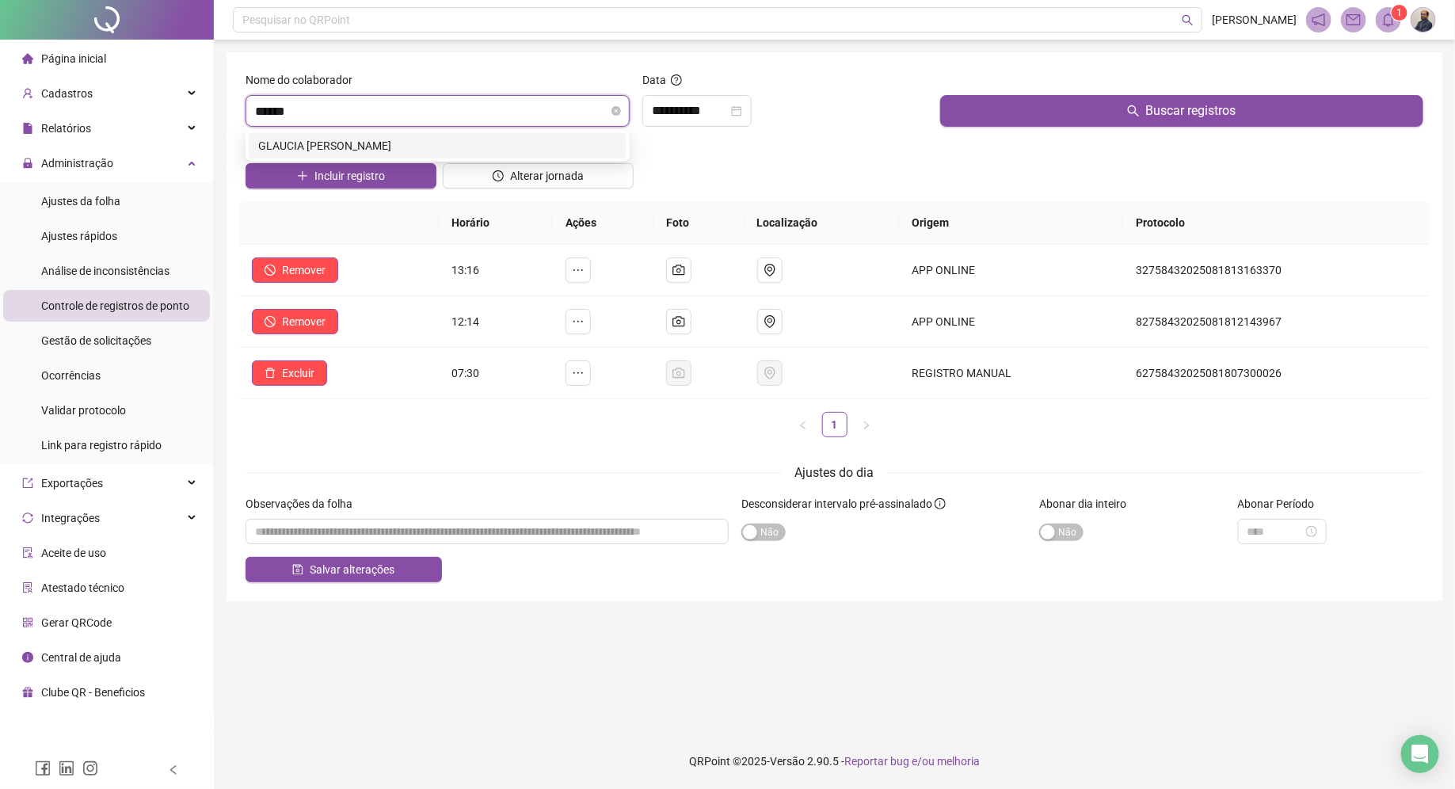
type input "*******"
click at [551, 149] on div "GLAUCIA MENEZES DE SOUSA" at bounding box center [437, 145] width 359 height 17
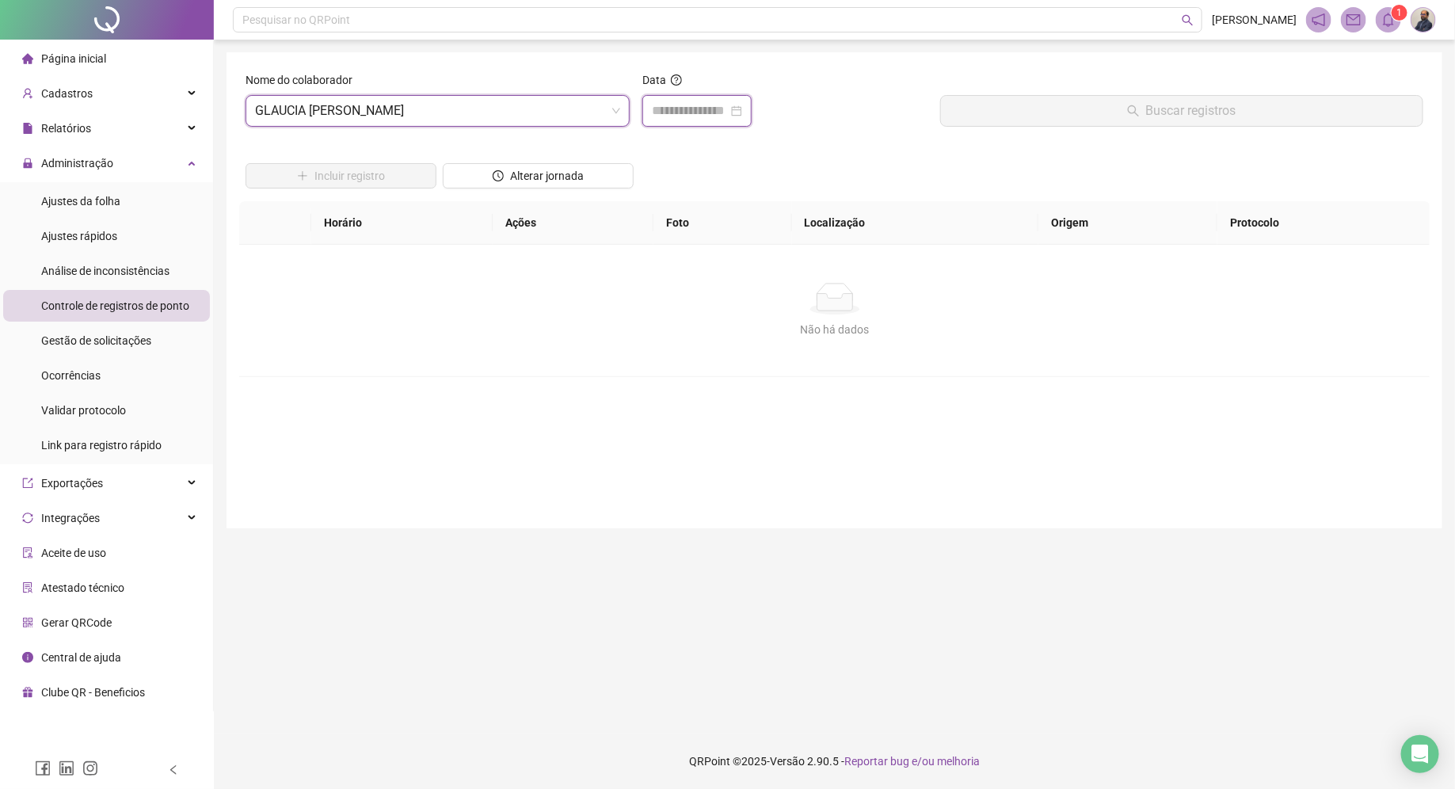
click at [727, 109] on input at bounding box center [690, 110] width 76 height 19
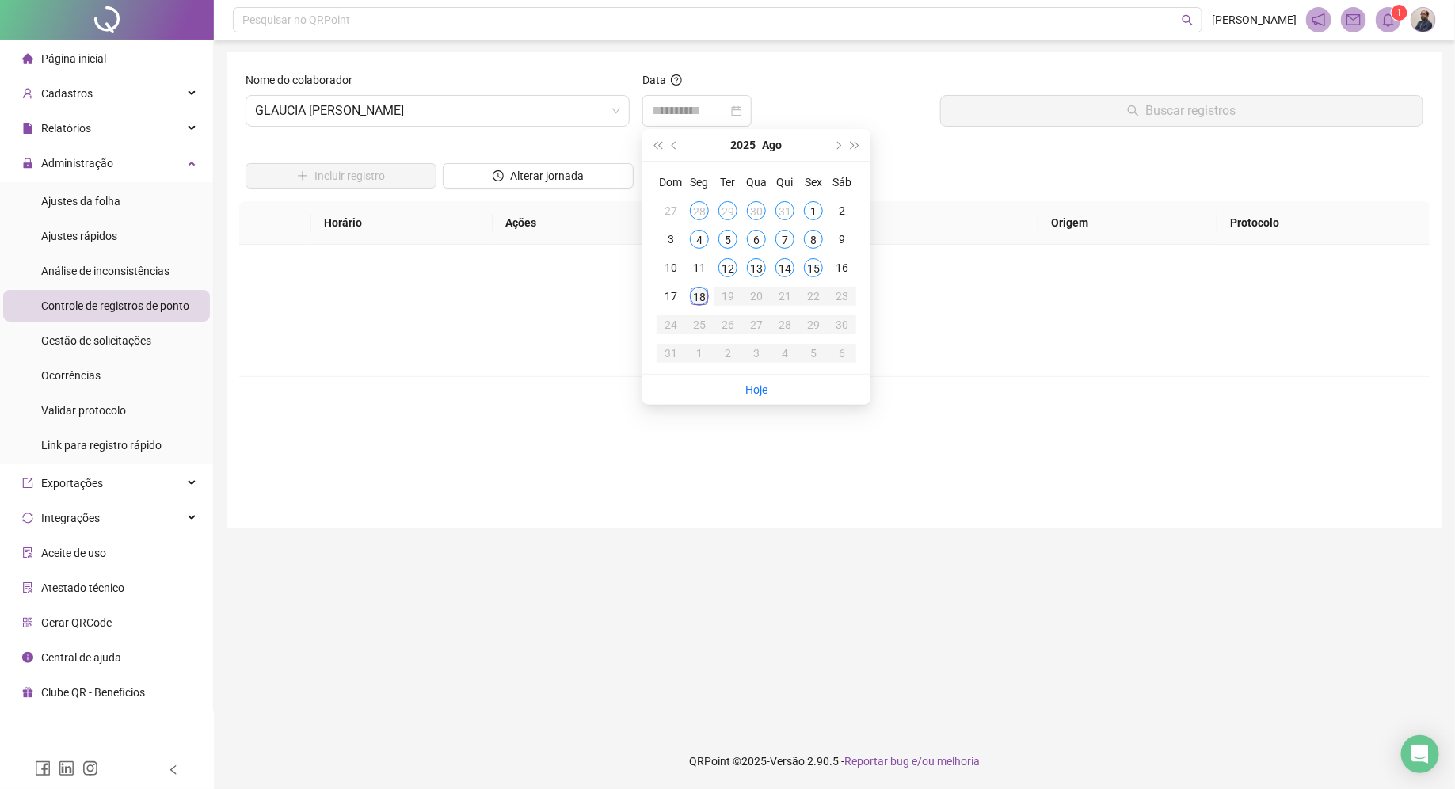
click at [699, 297] on div "18" at bounding box center [699, 296] width 19 height 19
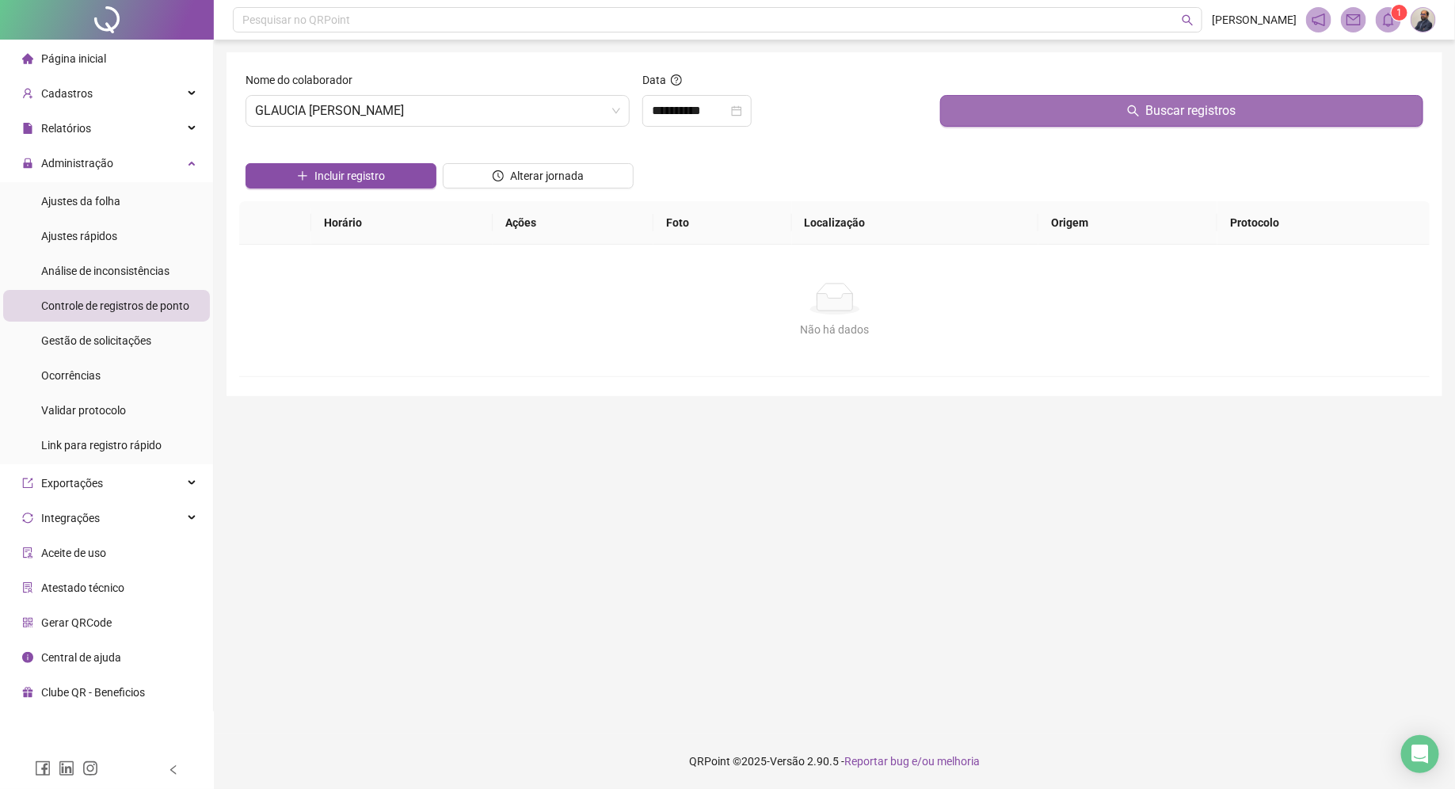
click at [993, 107] on button "Buscar registros" at bounding box center [1181, 111] width 483 height 32
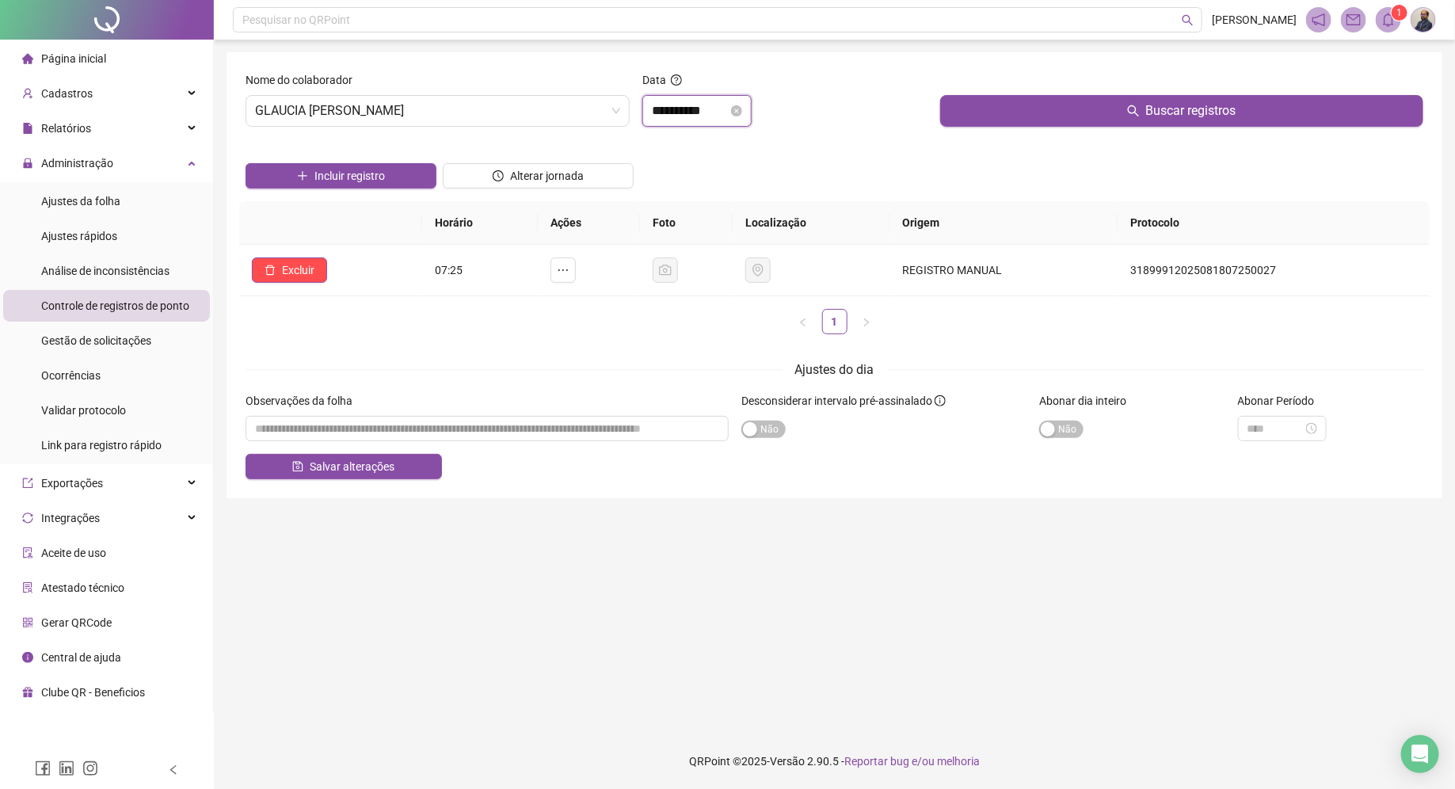
click at [728, 109] on input "**********" at bounding box center [690, 110] width 76 height 19
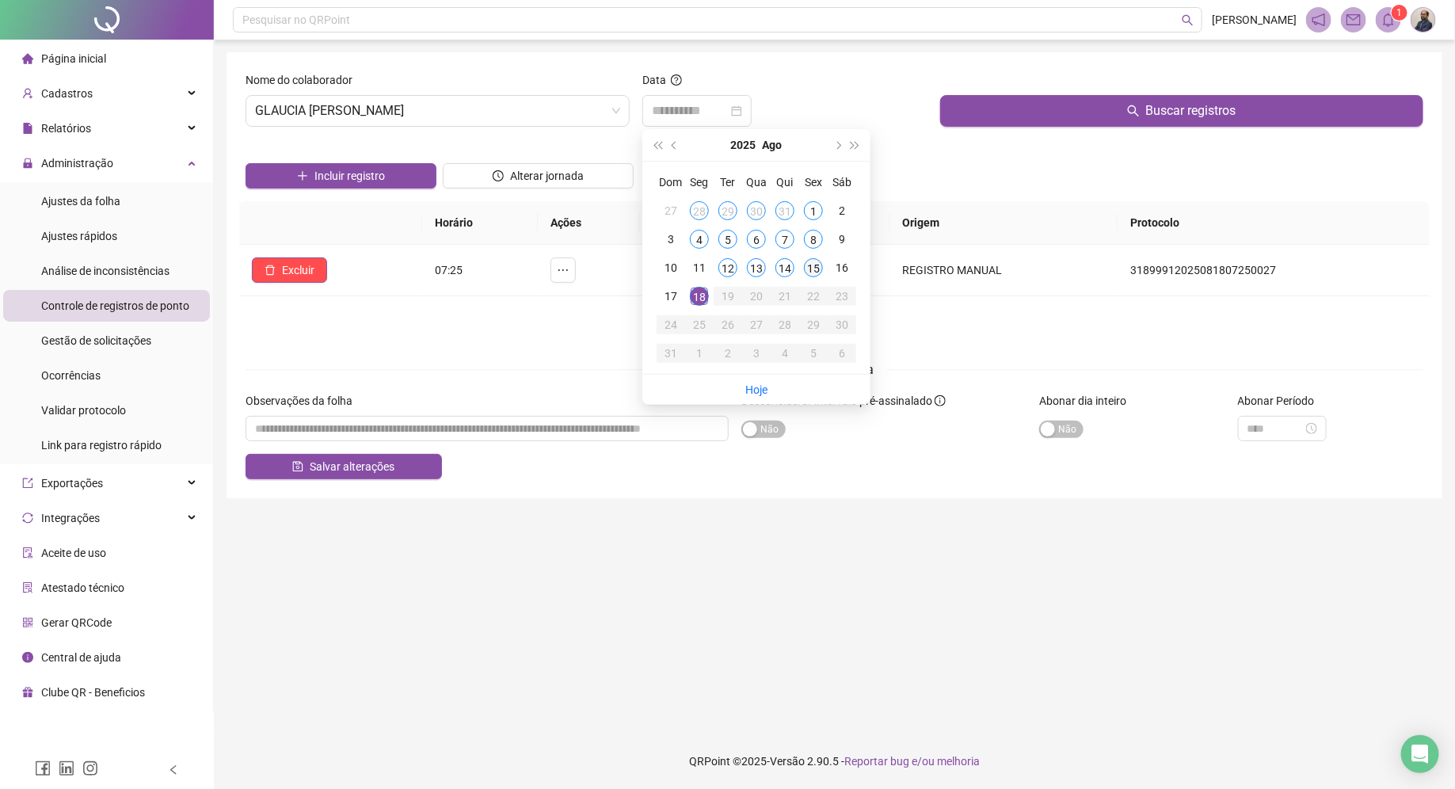
click at [813, 265] on div "15" at bounding box center [813, 267] width 19 height 19
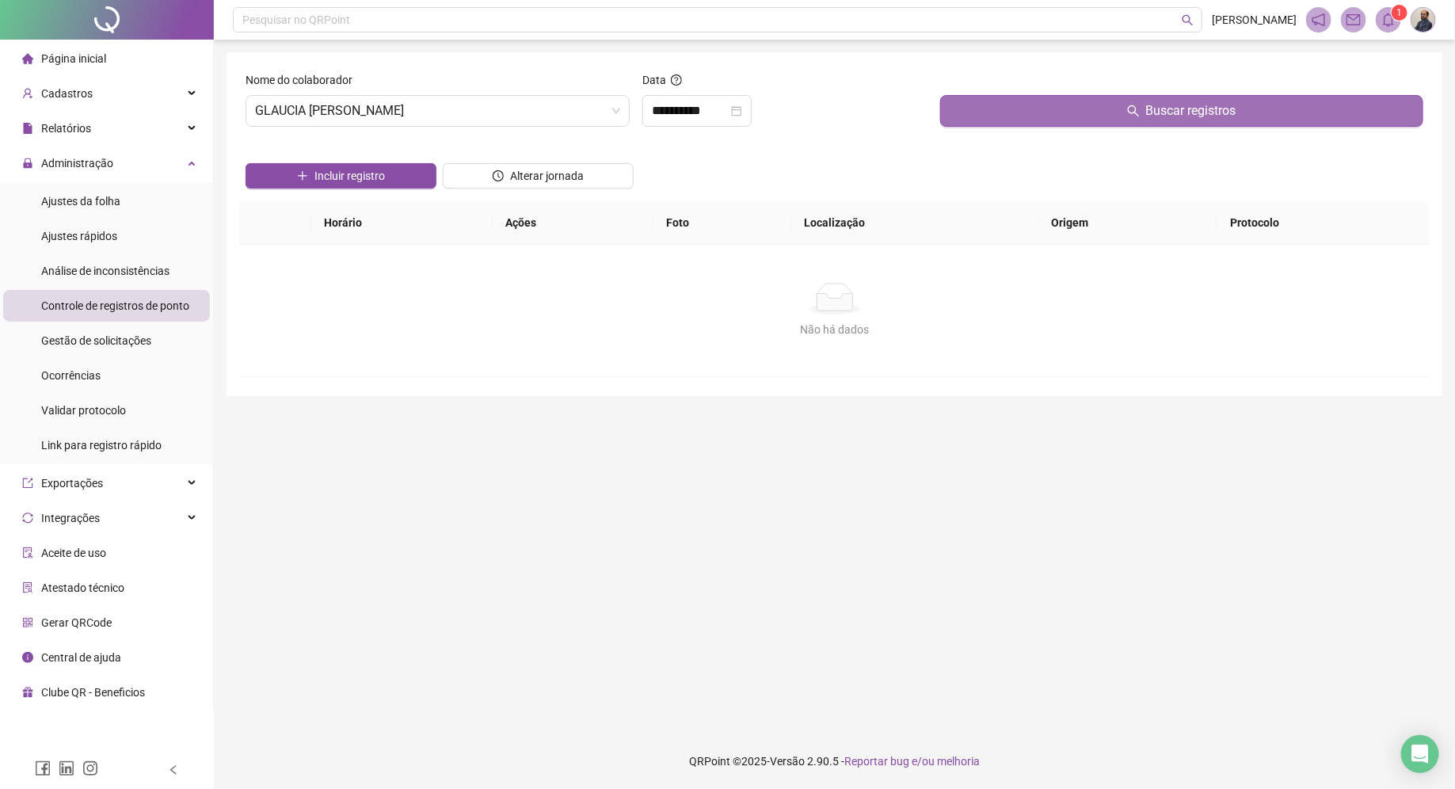
click at [1000, 112] on button "Buscar registros" at bounding box center [1181, 111] width 483 height 32
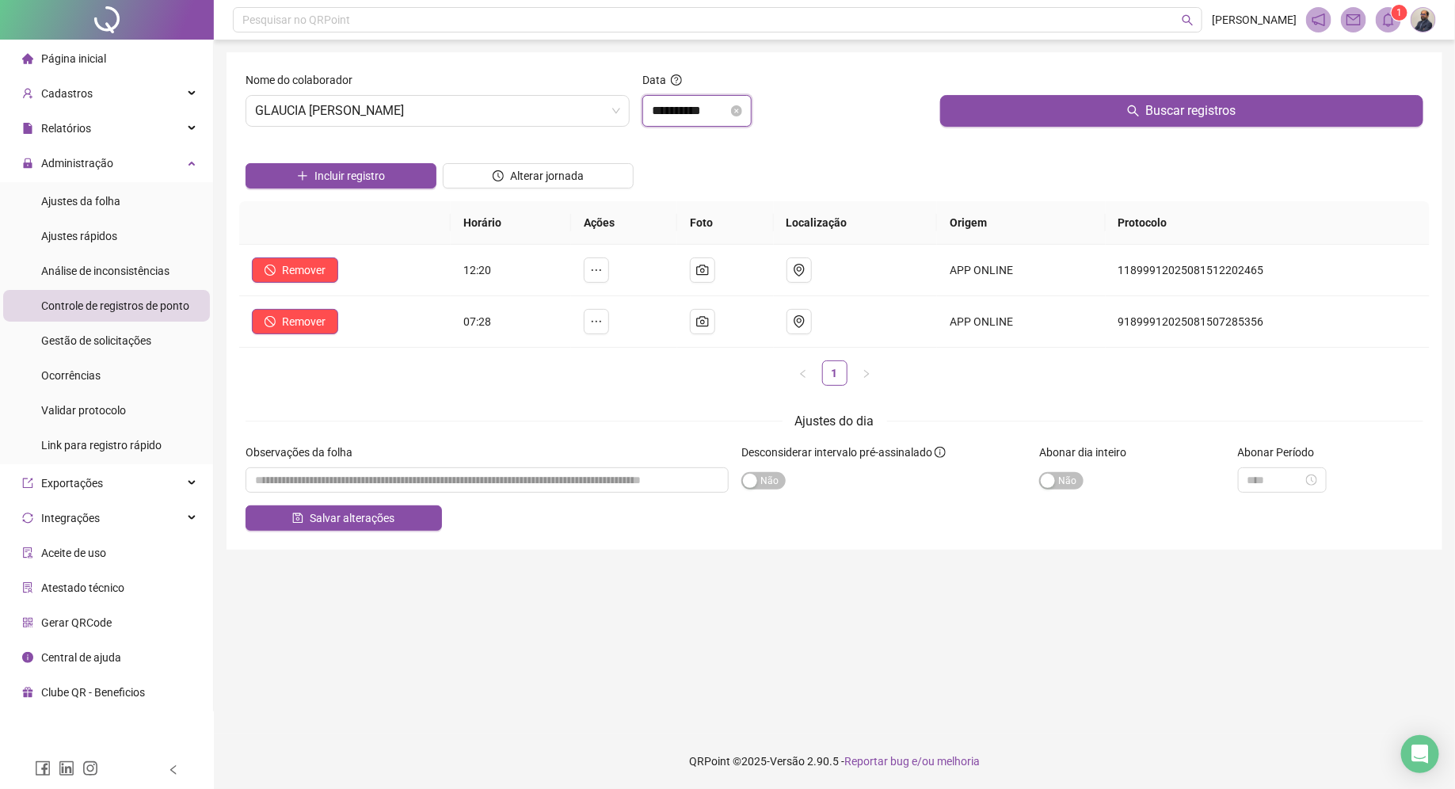
click at [726, 105] on input "**********" at bounding box center [690, 110] width 76 height 19
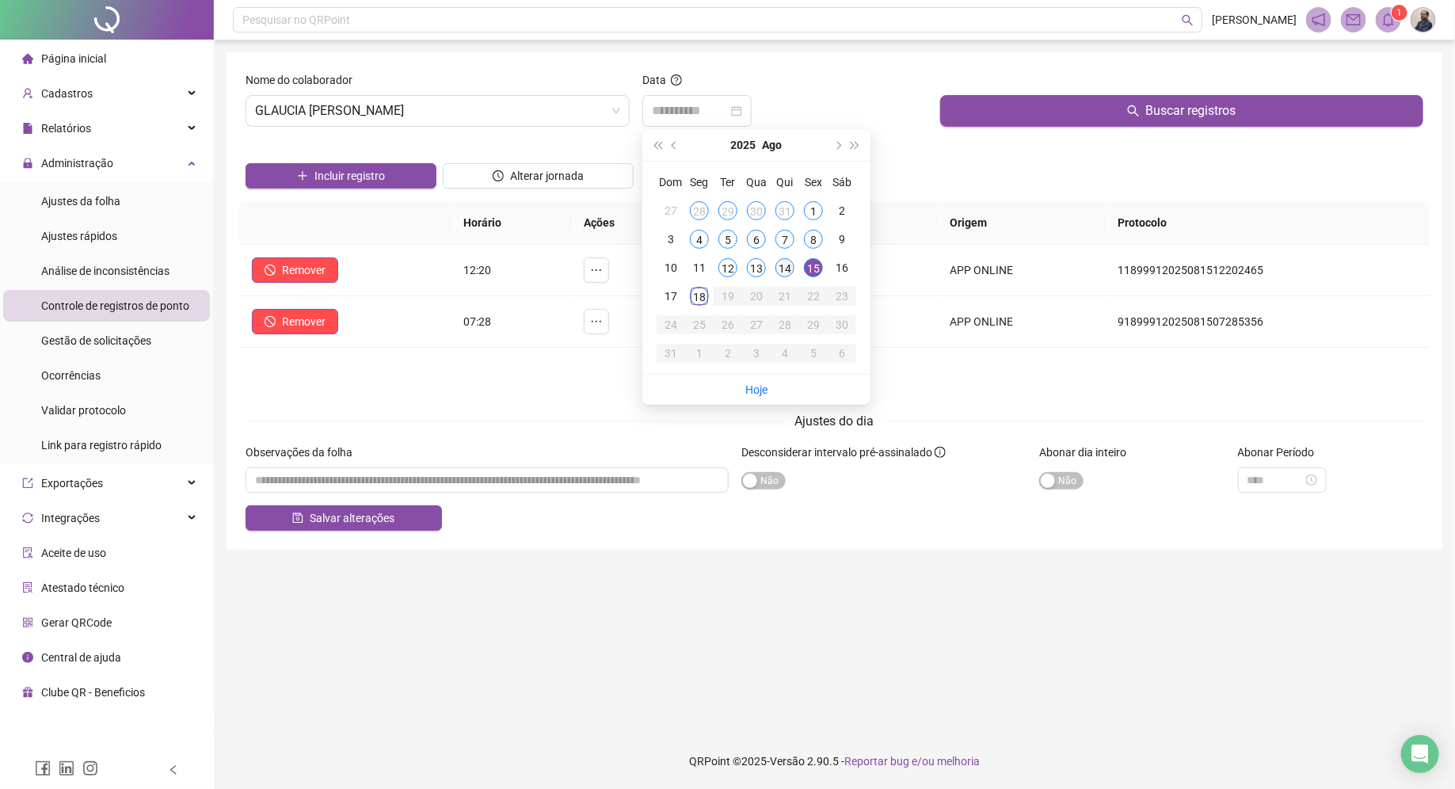
click at [787, 264] on div "14" at bounding box center [784, 267] width 19 height 19
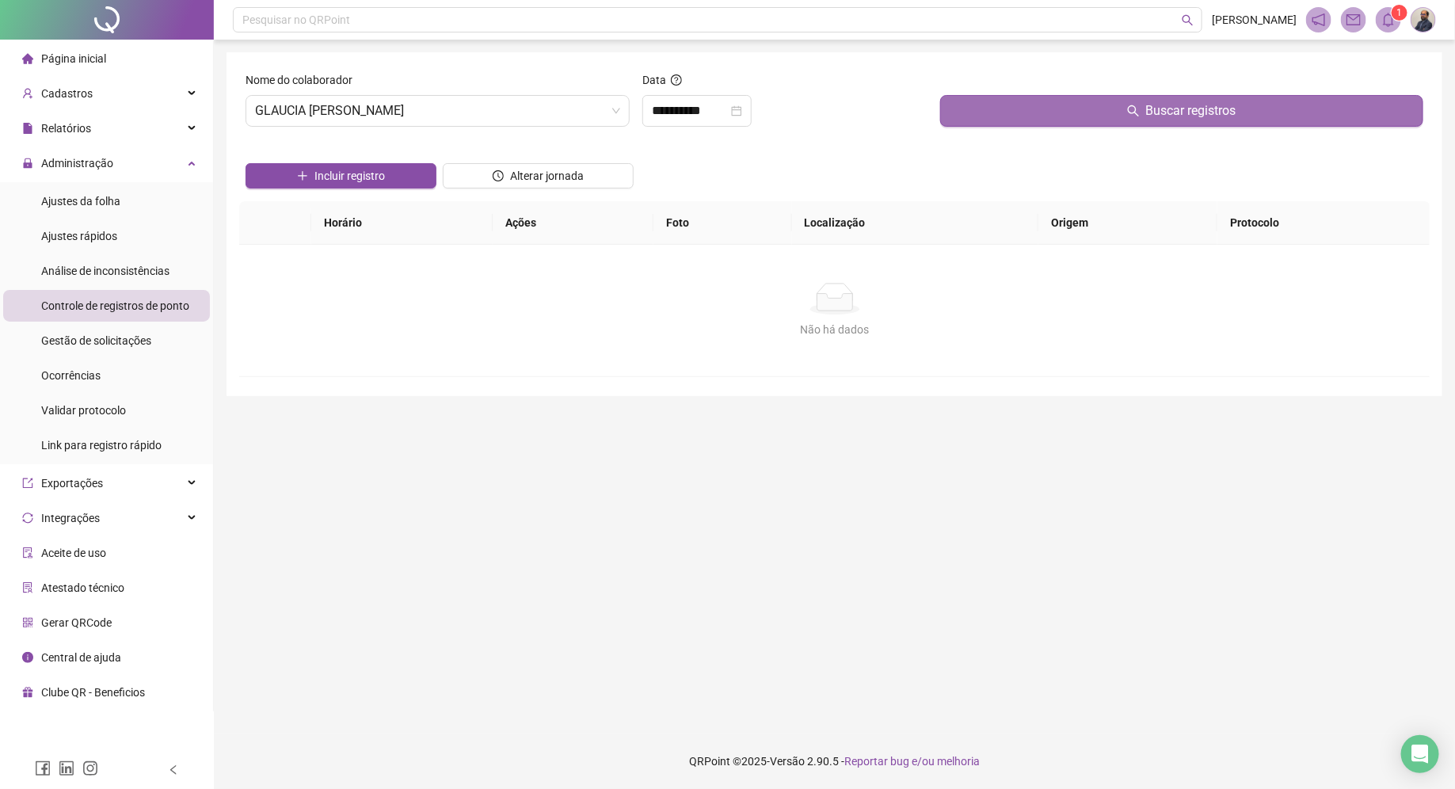
click at [1016, 115] on button "Buscar registros" at bounding box center [1181, 111] width 483 height 32
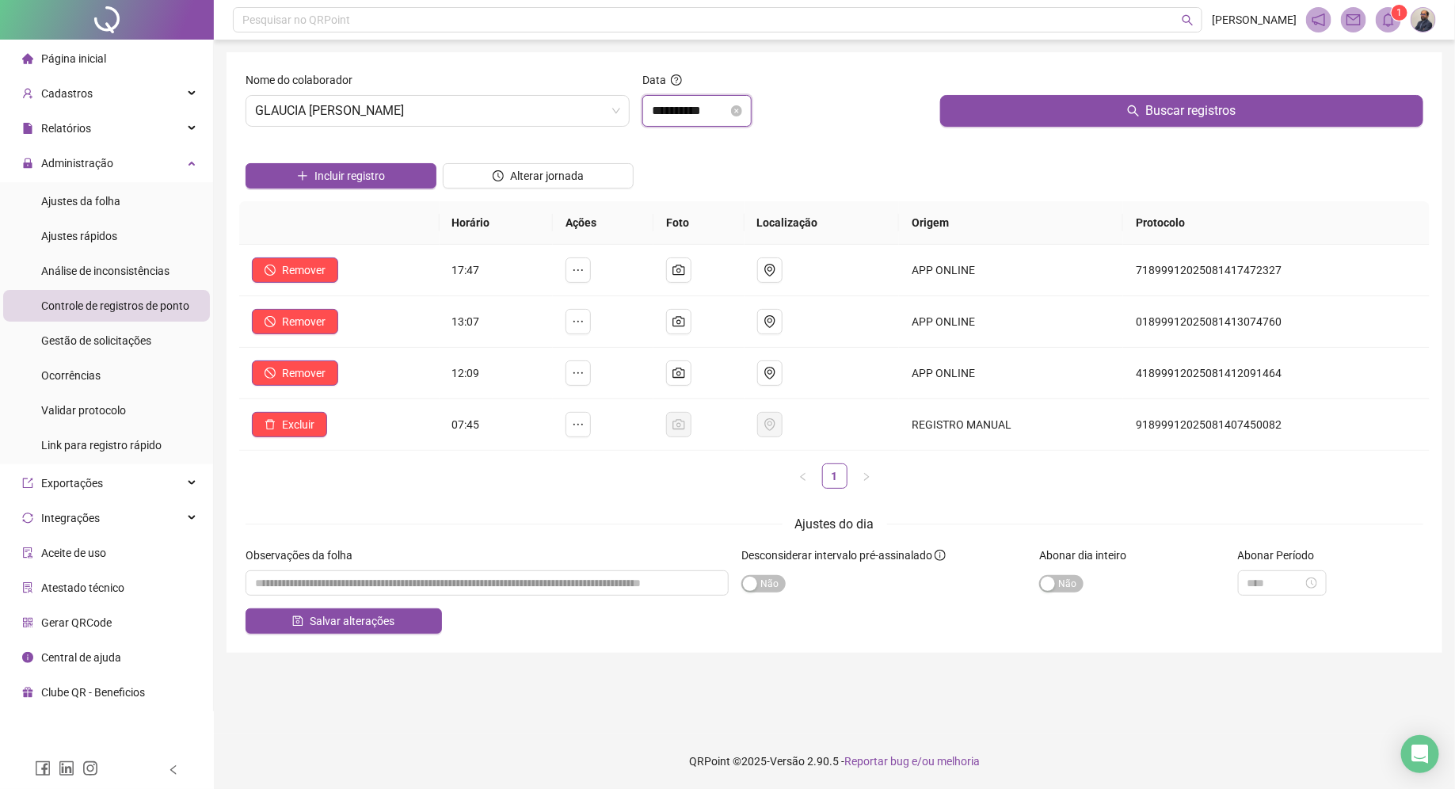
click at [728, 110] on input "**********" at bounding box center [690, 110] width 76 height 19
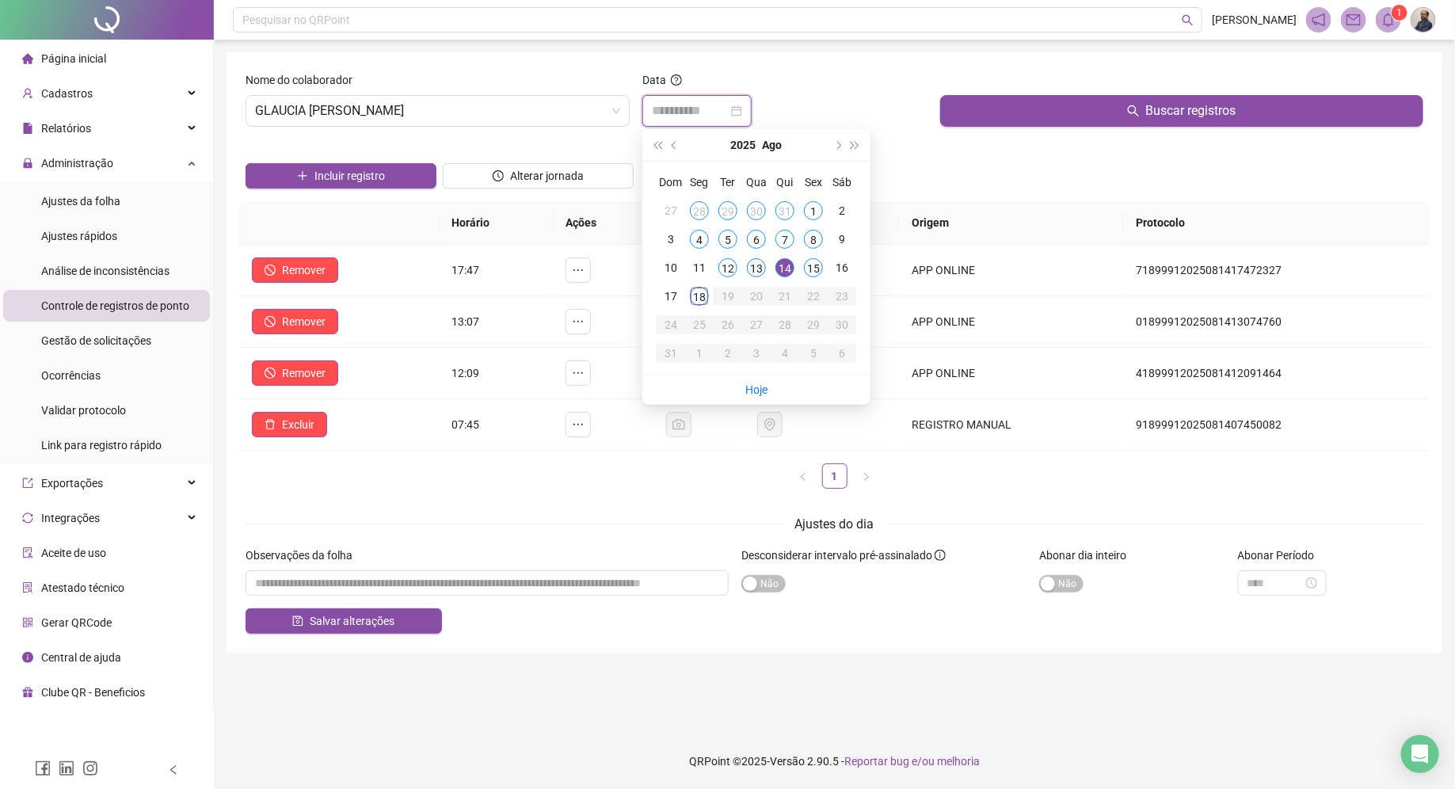
type input "**********"
click at [760, 265] on div "13" at bounding box center [756, 267] width 19 height 19
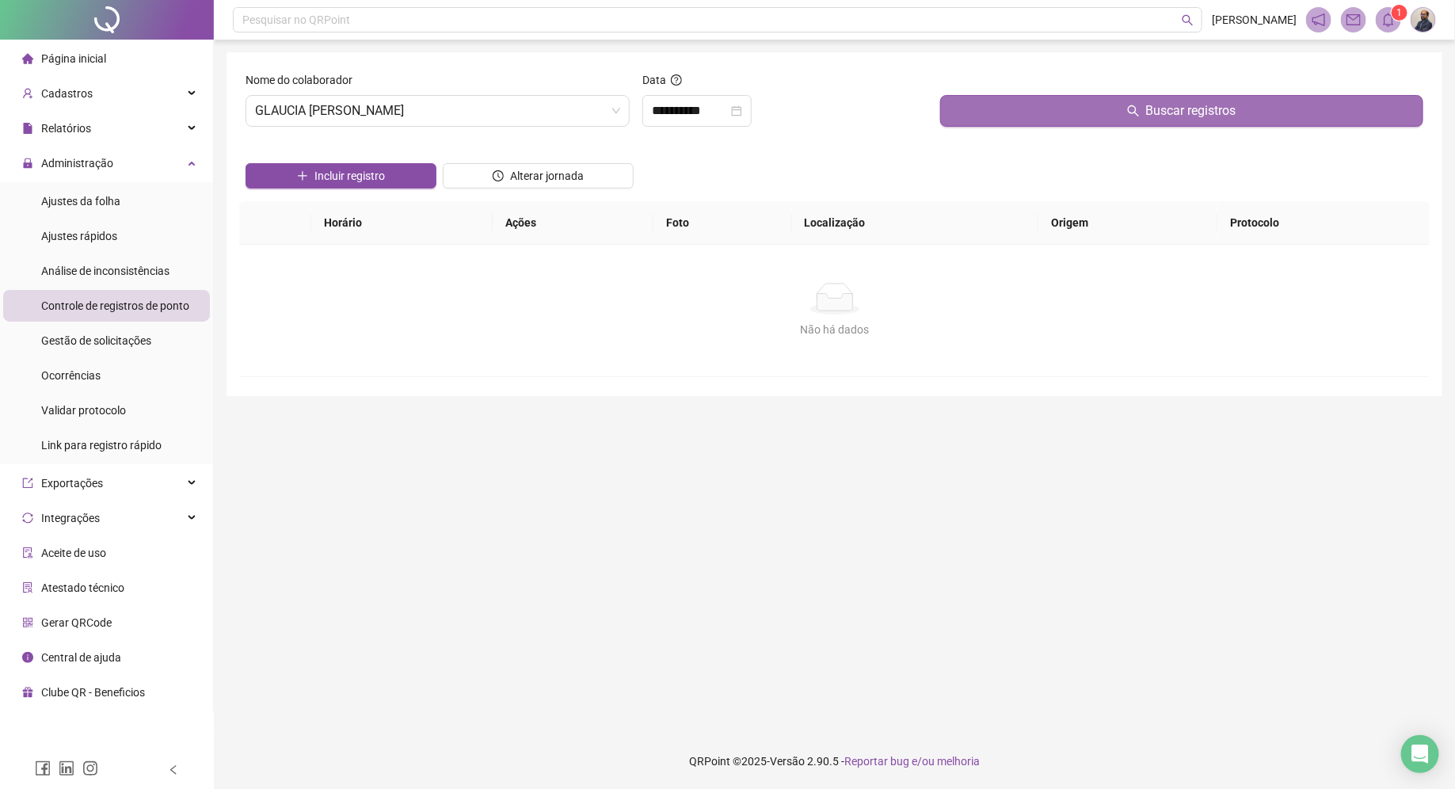
click at [1013, 117] on button "Buscar registros" at bounding box center [1181, 111] width 483 height 32
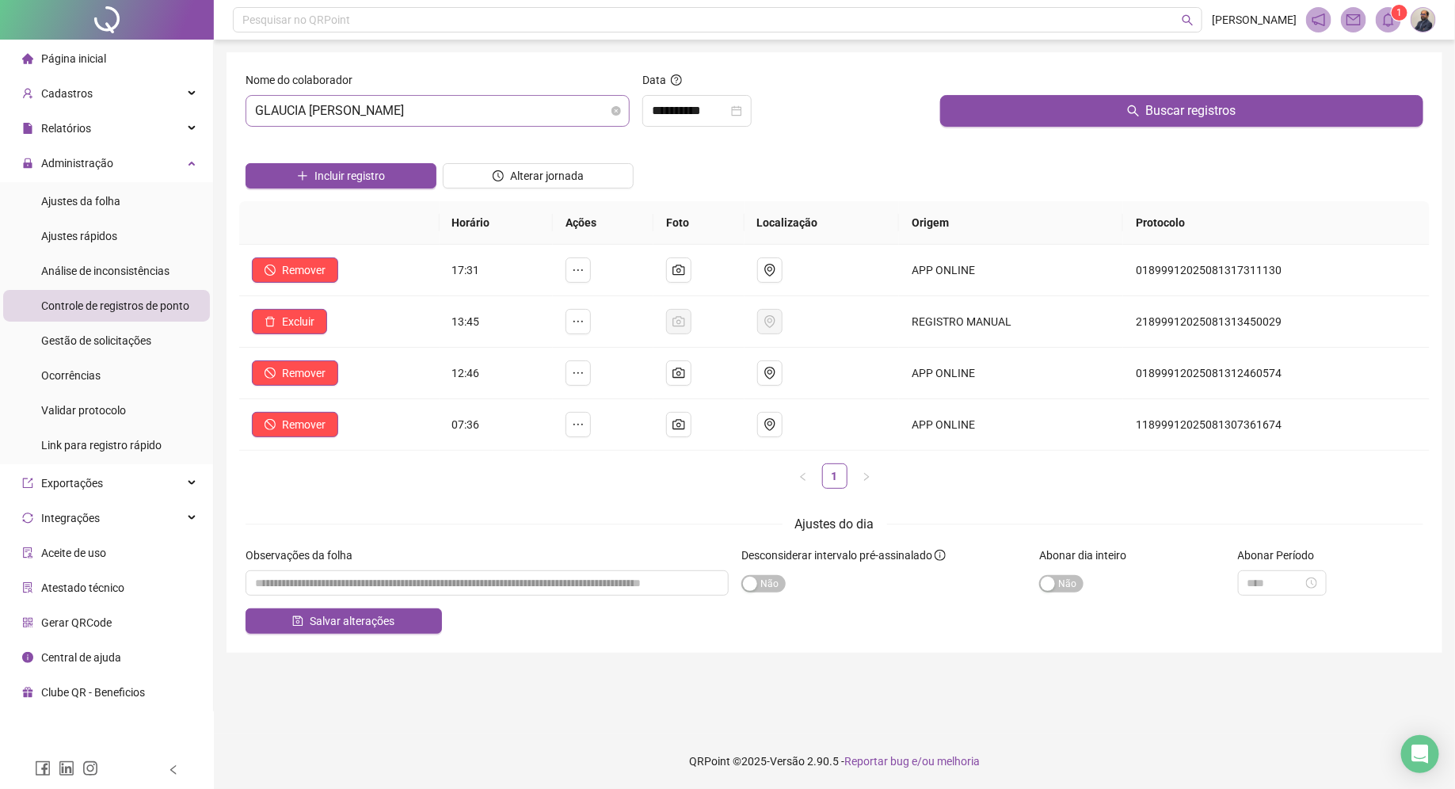
click at [589, 107] on span "GLAUCIA MENEZES DE SOUSA" at bounding box center [437, 111] width 365 height 30
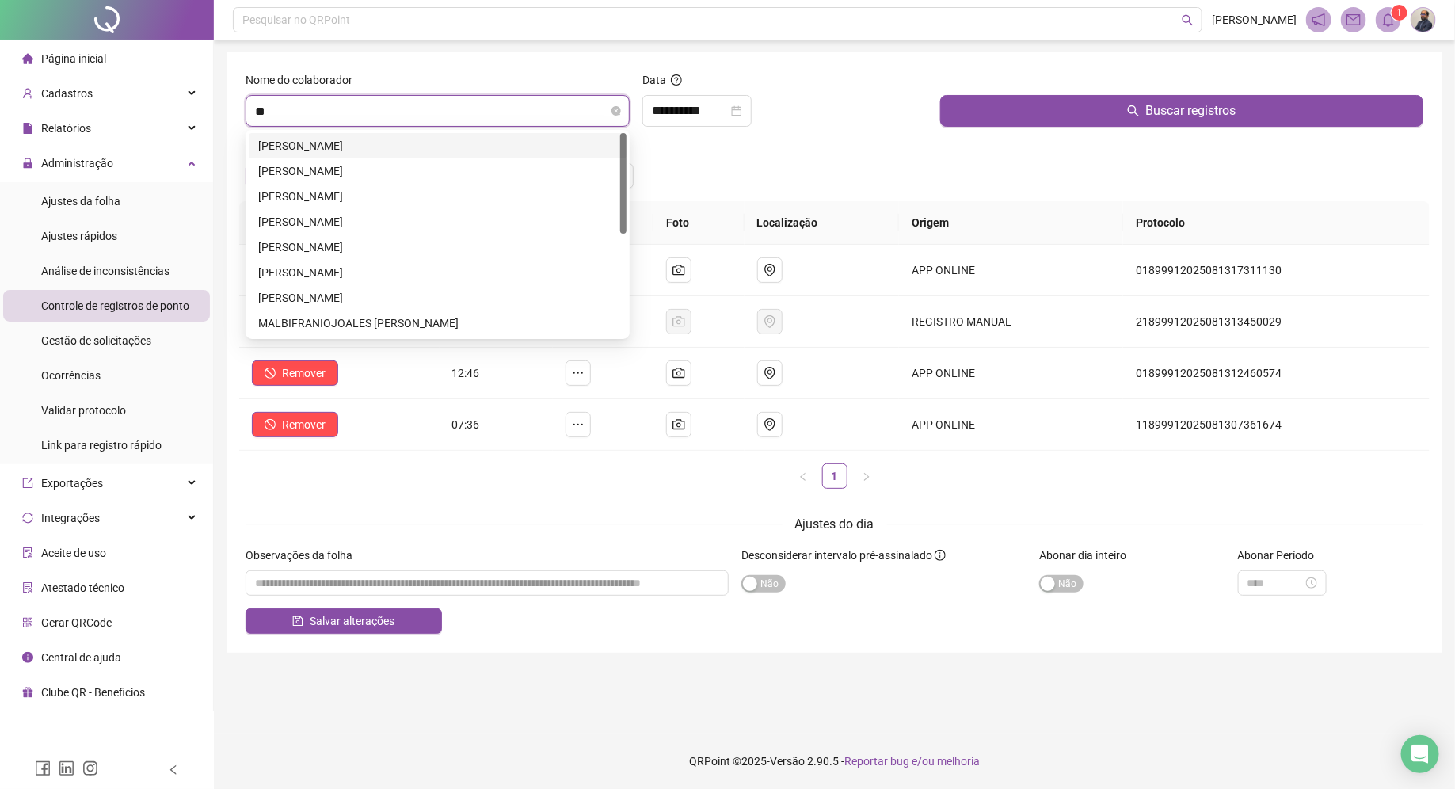
type input "*"
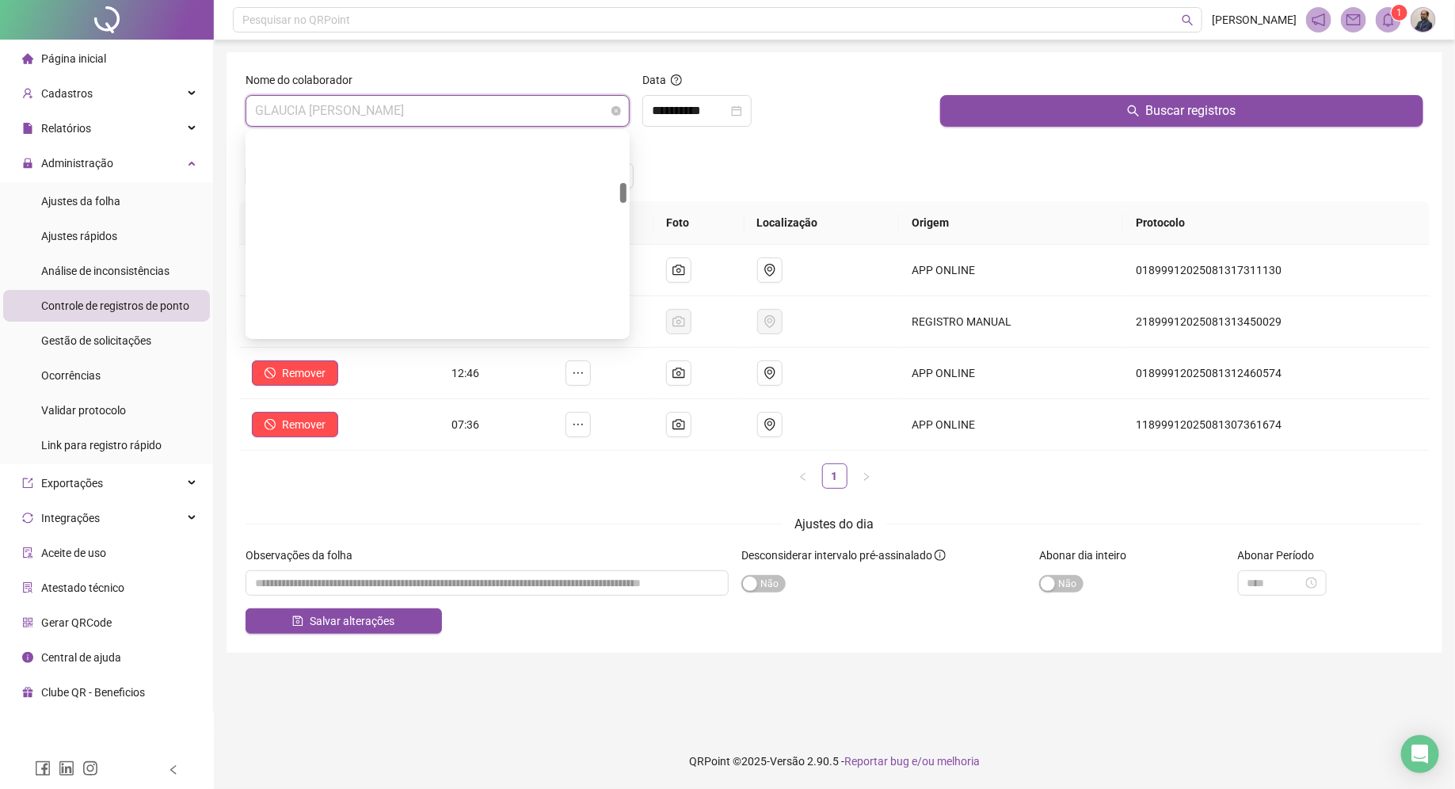
scroll to position [507, 0]
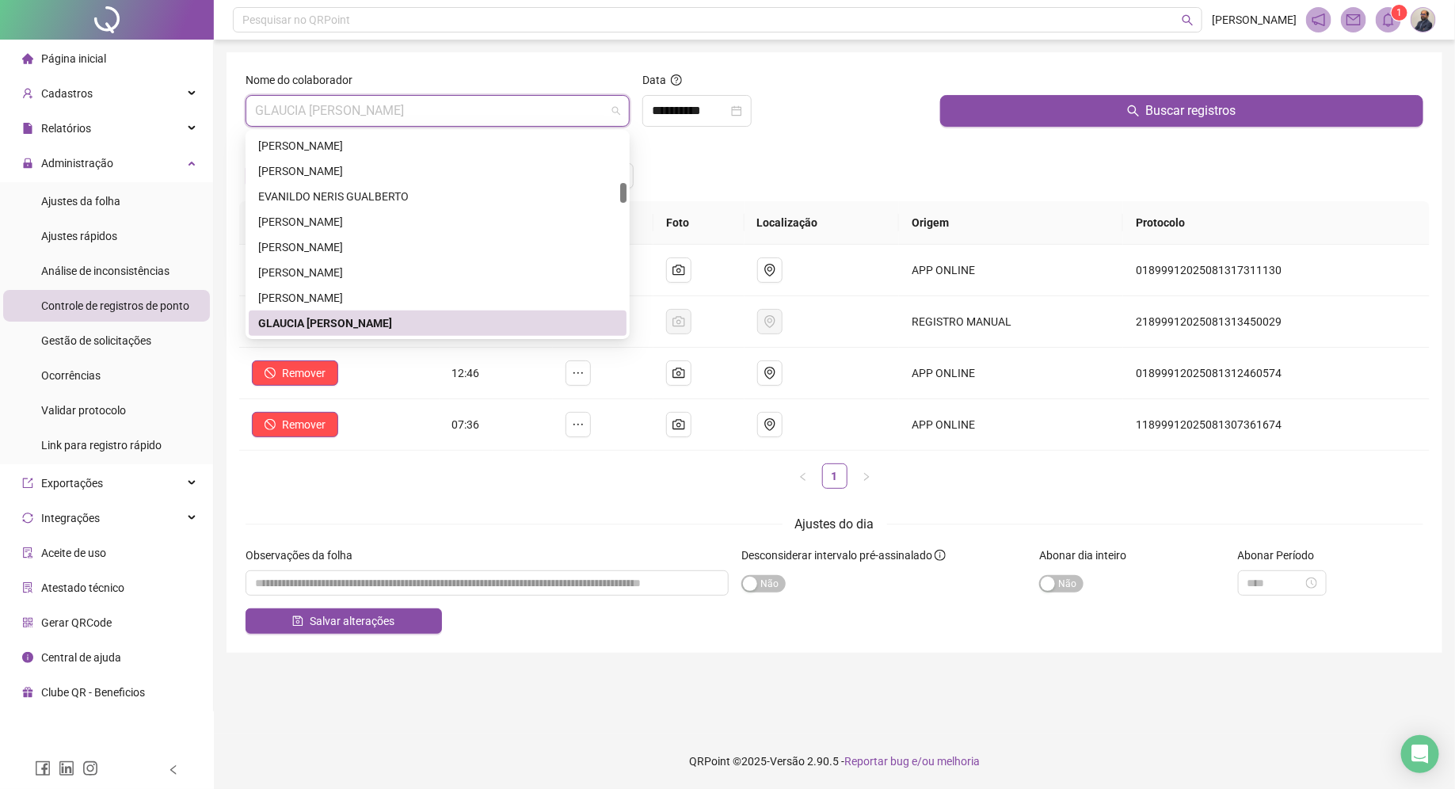
click at [860, 155] on div "Incluir registro Alterar jornada" at bounding box center [834, 170] width 1184 height 62
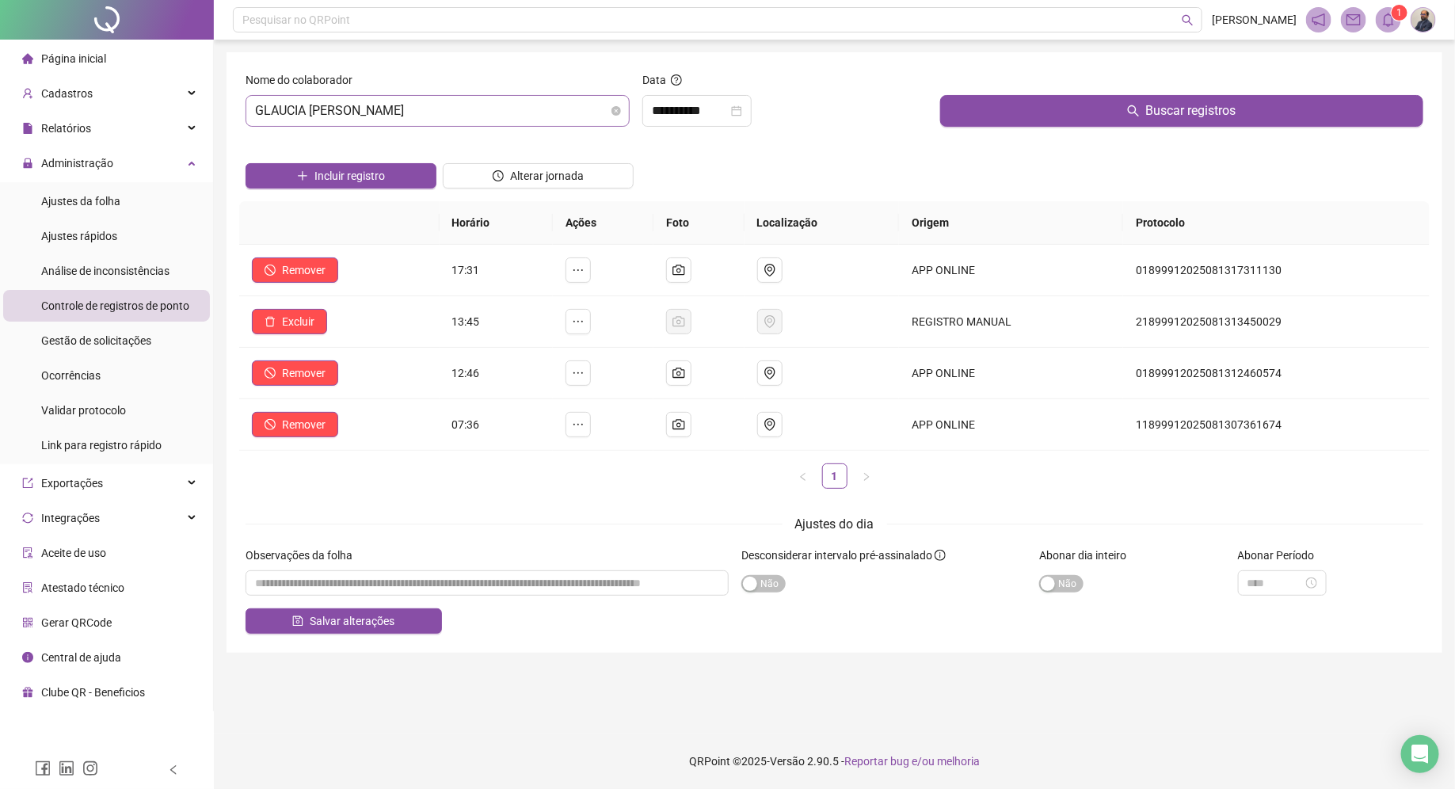
click at [536, 115] on span "GLAUCIA MENEZES DE SOUSA" at bounding box center [437, 111] width 365 height 30
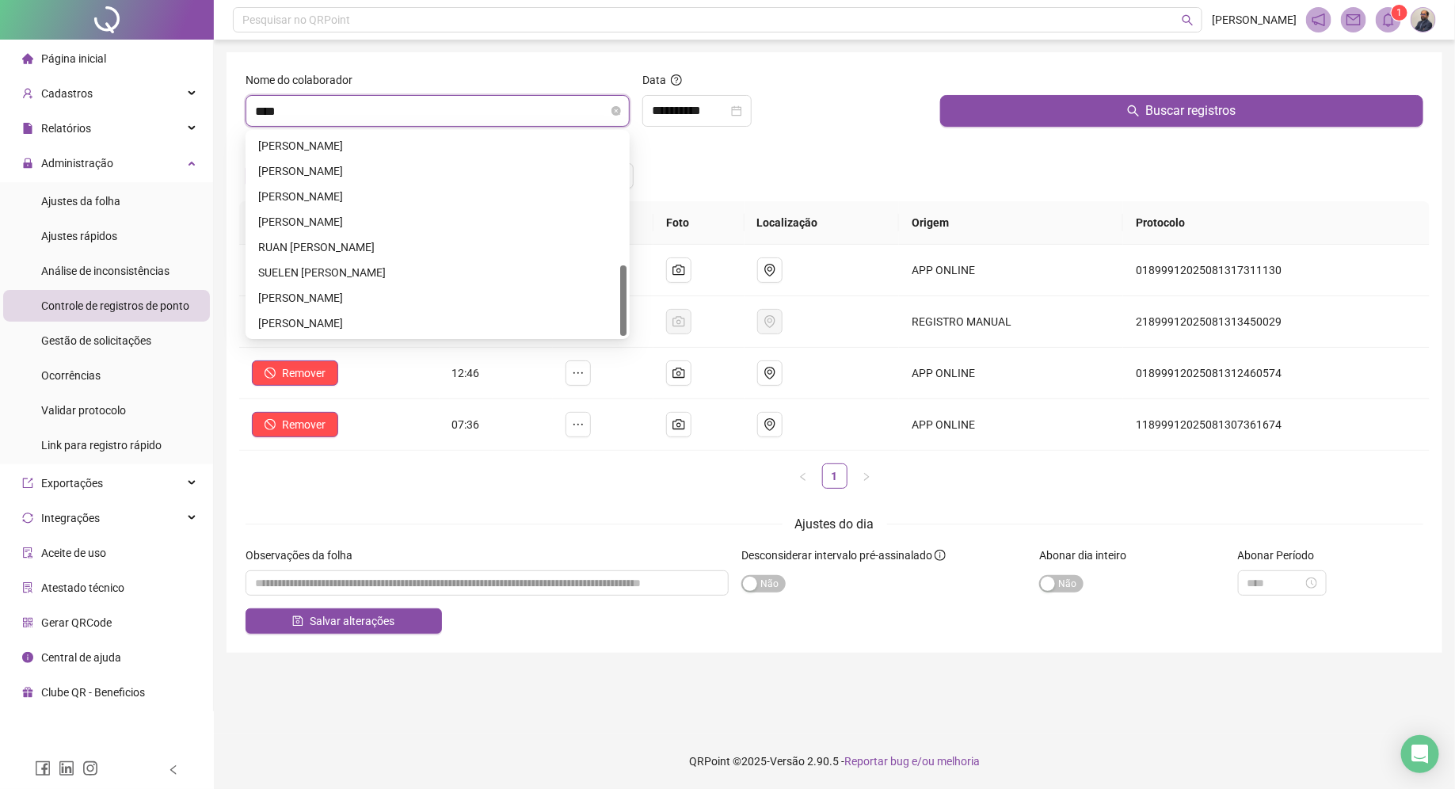
scroll to position [0, 0]
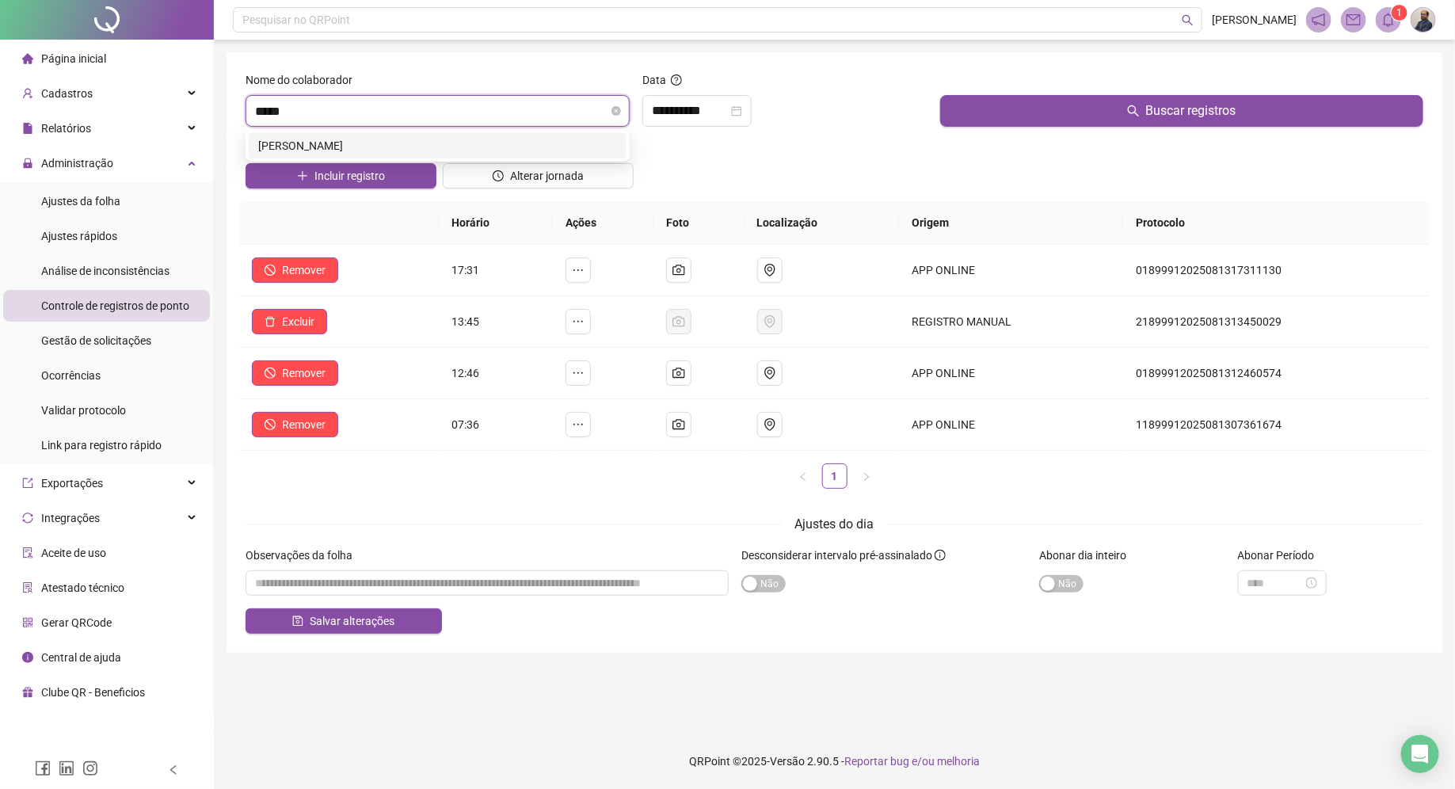
type input "******"
click at [482, 150] on div "Danillo Amarante Vieira" at bounding box center [437, 145] width 359 height 17
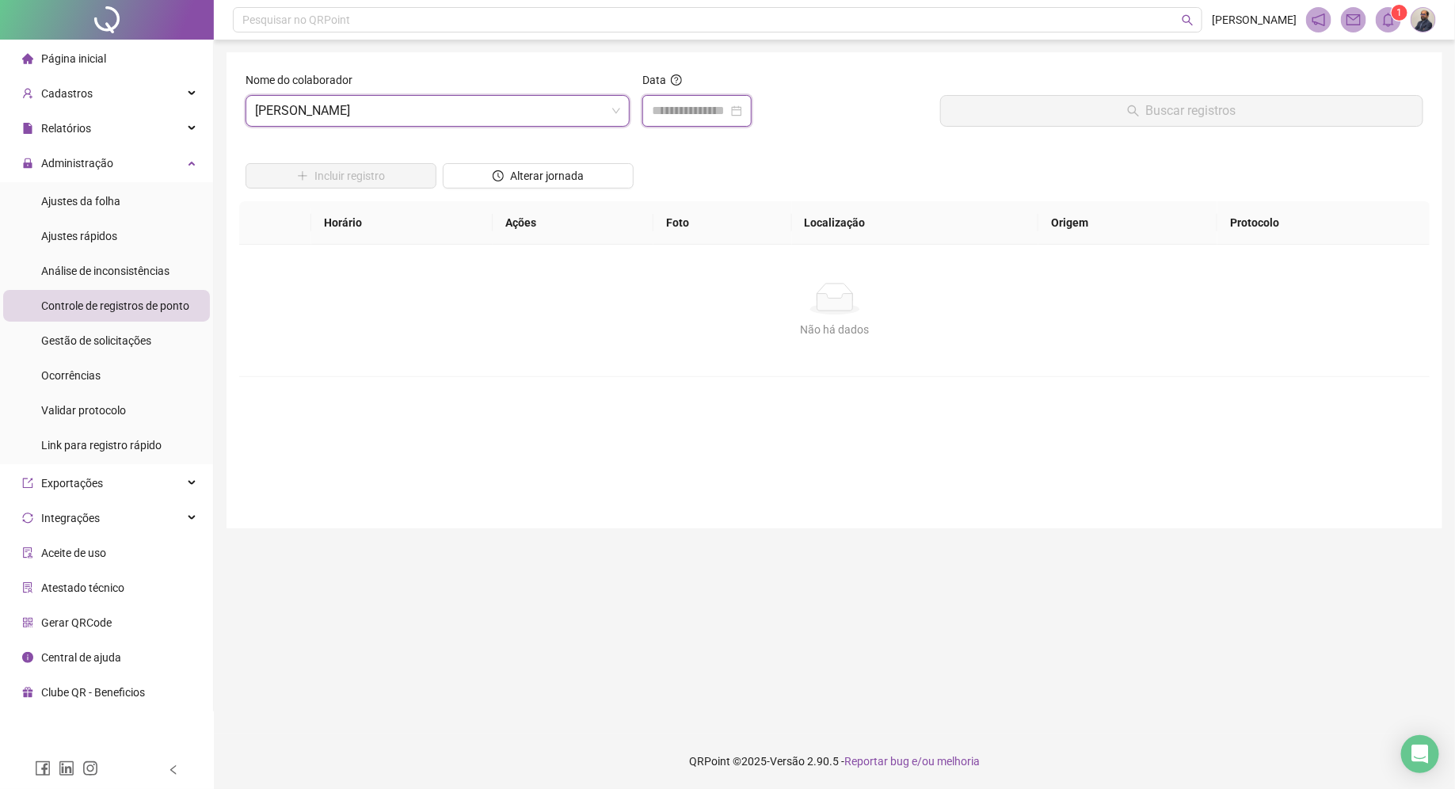
click at [709, 114] on input at bounding box center [690, 110] width 76 height 19
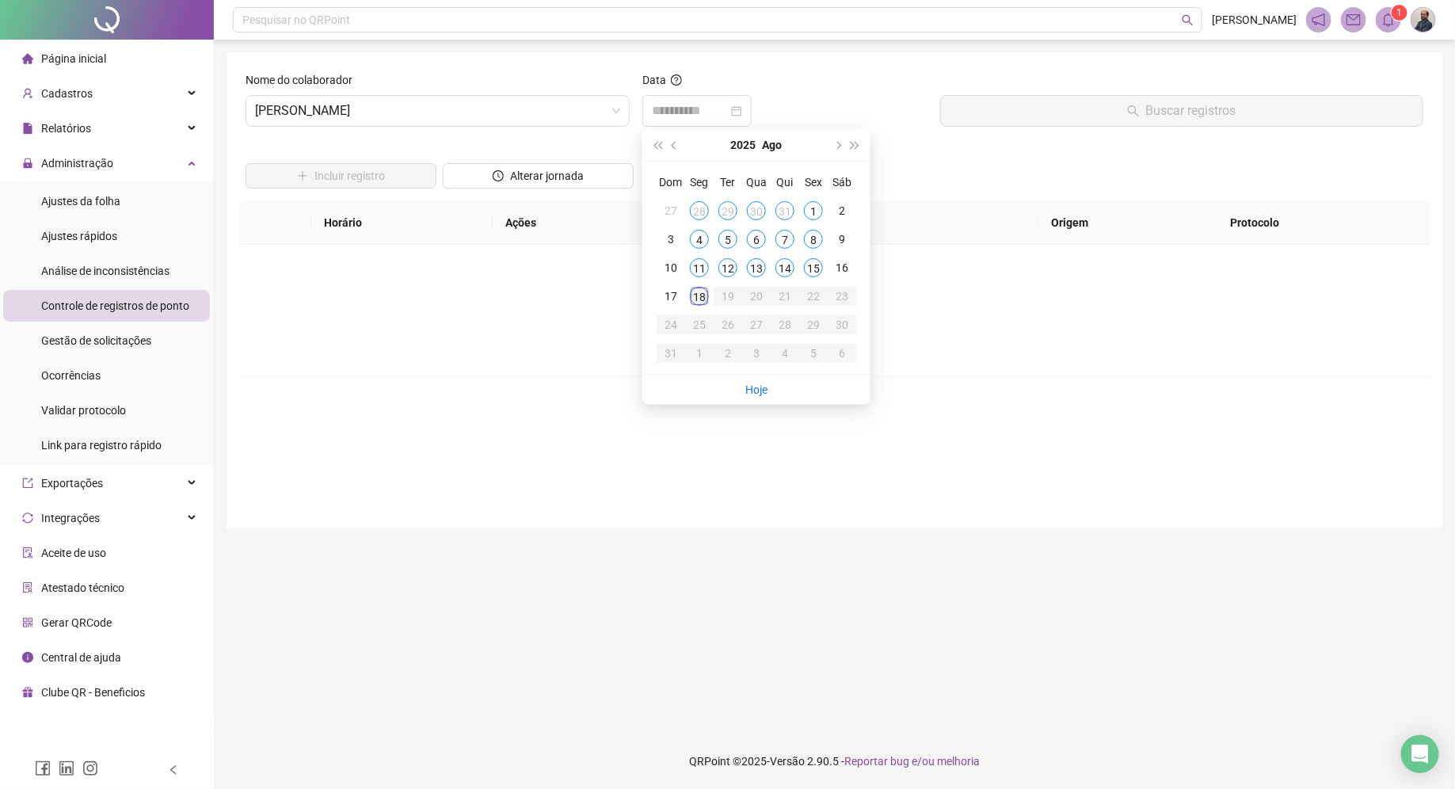
click at [703, 300] on div "18" at bounding box center [699, 296] width 19 height 19
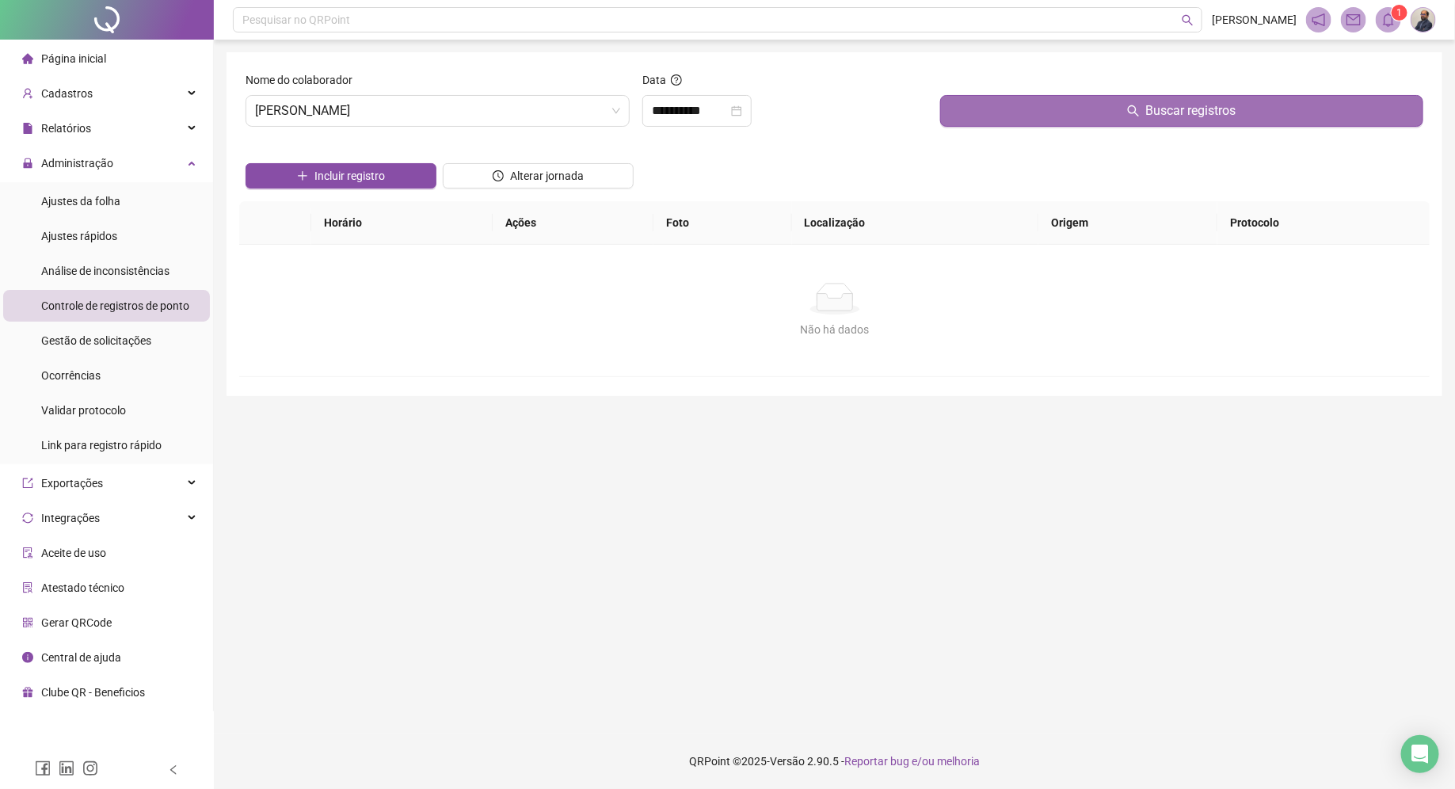
click at [1034, 104] on button "Buscar registros" at bounding box center [1181, 111] width 483 height 32
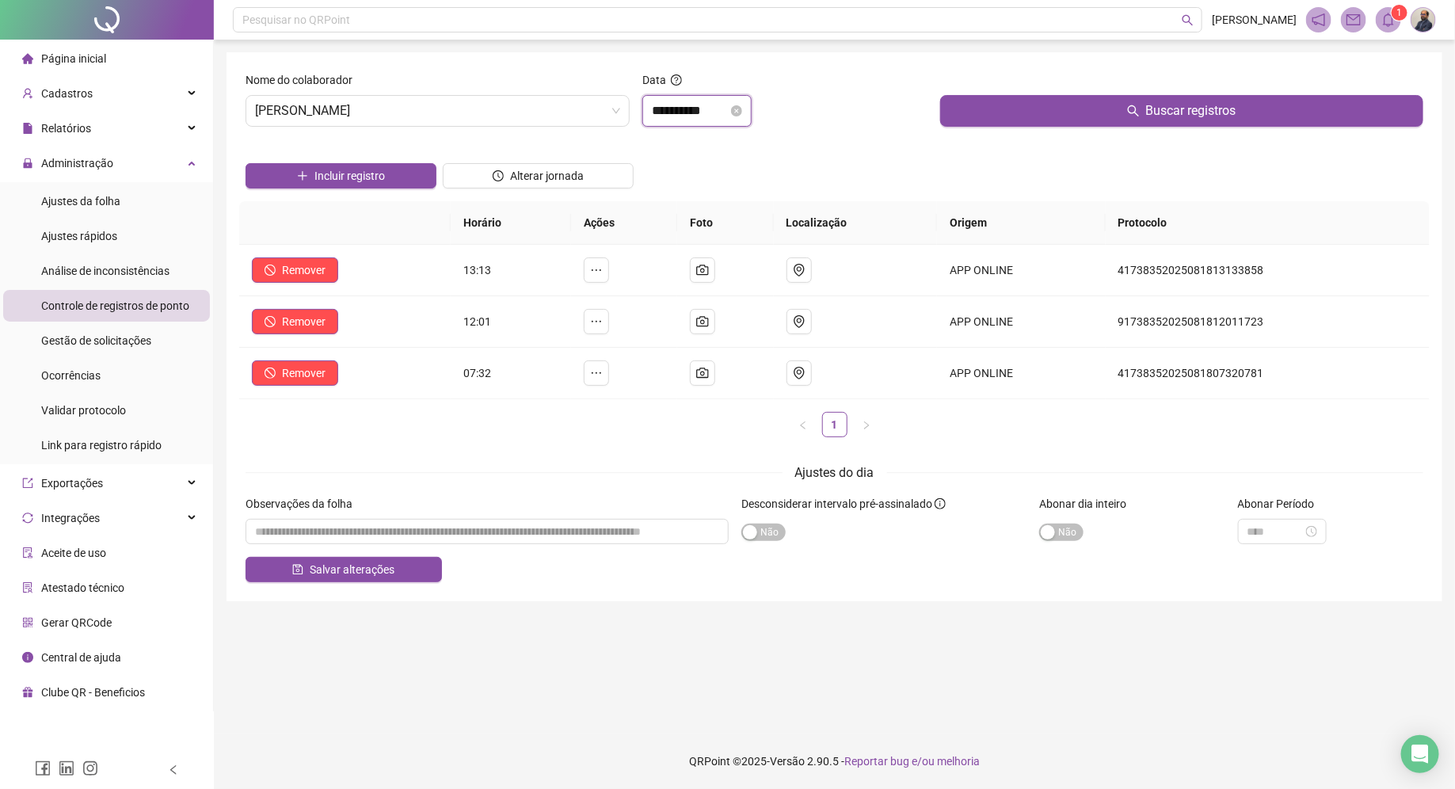
click at [695, 106] on input "**********" at bounding box center [690, 110] width 76 height 19
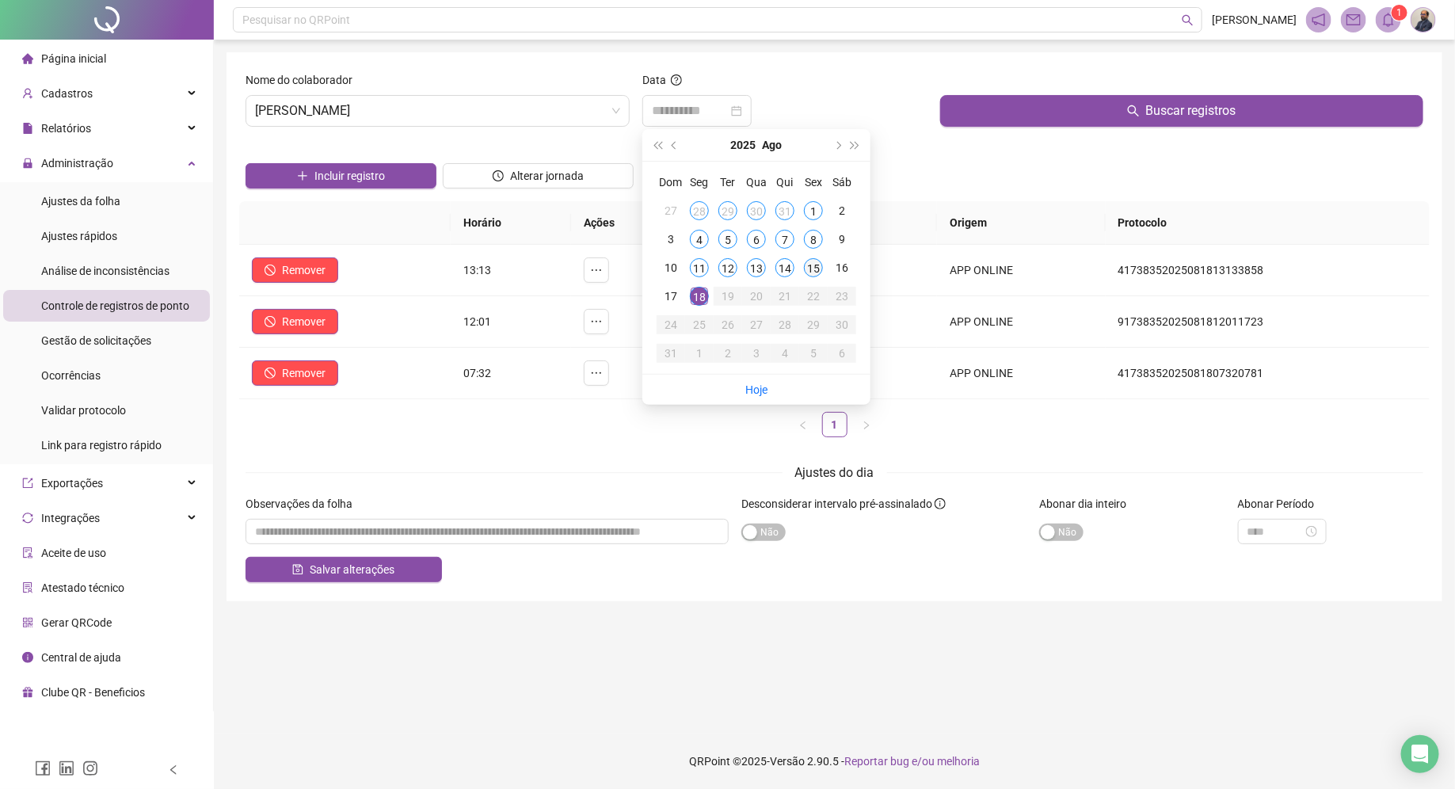
click at [821, 269] on div "15" at bounding box center [813, 267] width 19 height 19
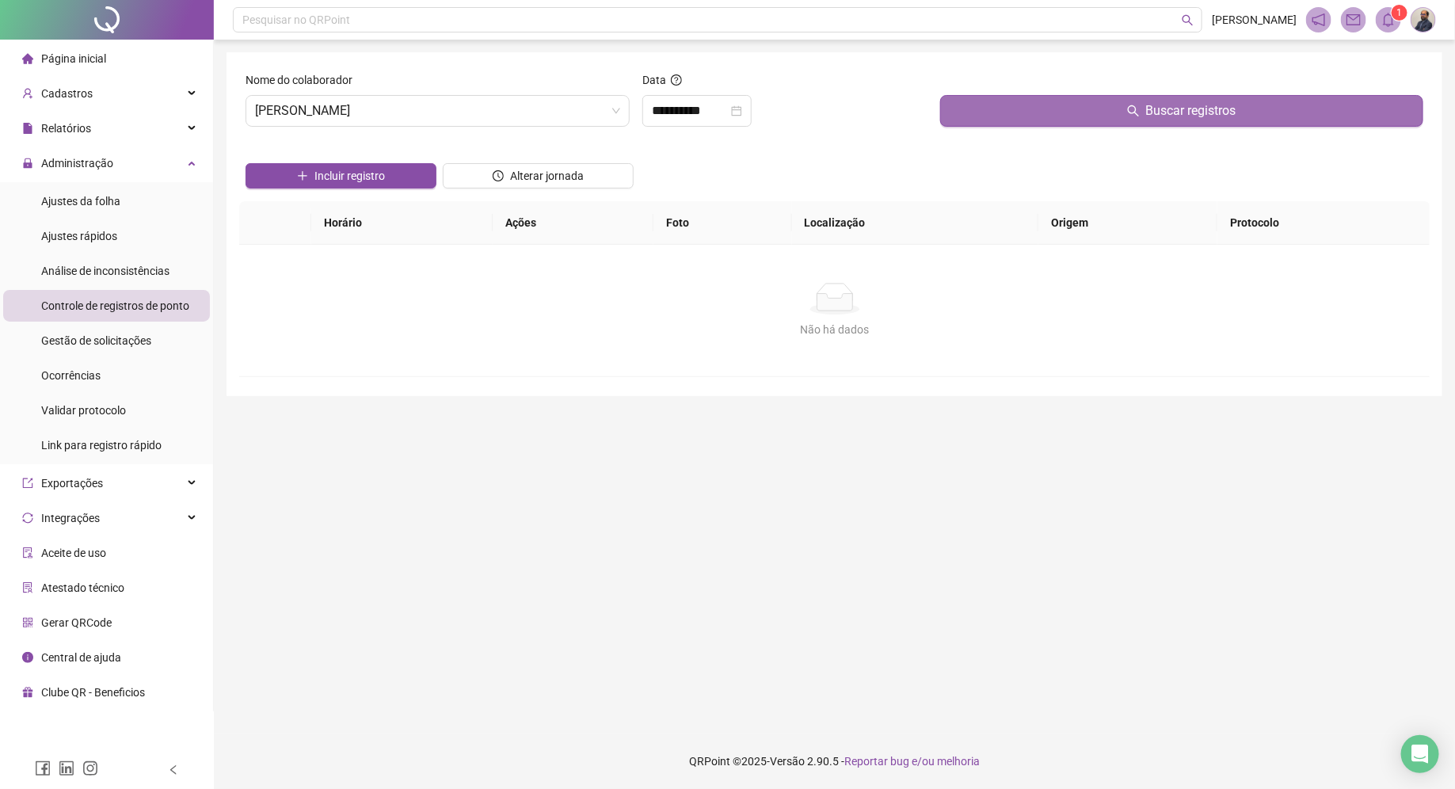
click at [1039, 121] on button "Buscar registros" at bounding box center [1181, 111] width 483 height 32
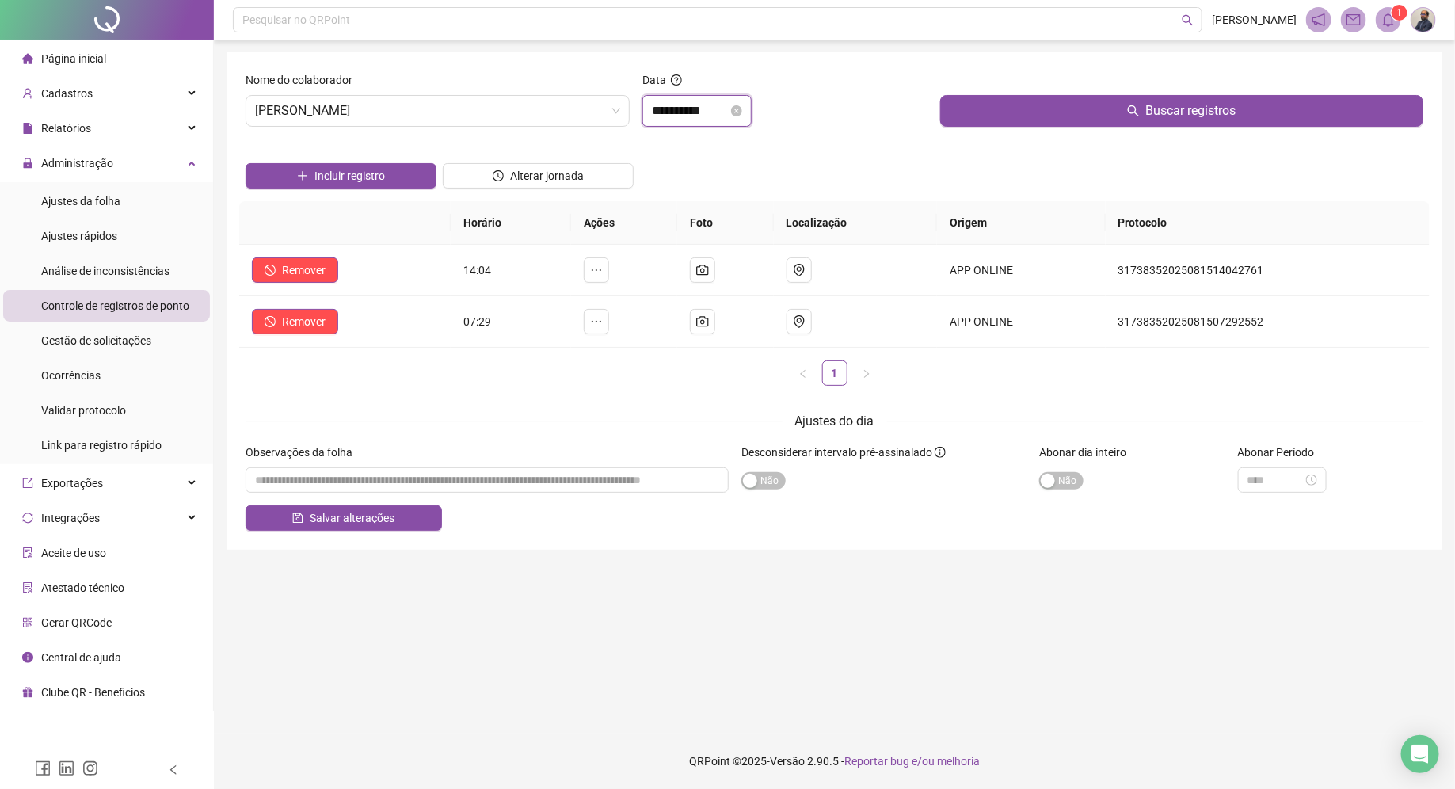
click at [716, 114] on input "**********" at bounding box center [690, 110] width 76 height 19
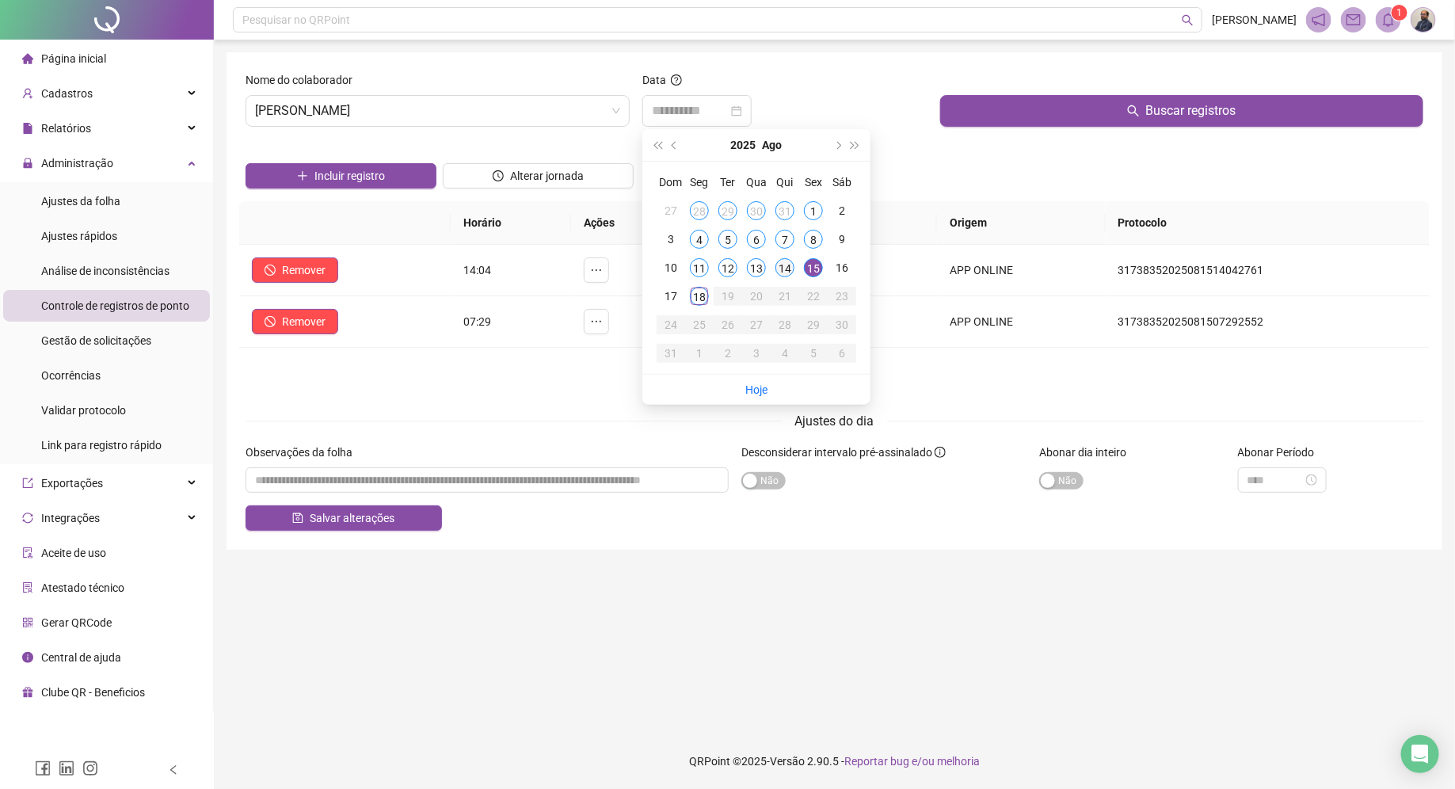
click at [787, 269] on div "14" at bounding box center [784, 267] width 19 height 19
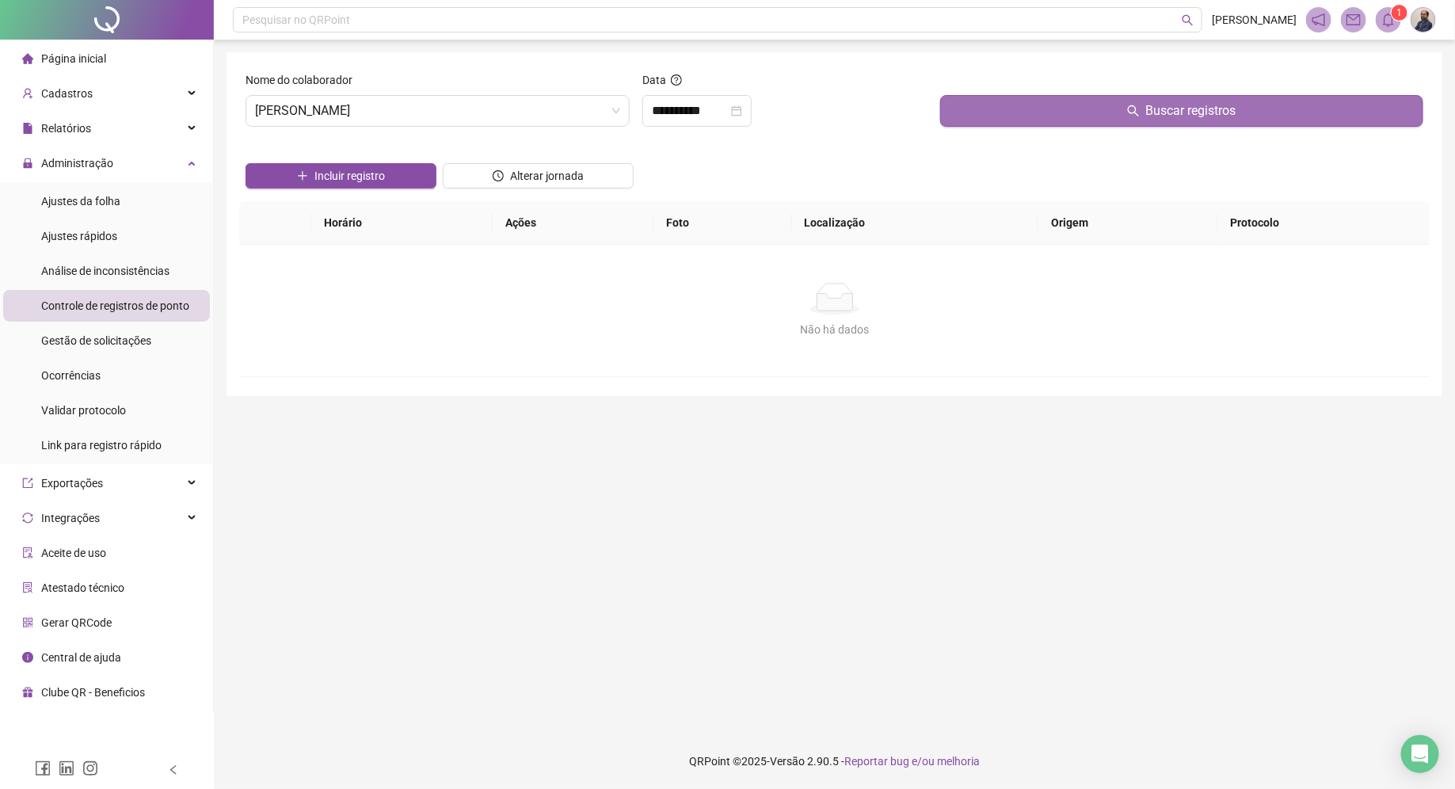
click at [996, 109] on button "Buscar registros" at bounding box center [1181, 111] width 483 height 32
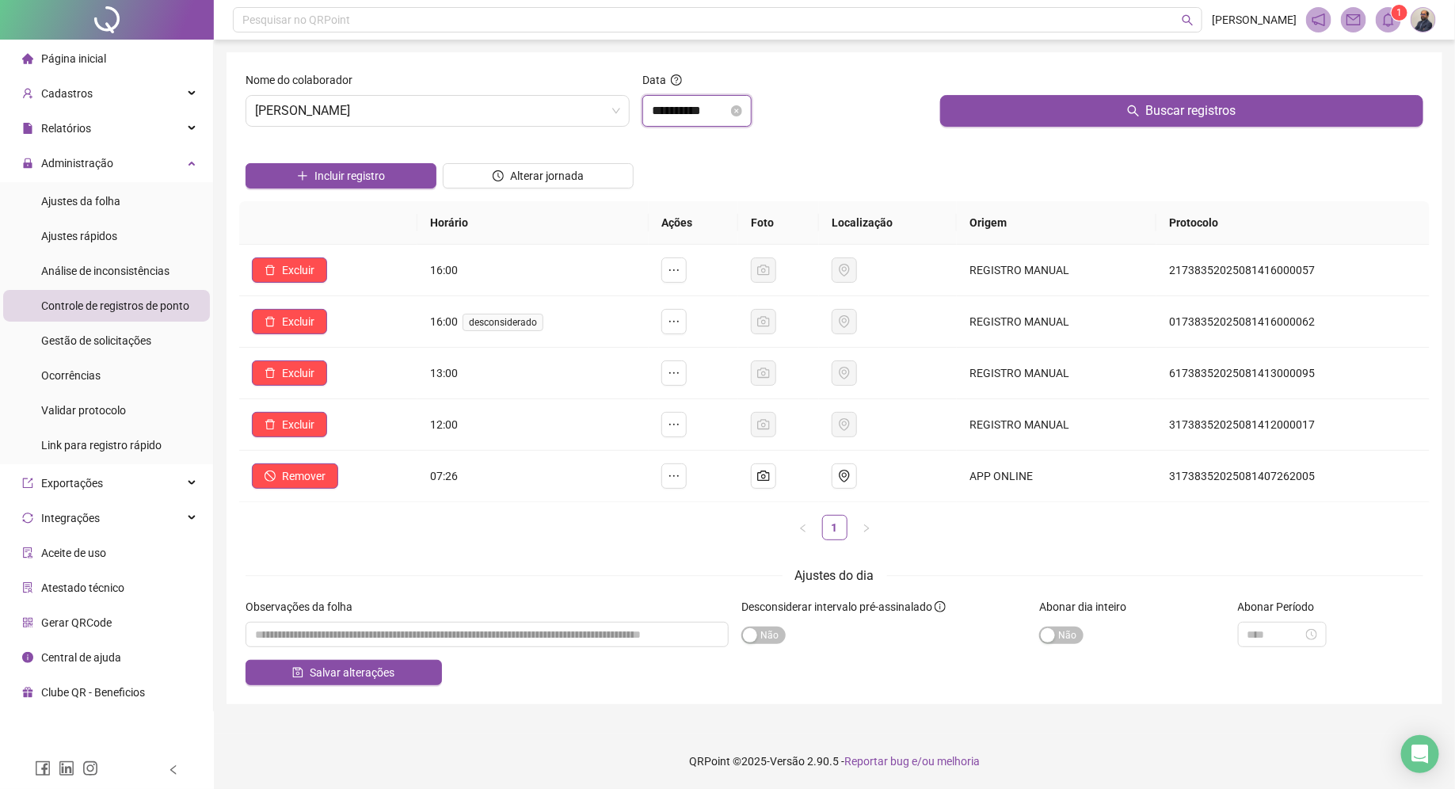
click at [711, 108] on input "**********" at bounding box center [690, 110] width 76 height 19
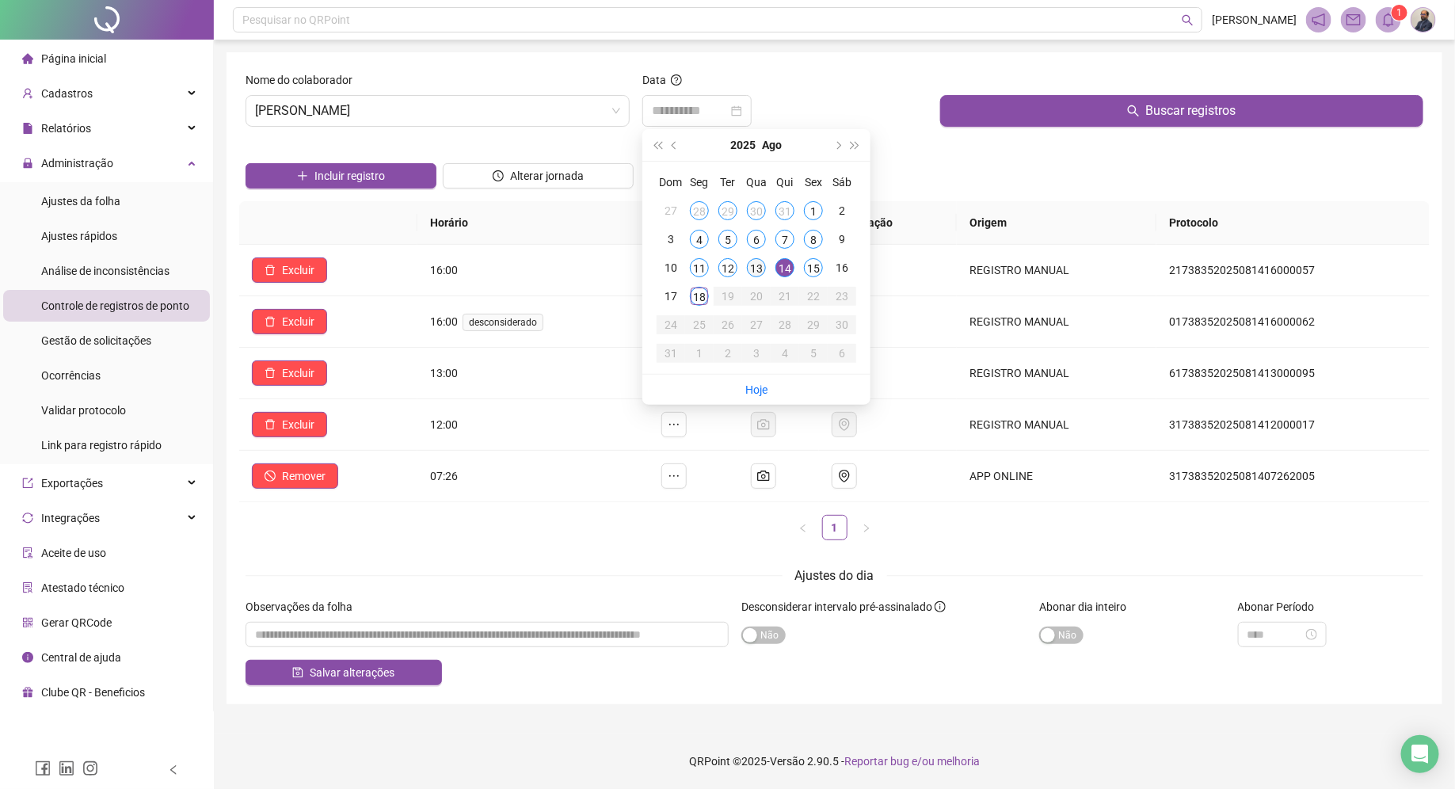
click at [756, 264] on div "13" at bounding box center [756, 267] width 19 height 19
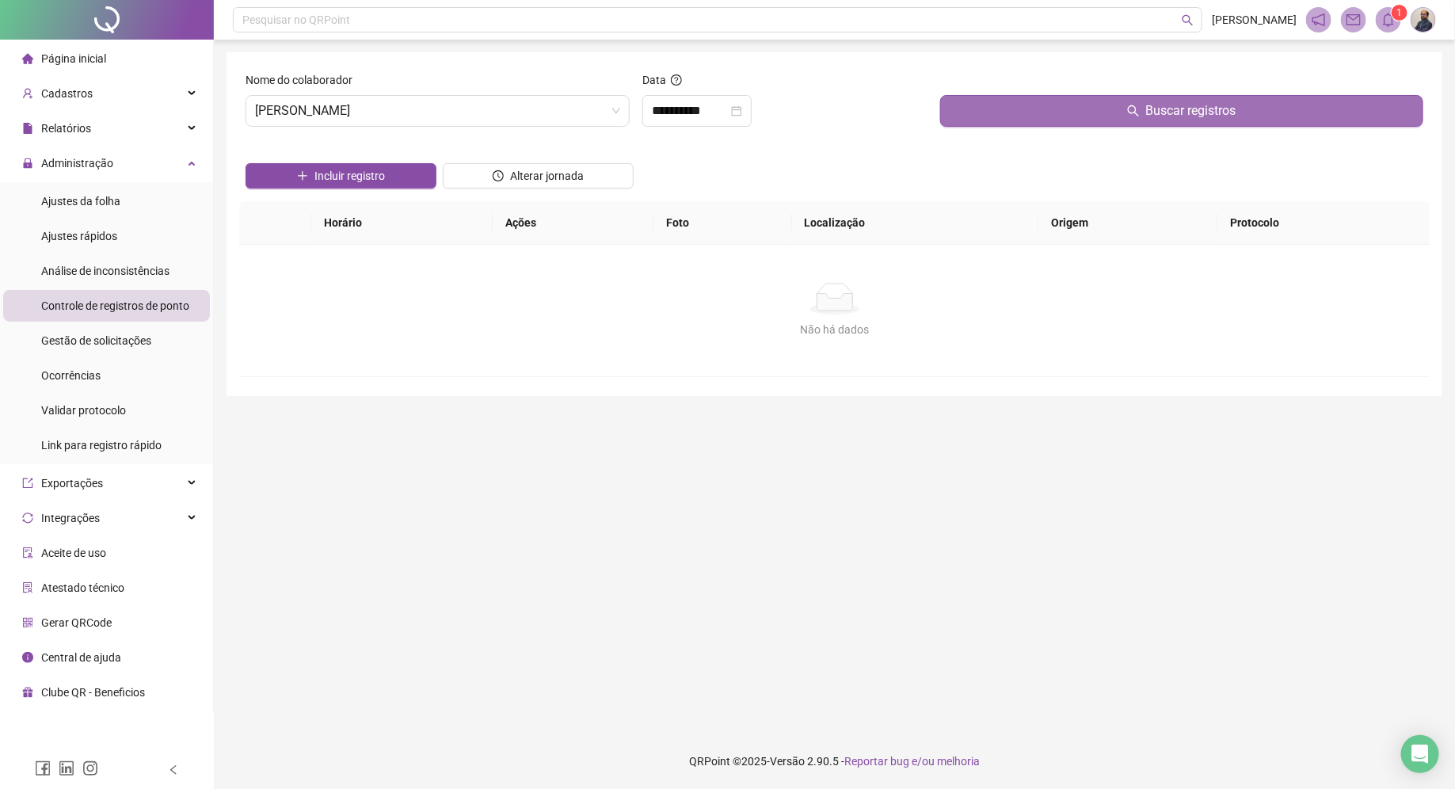
click at [1034, 104] on button "Buscar registros" at bounding box center [1181, 111] width 483 height 32
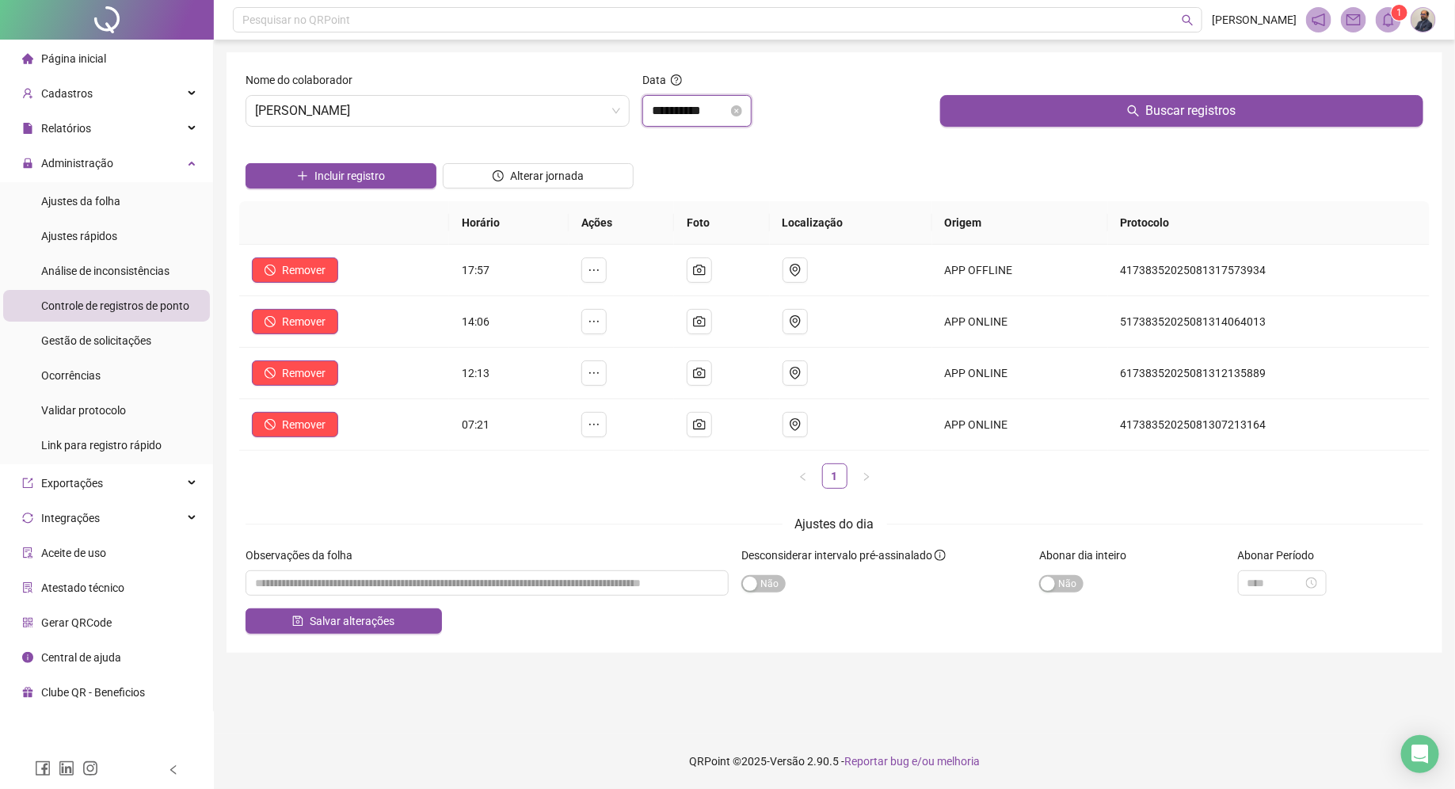
click at [688, 102] on input "**********" at bounding box center [690, 110] width 76 height 19
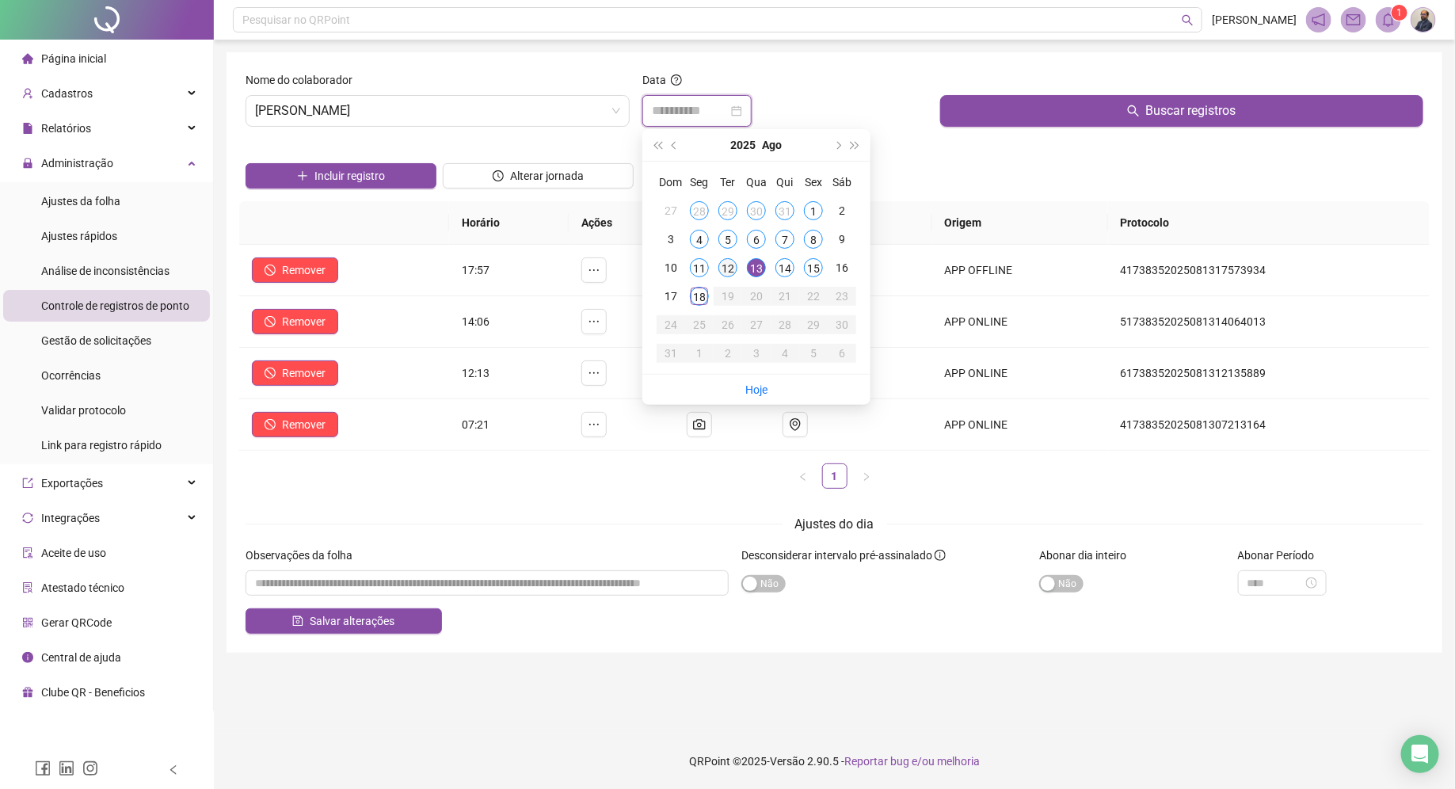
type input "**********"
click at [729, 267] on div "12" at bounding box center [727, 267] width 19 height 19
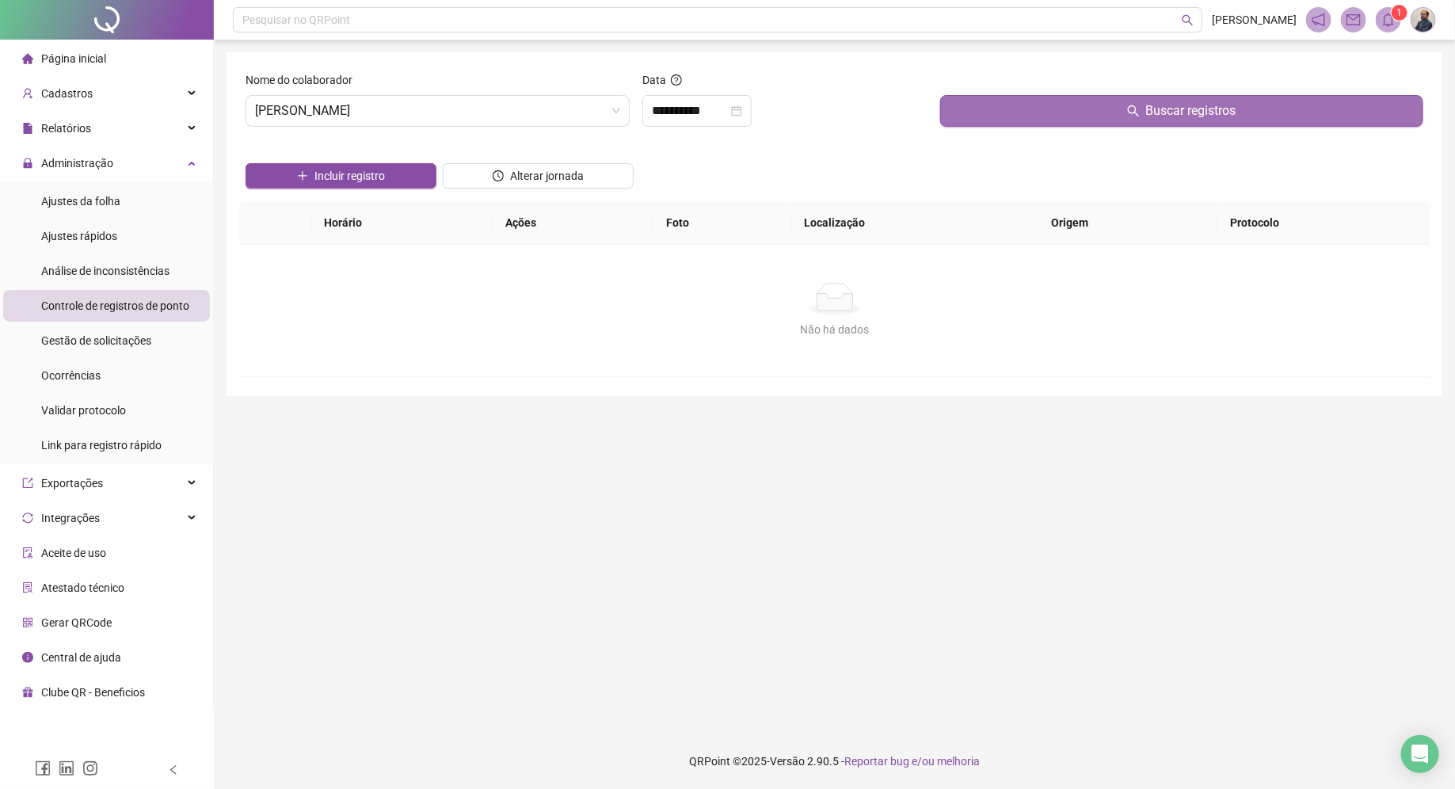
click at [1081, 105] on button "Buscar registros" at bounding box center [1181, 111] width 483 height 32
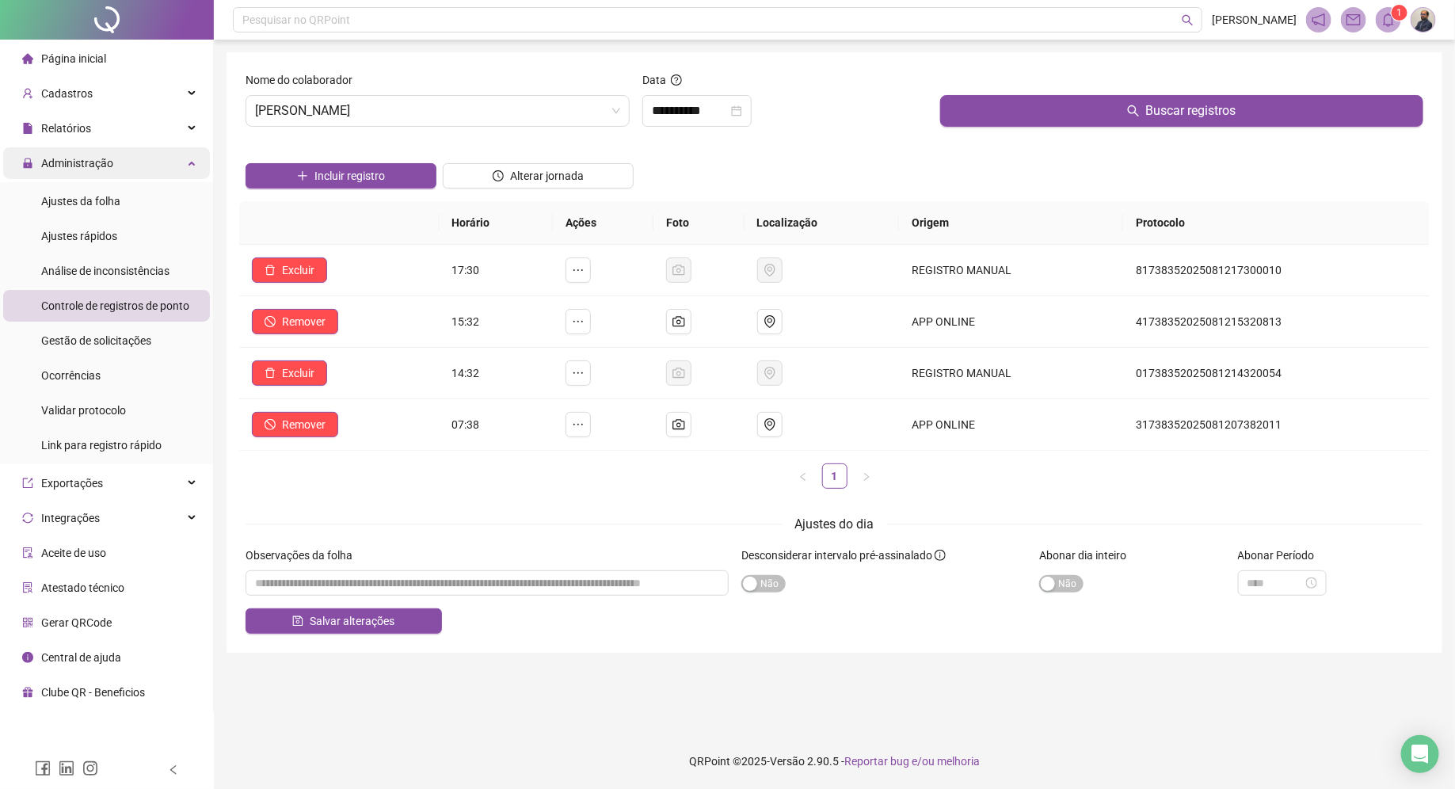
click at [112, 163] on span "Administração" at bounding box center [77, 163] width 72 height 13
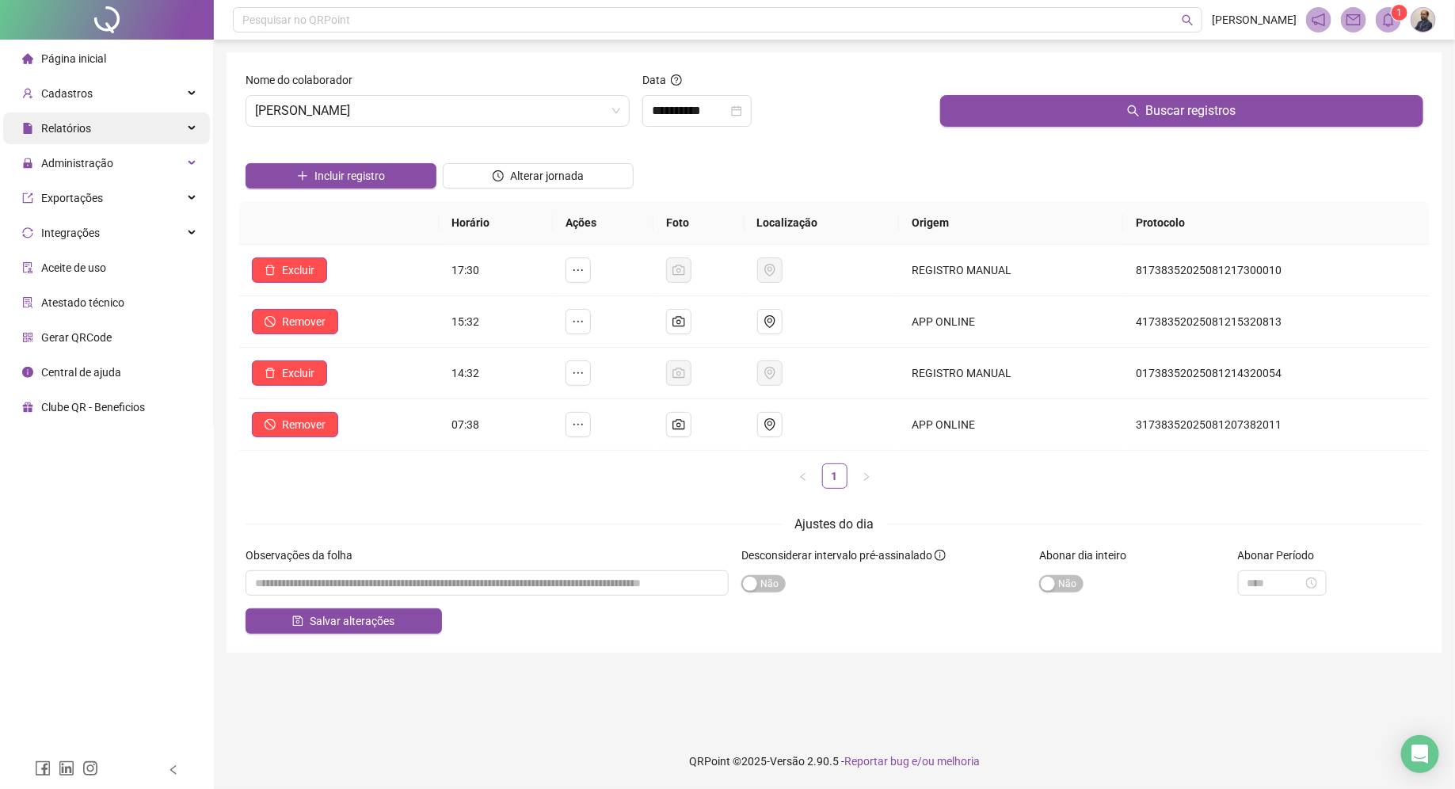
click at [123, 128] on div "Relatórios" at bounding box center [106, 128] width 207 height 32
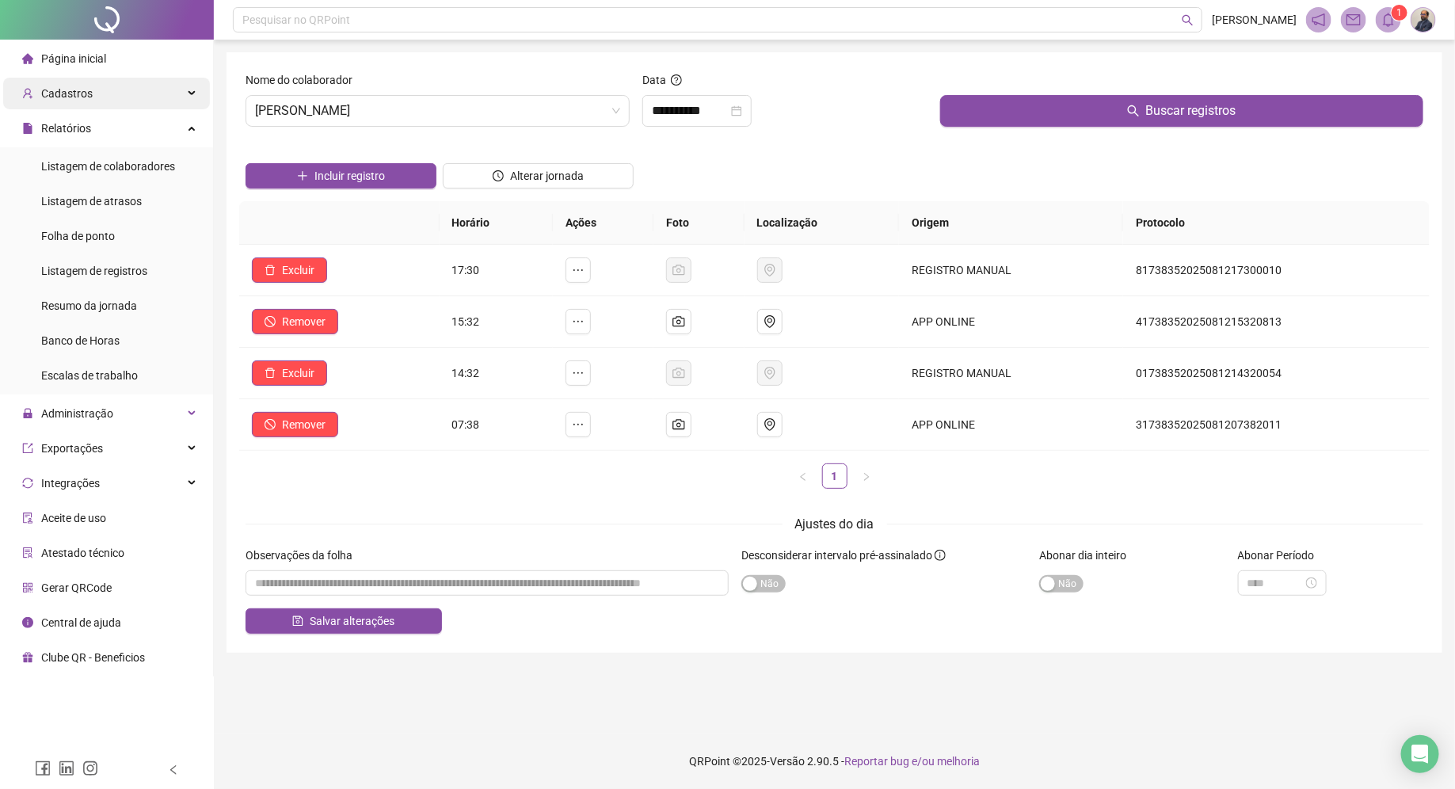
click at [131, 96] on div "Cadastros" at bounding box center [106, 94] width 207 height 32
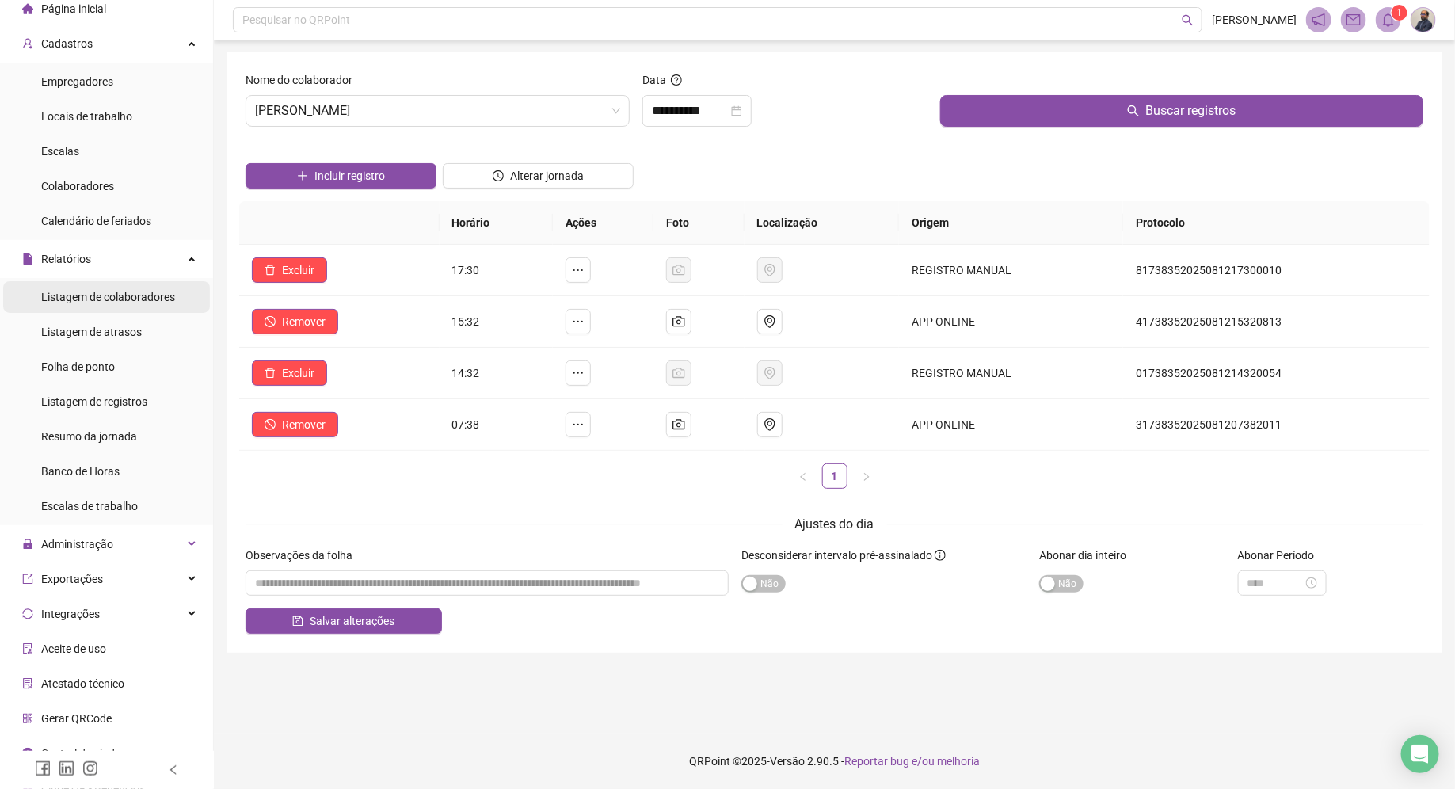
scroll to position [67, 0]
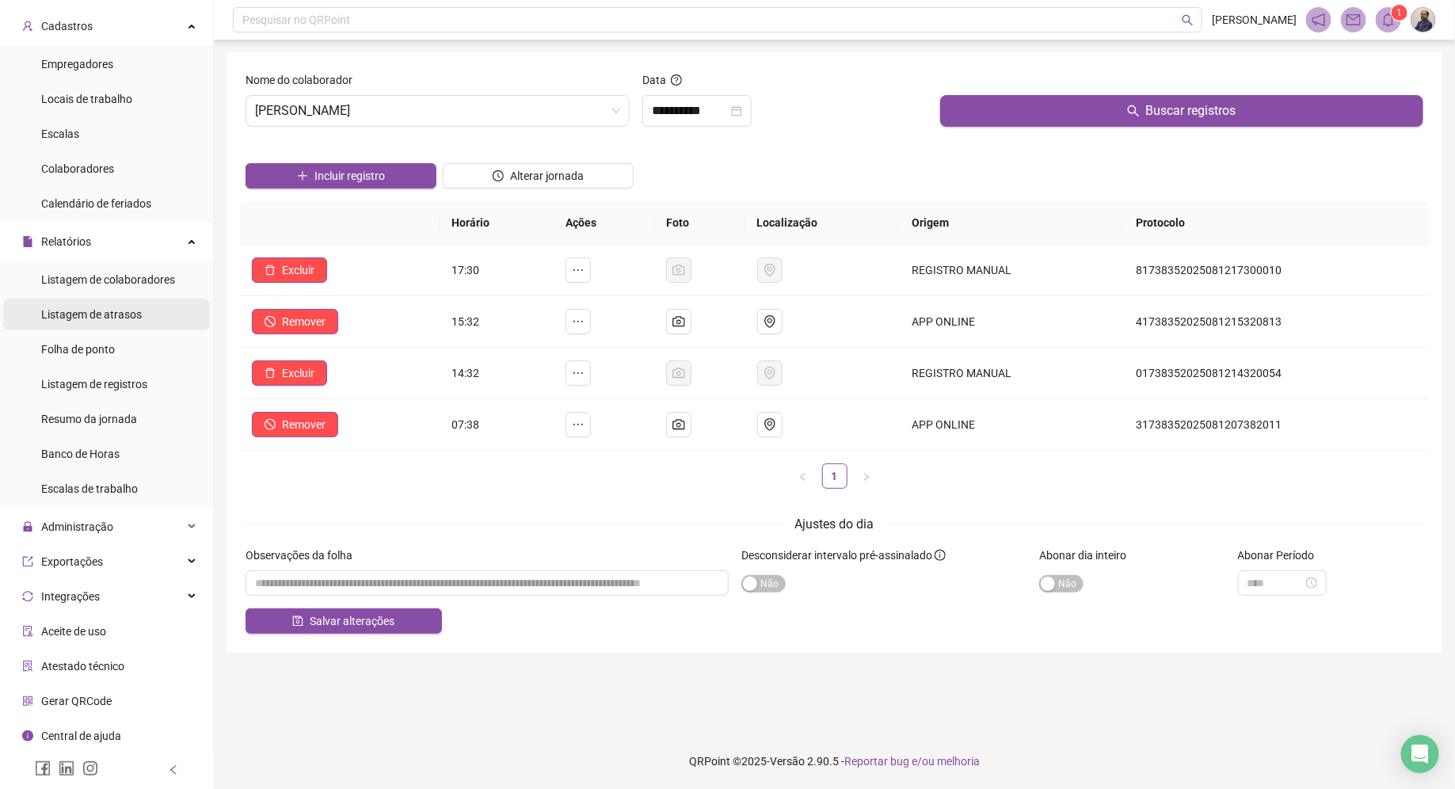
click at [135, 317] on span "Listagem de atrasos" at bounding box center [91, 314] width 101 height 13
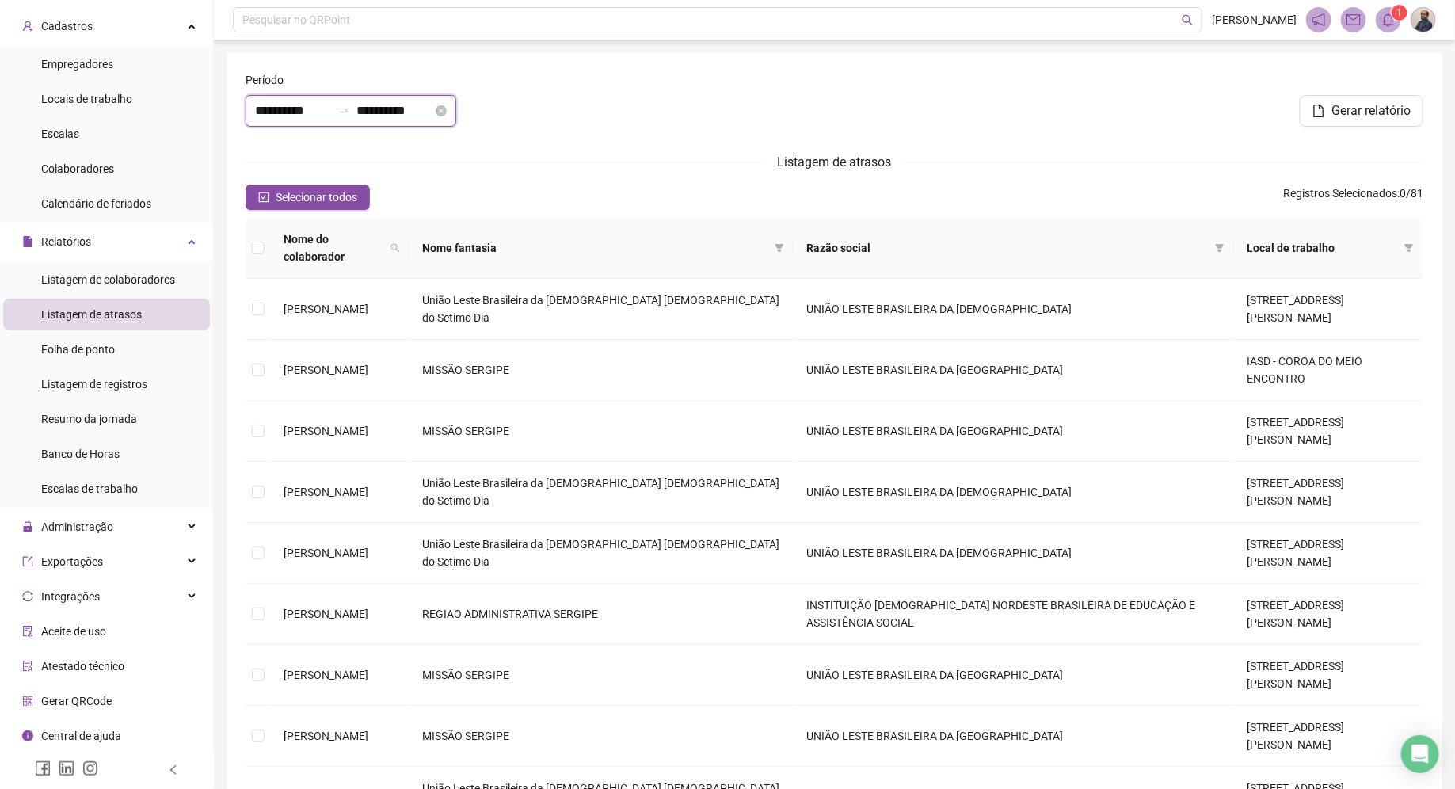
click at [423, 113] on input "**********" at bounding box center [394, 110] width 76 height 19
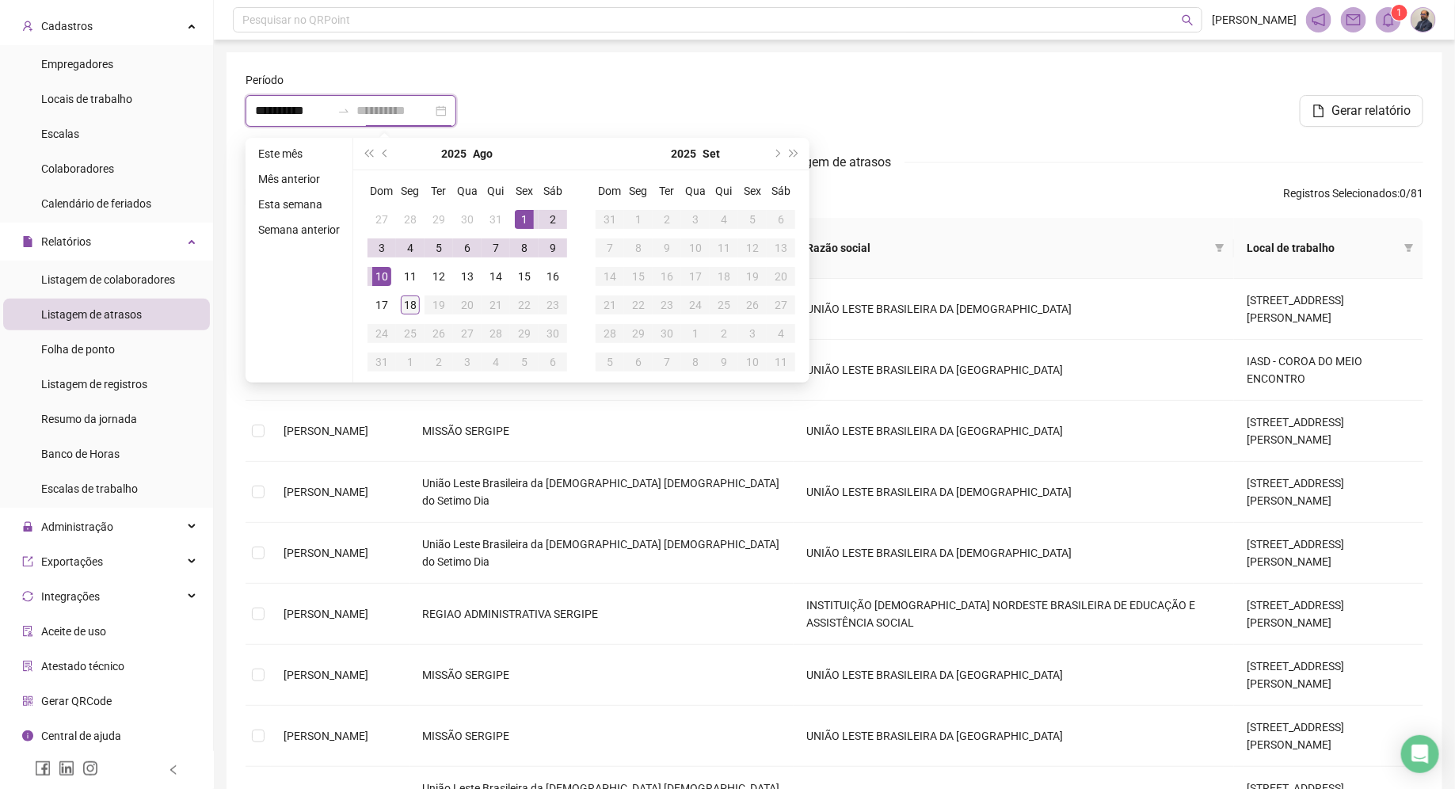
type input "**********"
click at [409, 300] on div "18" at bounding box center [410, 304] width 19 height 19
type input "**********"
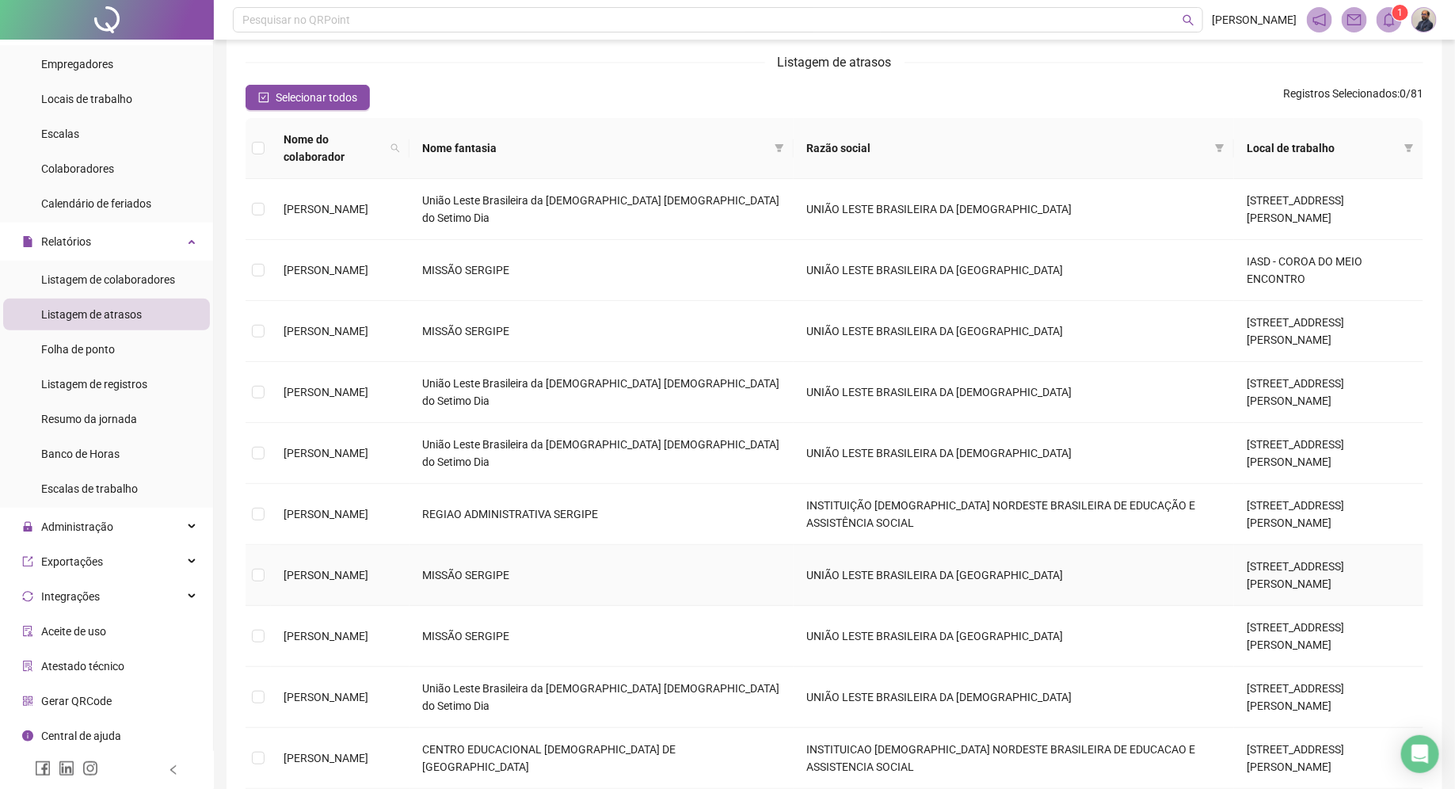
scroll to position [90, 0]
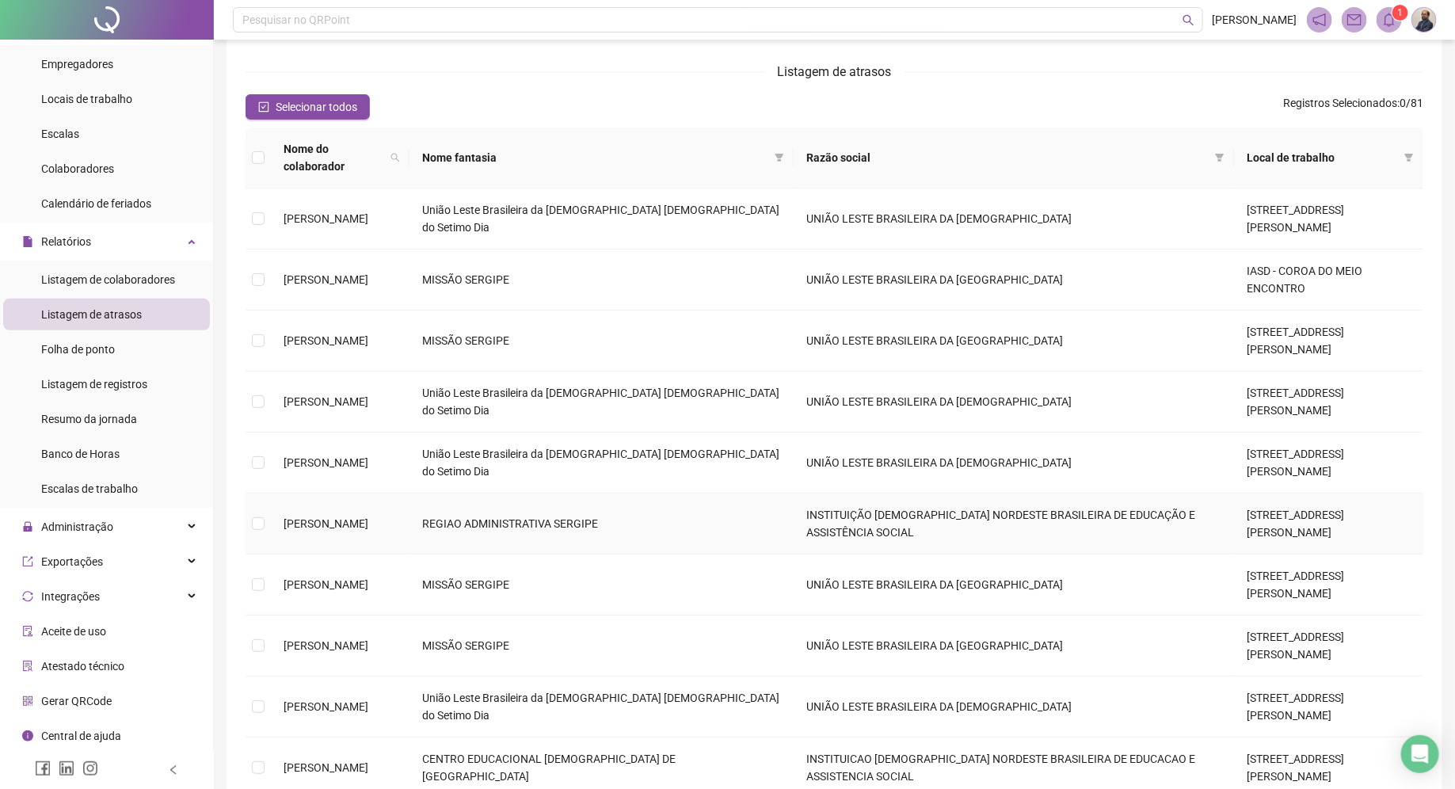
click at [345, 493] on td "[PERSON_NAME]" at bounding box center [340, 523] width 139 height 61
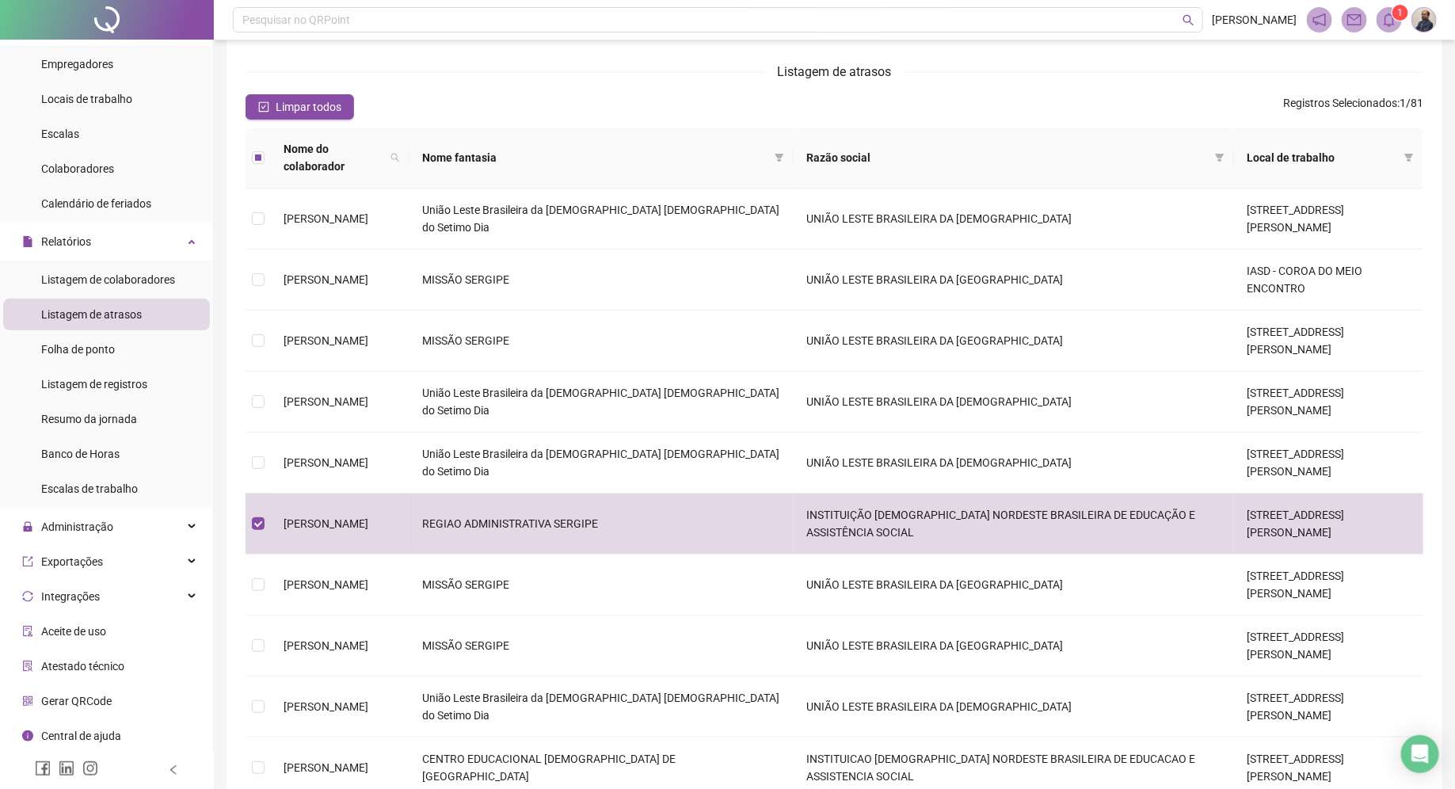
scroll to position [0, 0]
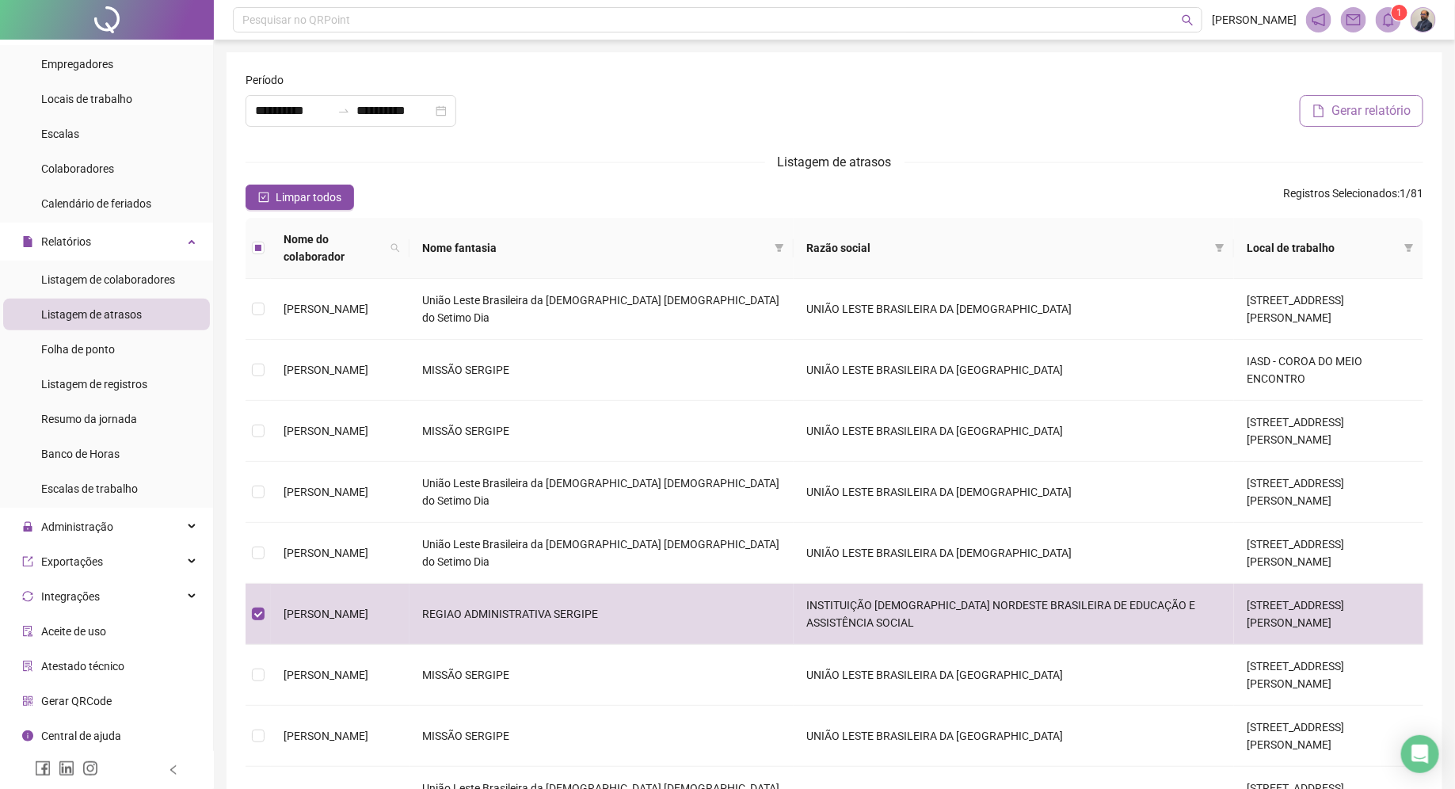
click at [1363, 109] on span "Gerar relatório" at bounding box center [1371, 110] width 79 height 19
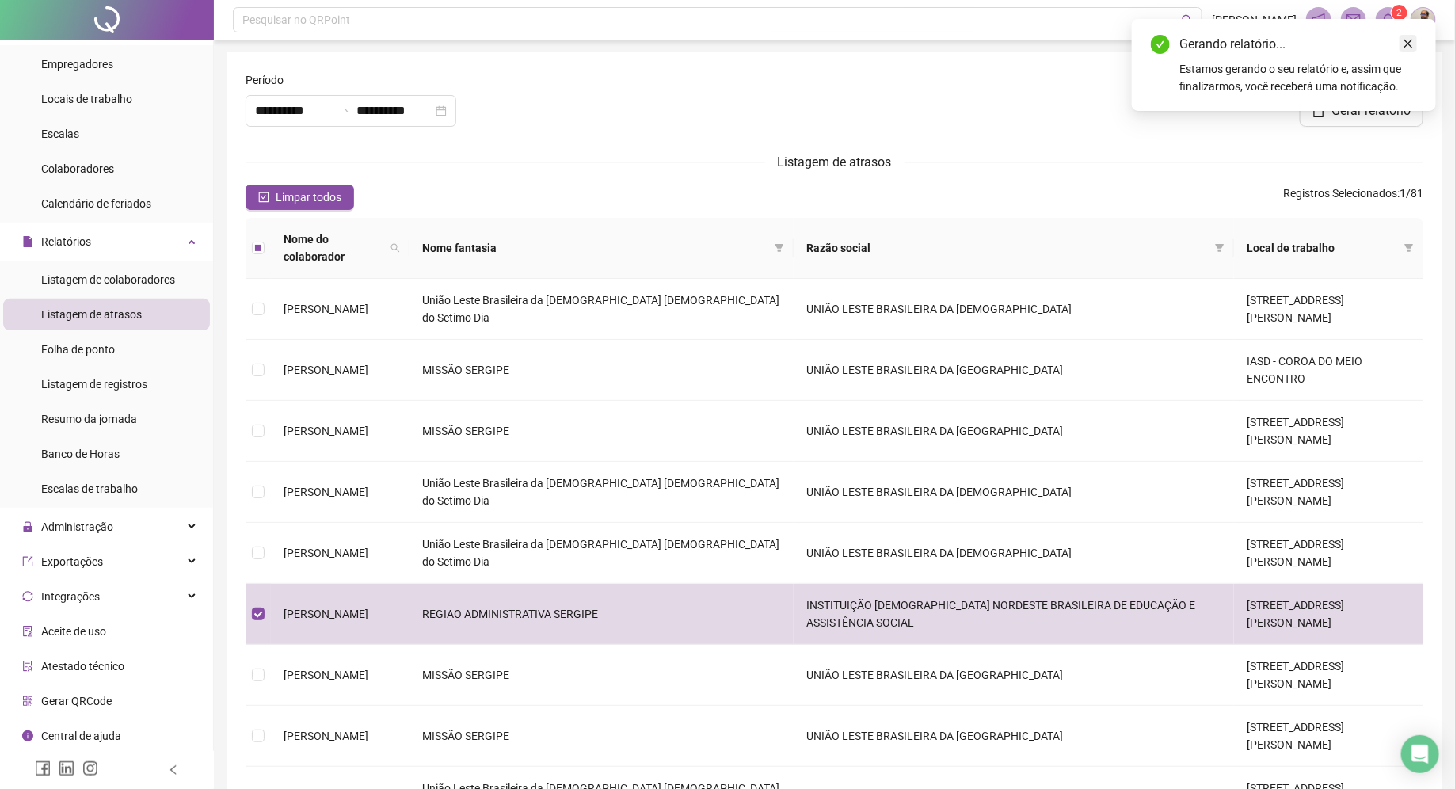
click at [1412, 47] on icon "close" at bounding box center [1408, 44] width 9 height 9
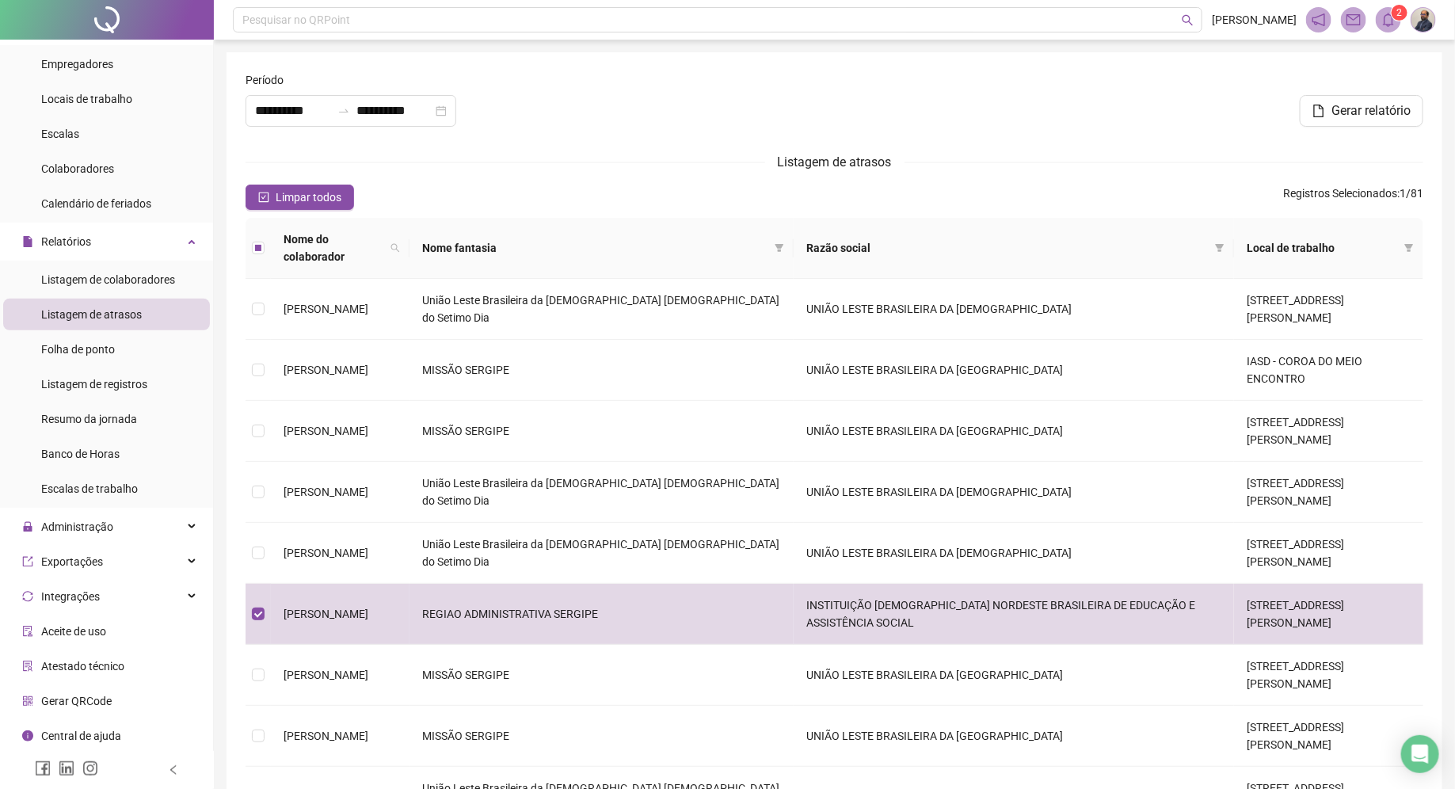
click at [1389, 29] on span at bounding box center [1388, 19] width 25 height 25
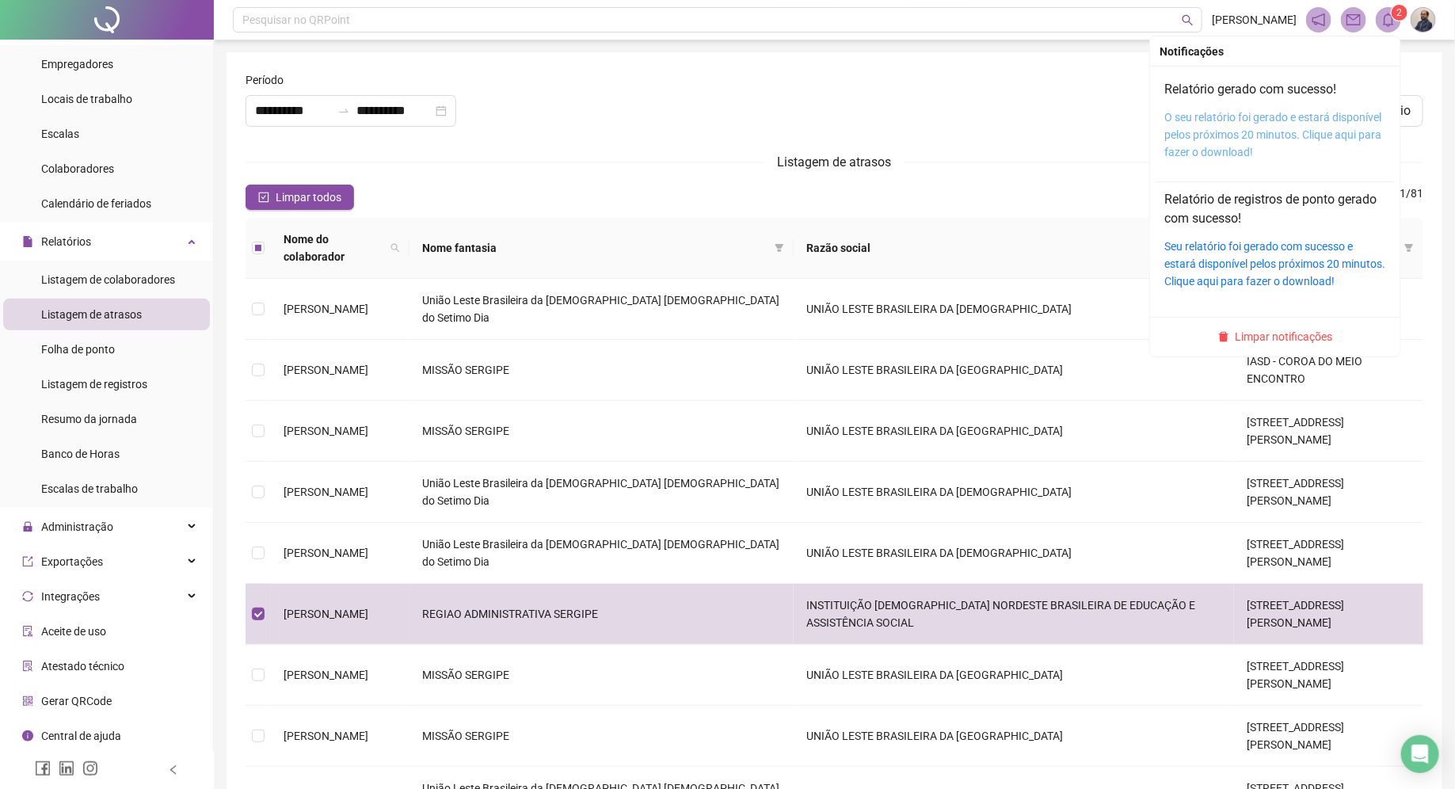
click at [1276, 120] on link "O seu relatório foi gerado e estará disponível pelos próximos 20 minutos. Cliqu…" at bounding box center [1272, 135] width 217 height 48
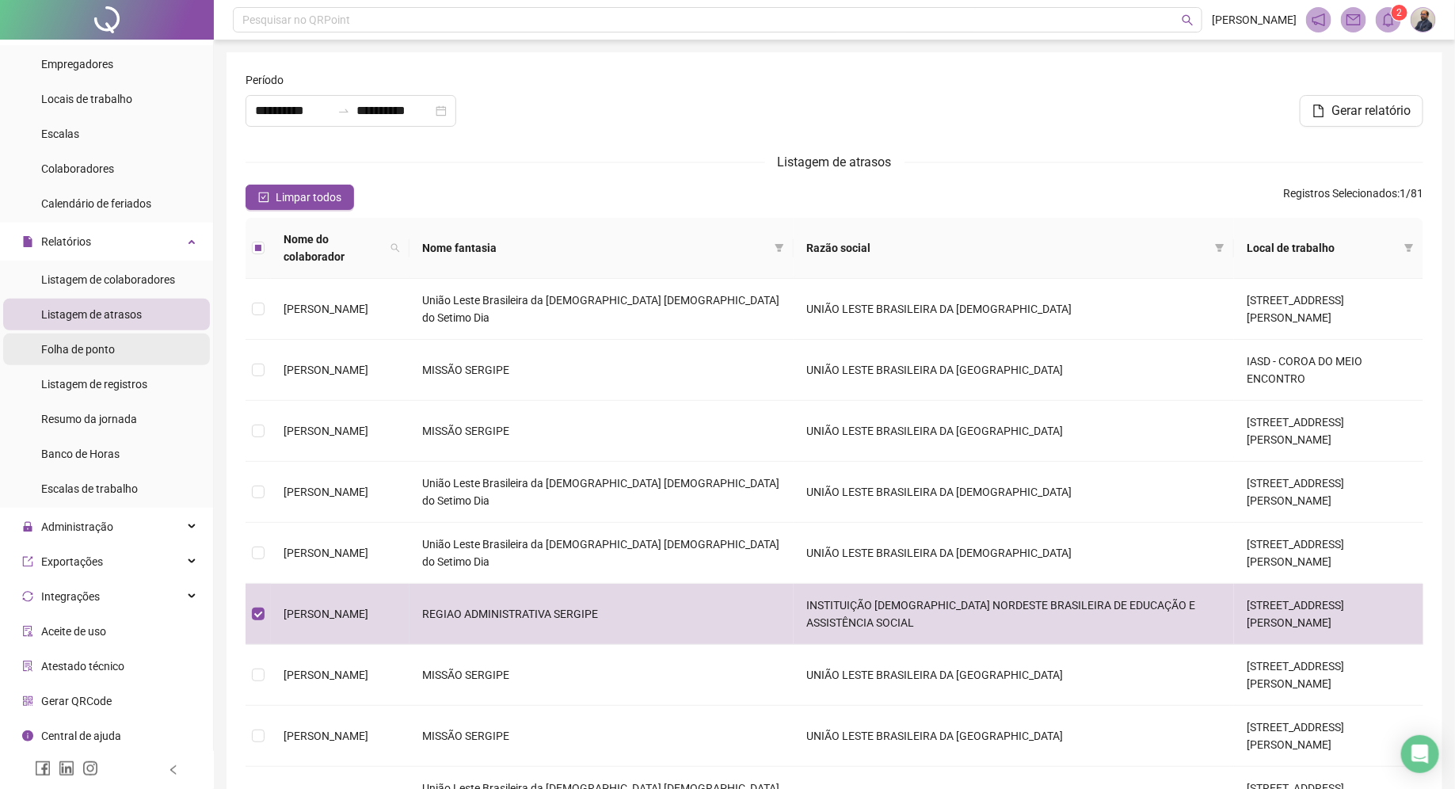
click at [137, 347] on li "Folha de ponto" at bounding box center [106, 349] width 207 height 32
